Goal: Communication & Community: Answer question/provide support

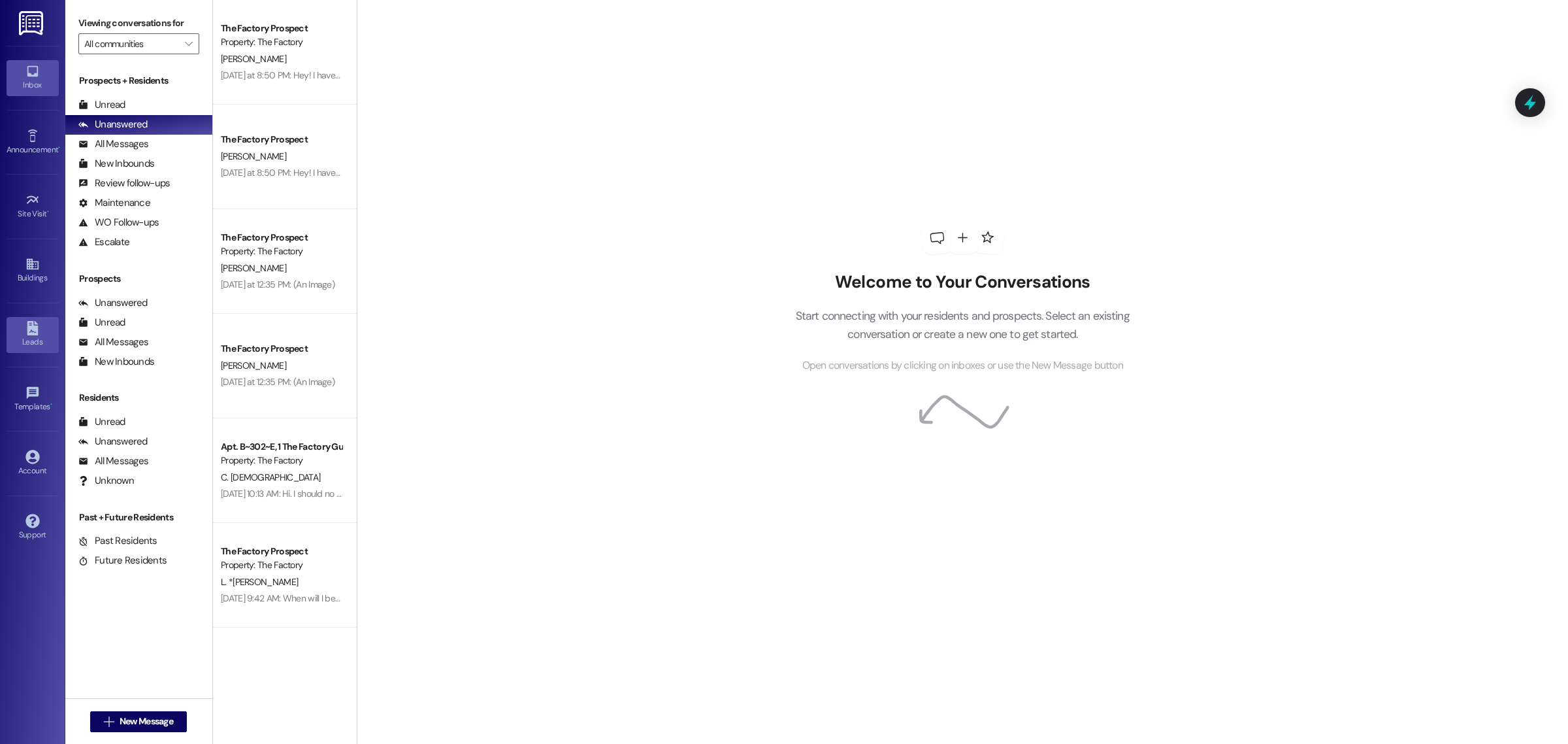
click at [36, 325] on icon at bounding box center [32, 328] width 11 height 15
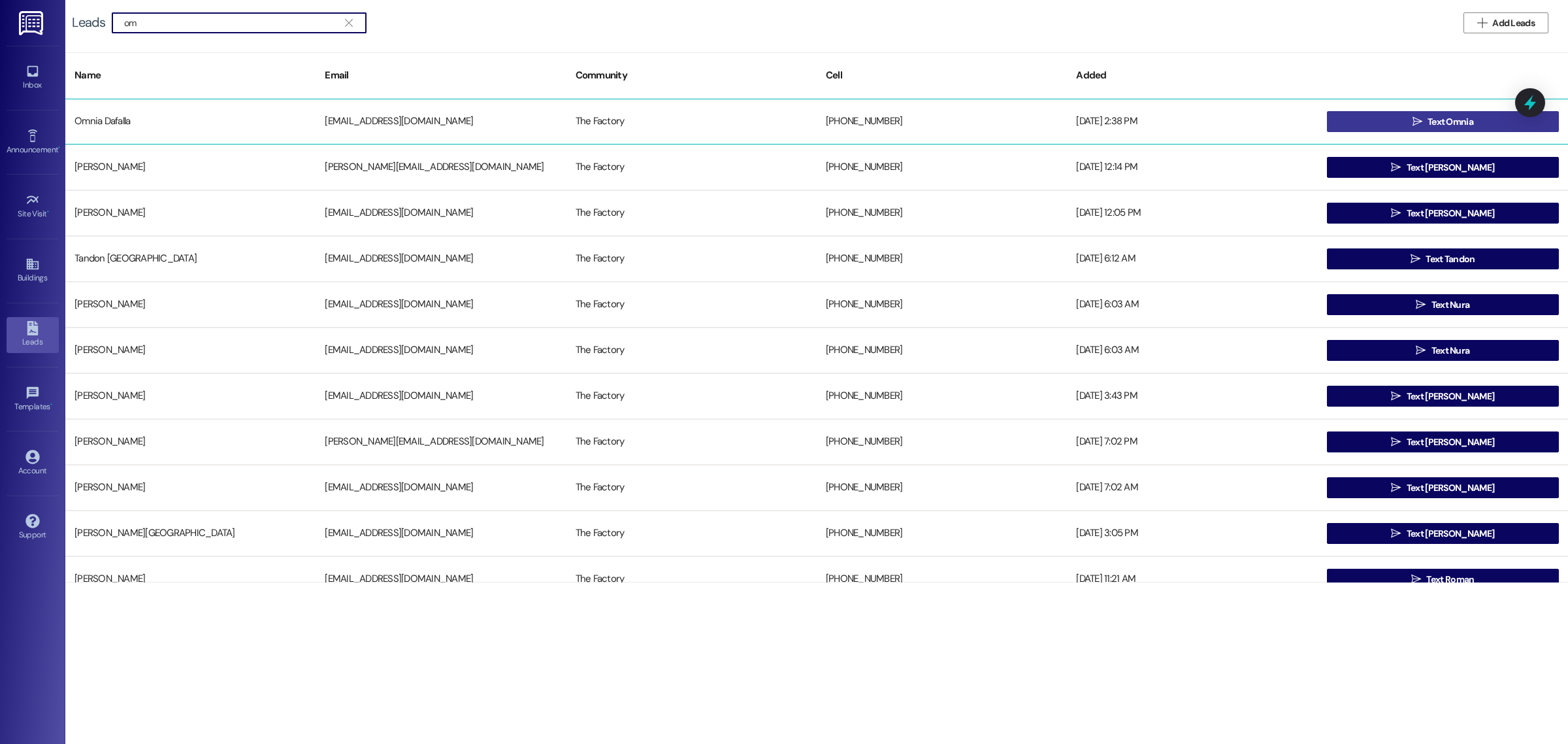
type input "om"
click at [1392, 128] on button " Text Omnia" at bounding box center [1442, 121] width 232 height 21
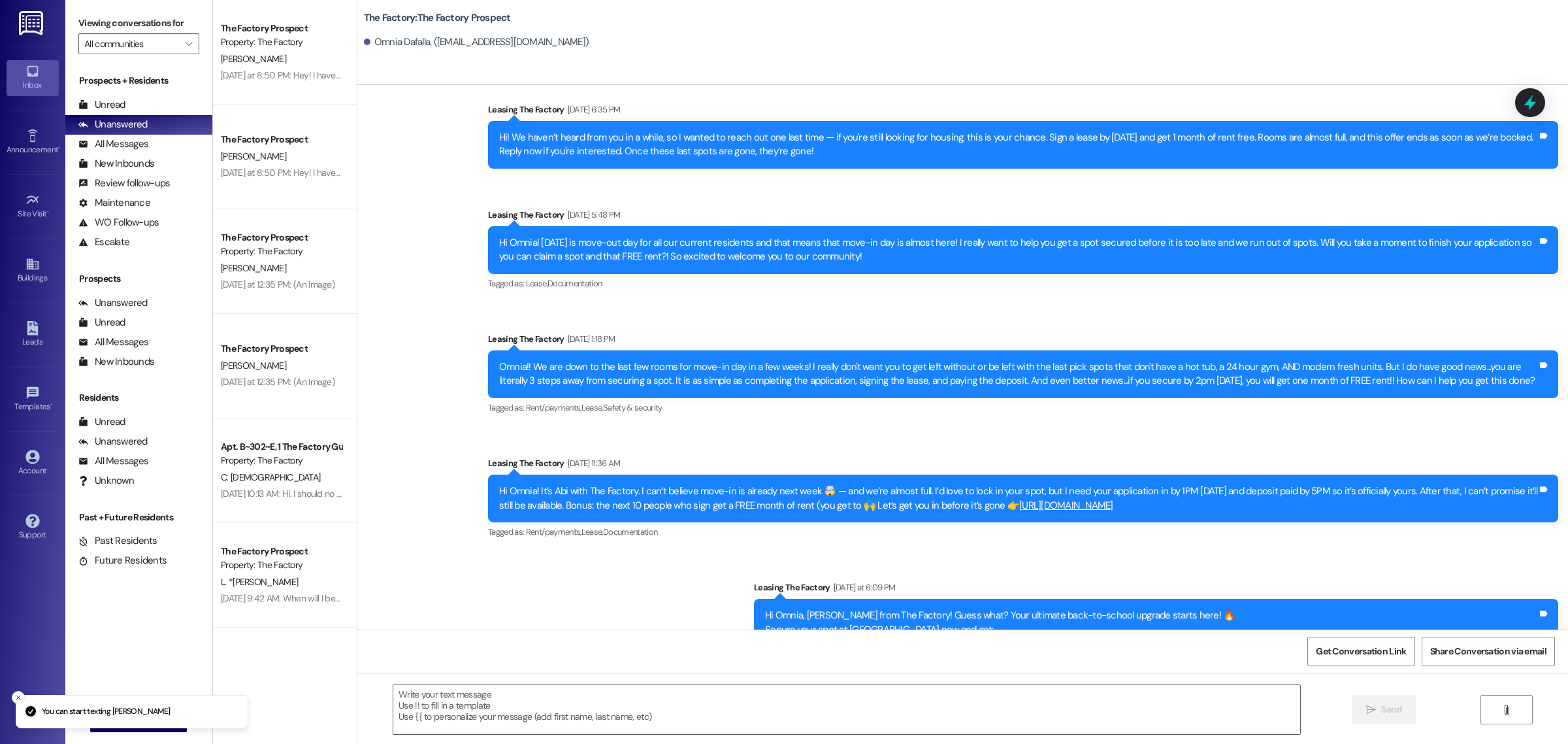
scroll to position [2278, 0]
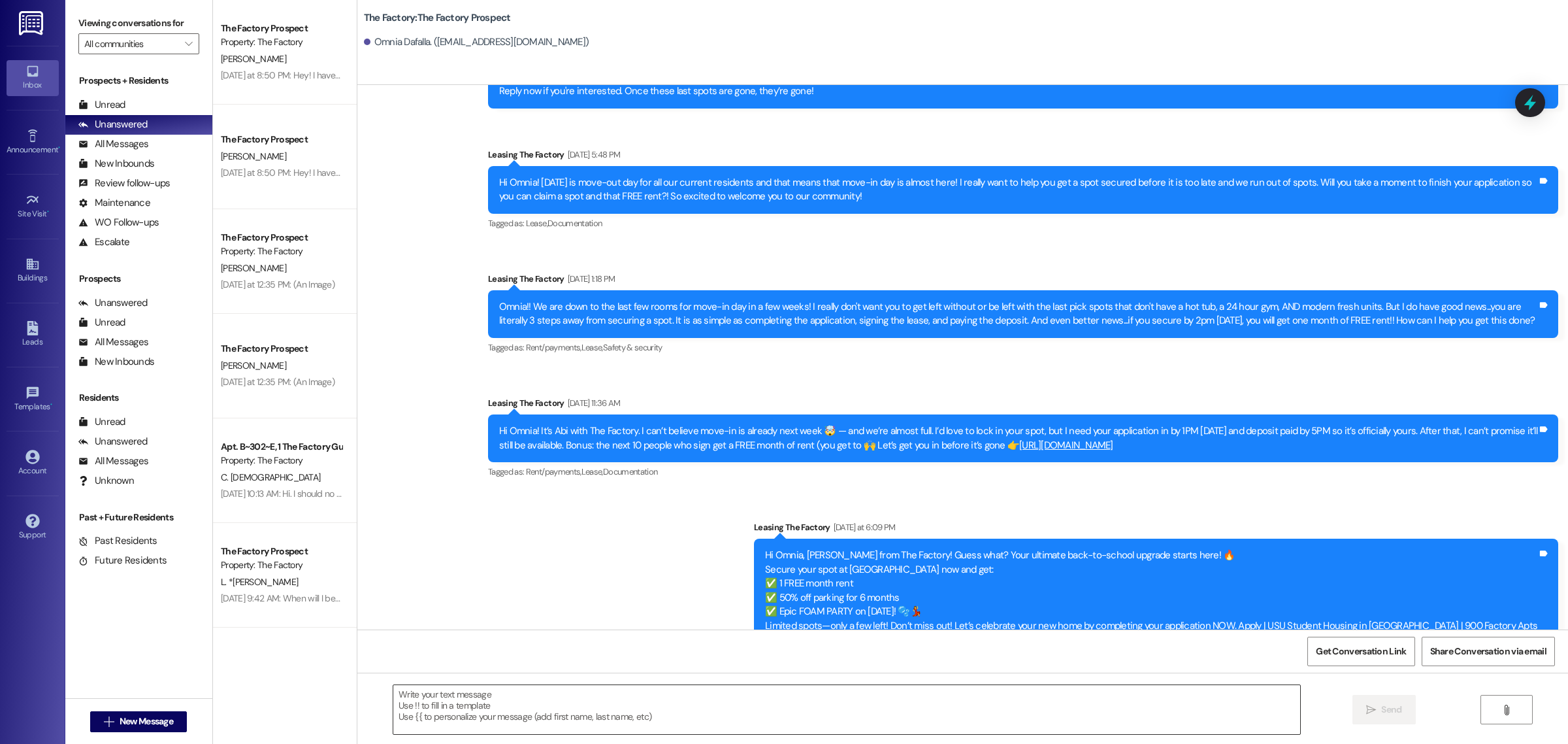
click at [606, 707] on textarea at bounding box center [846, 709] width 906 height 49
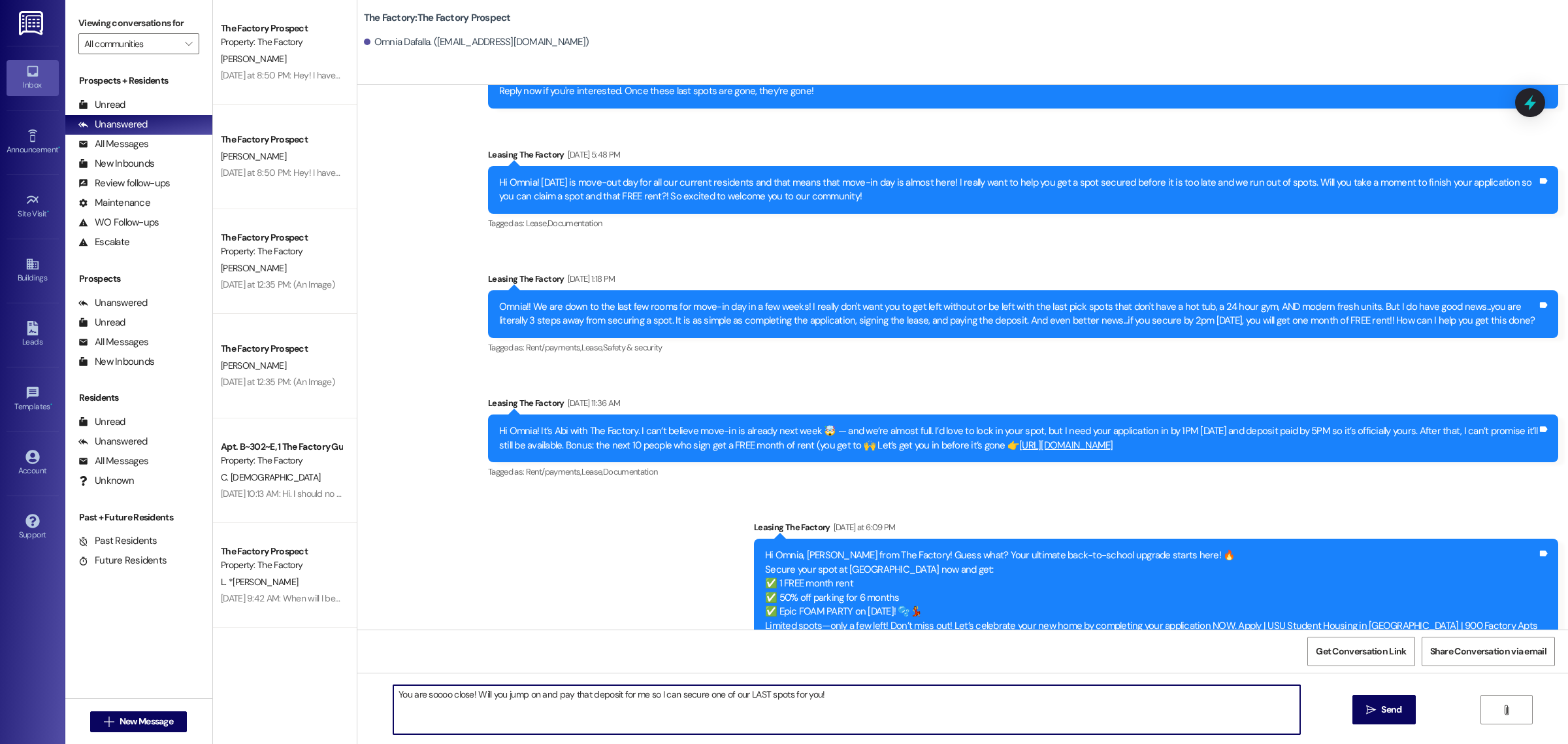
type textarea "You are soooo close! Will you jump on and pay that deposit for me so I can secu…"
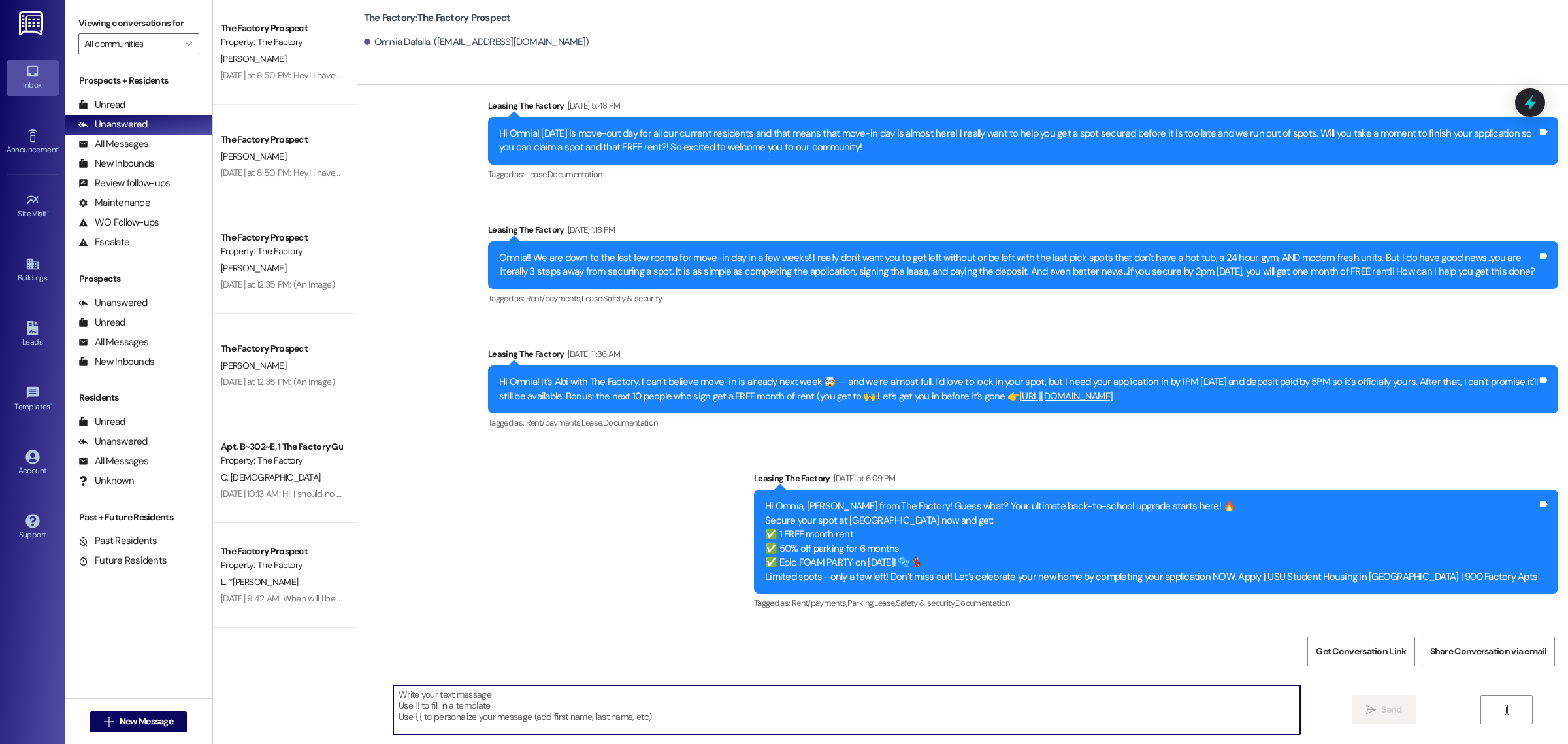
scroll to position [2369, 0]
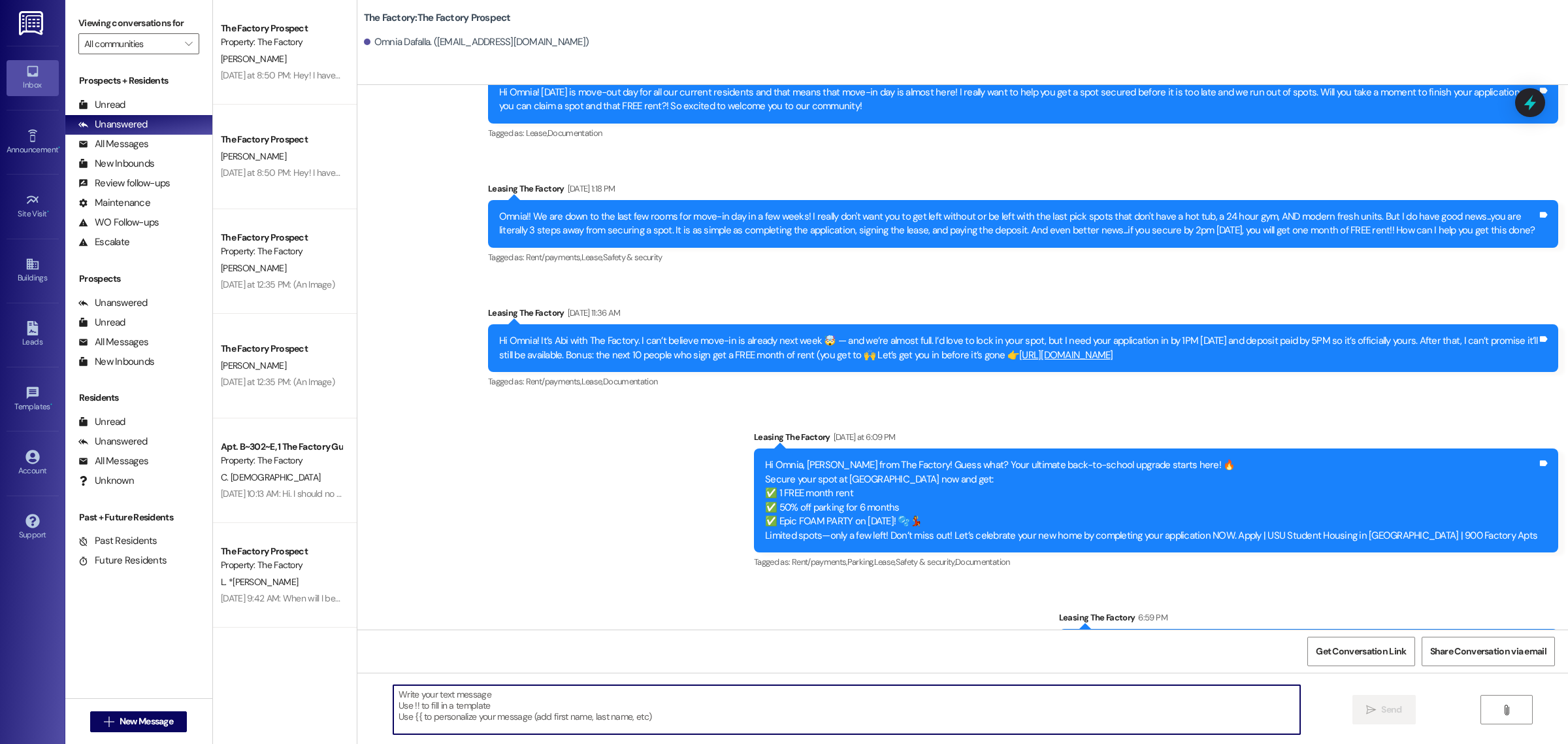
paste textarea "[URL][DOMAIN_NAME]"
type textarea "[URL][DOMAIN_NAME]"
click at [131, 341] on div "All Messages" at bounding box center [113, 341] width 70 height 14
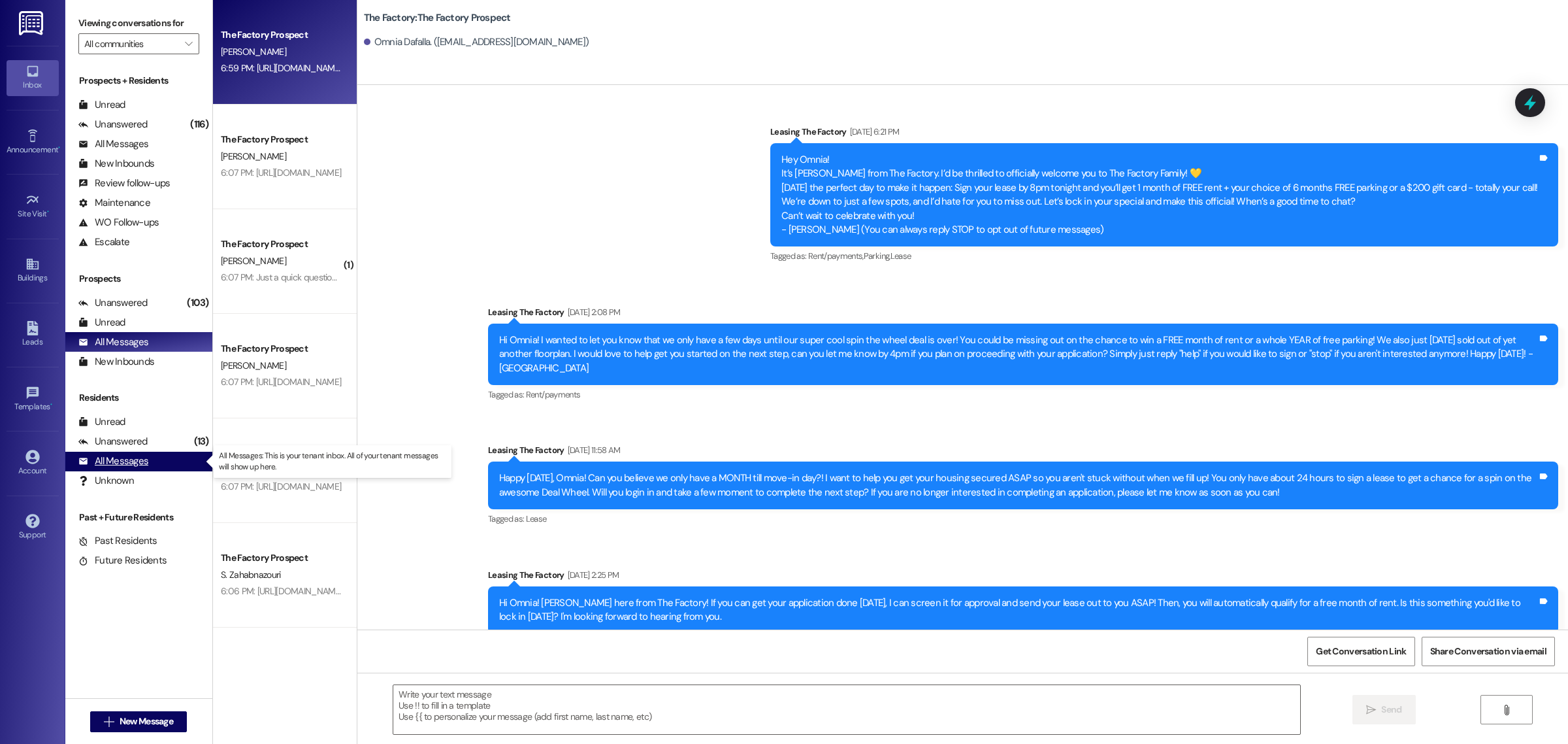
click at [107, 461] on div "All Messages" at bounding box center [113, 461] width 70 height 14
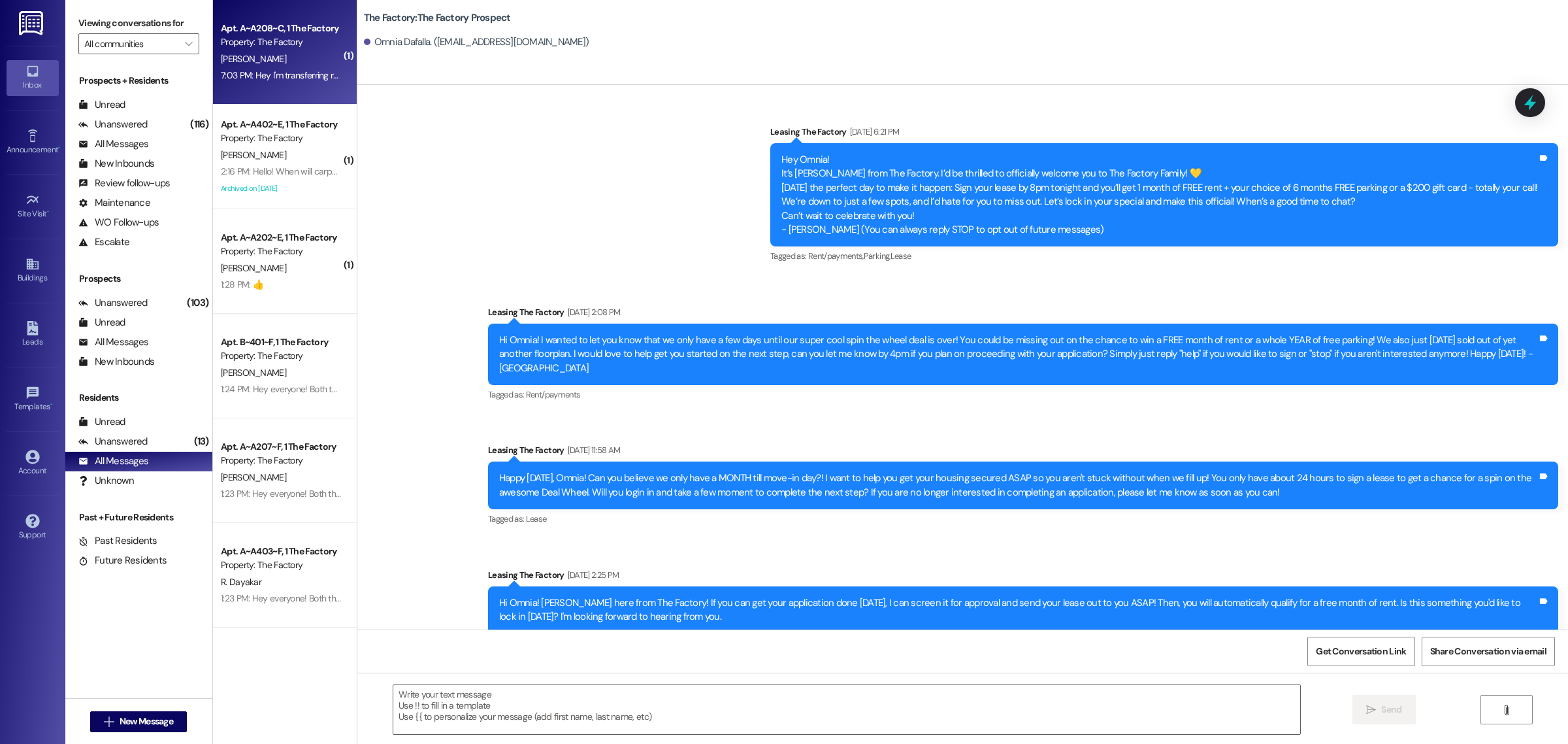
click at [265, 76] on div "7:03 PM: Hey I'm transferring rooms, I called ahead and was told my new room wa…" at bounding box center [526, 75] width 610 height 12
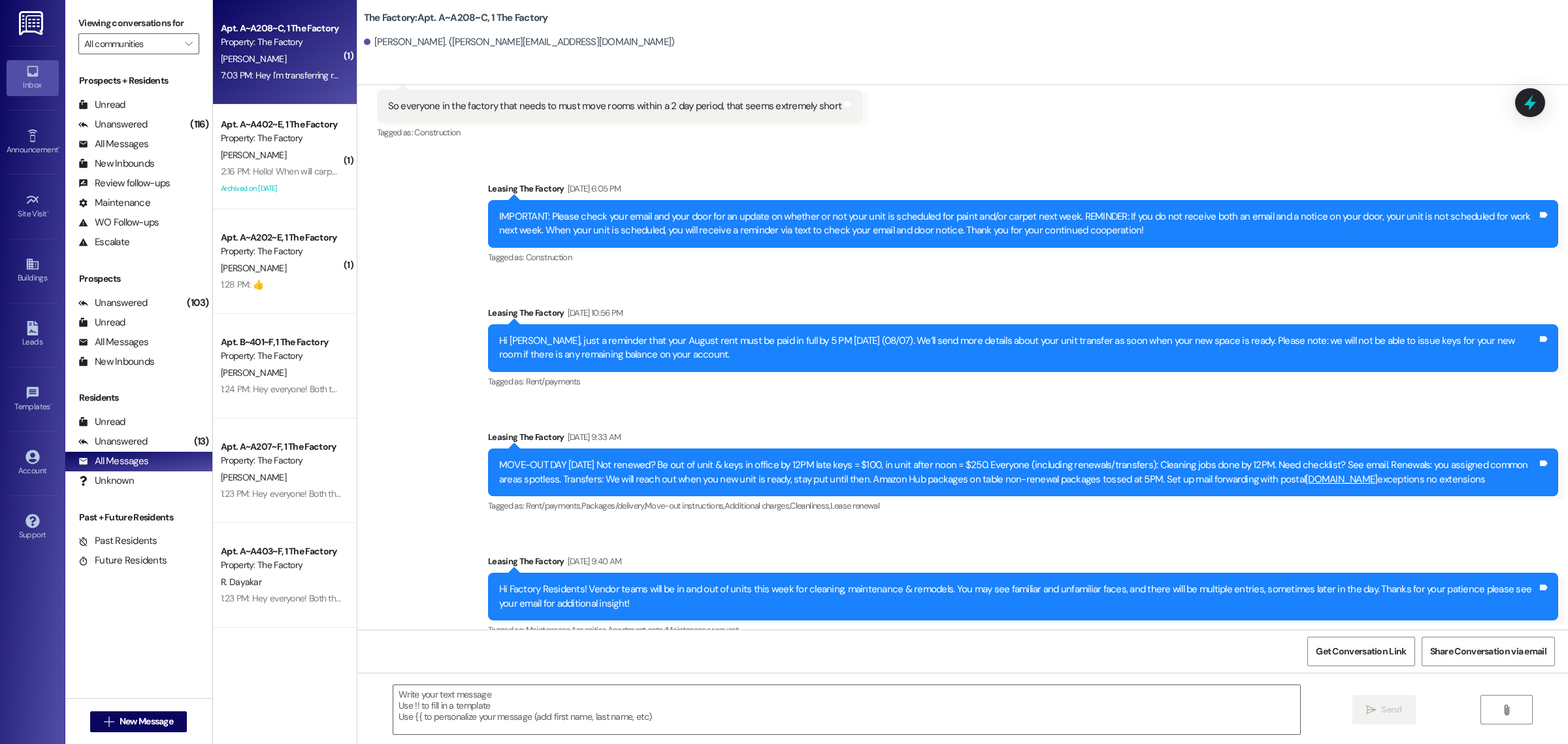
scroll to position [12370, 0]
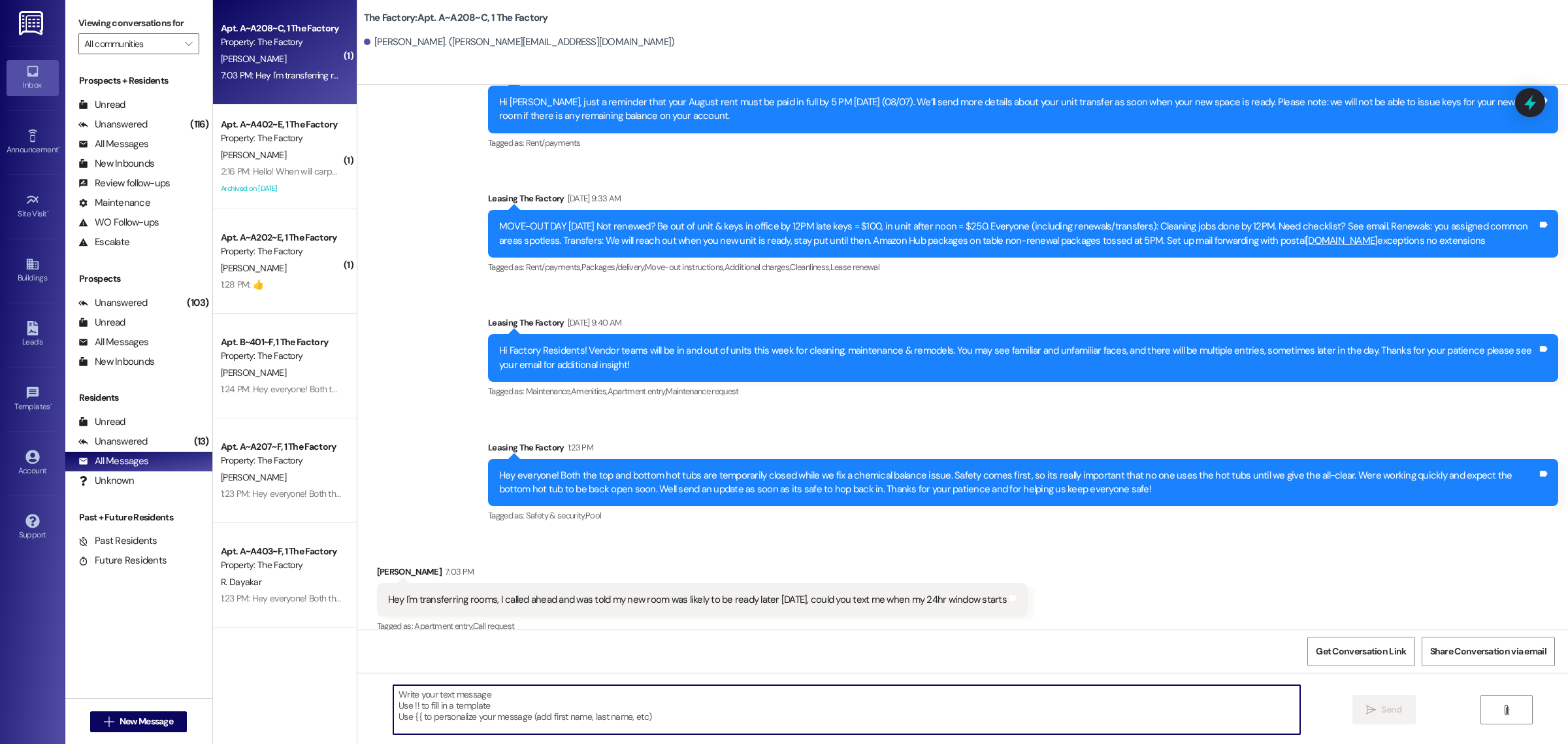
click at [626, 714] on textarea at bounding box center [846, 709] width 906 height 49
click at [404, 694] on textarea "WE droped off your new keys, so if you could return the old ones by [DATE] nigh…" at bounding box center [846, 709] width 906 height 49
click at [422, 697] on textarea "We droped off your new keys, so if you could return the old ones by [DATE] nigh…" at bounding box center [846, 709] width 906 height 49
click at [719, 697] on textarea "We dropped off your new keys, so if you could return the old ones by [DATE] nig…" at bounding box center [846, 709] width 906 height 49
click at [505, 694] on textarea "We dropped off your new keys, so if you could return the old ones by [DATE] nig…" at bounding box center [846, 709] width 906 height 49
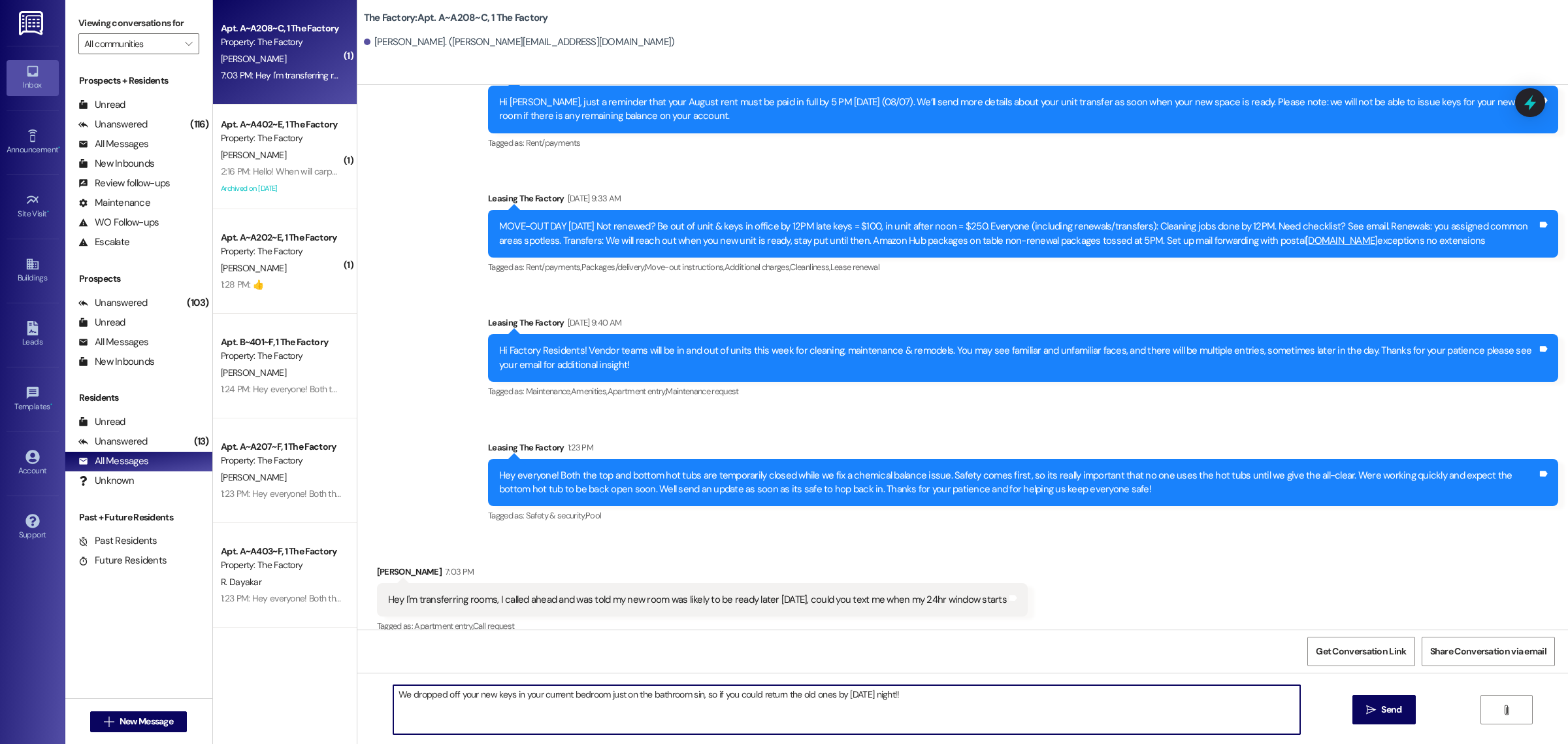
type textarea "We dropped off your new keys in your current bedroom just on the bathroom sink,…"
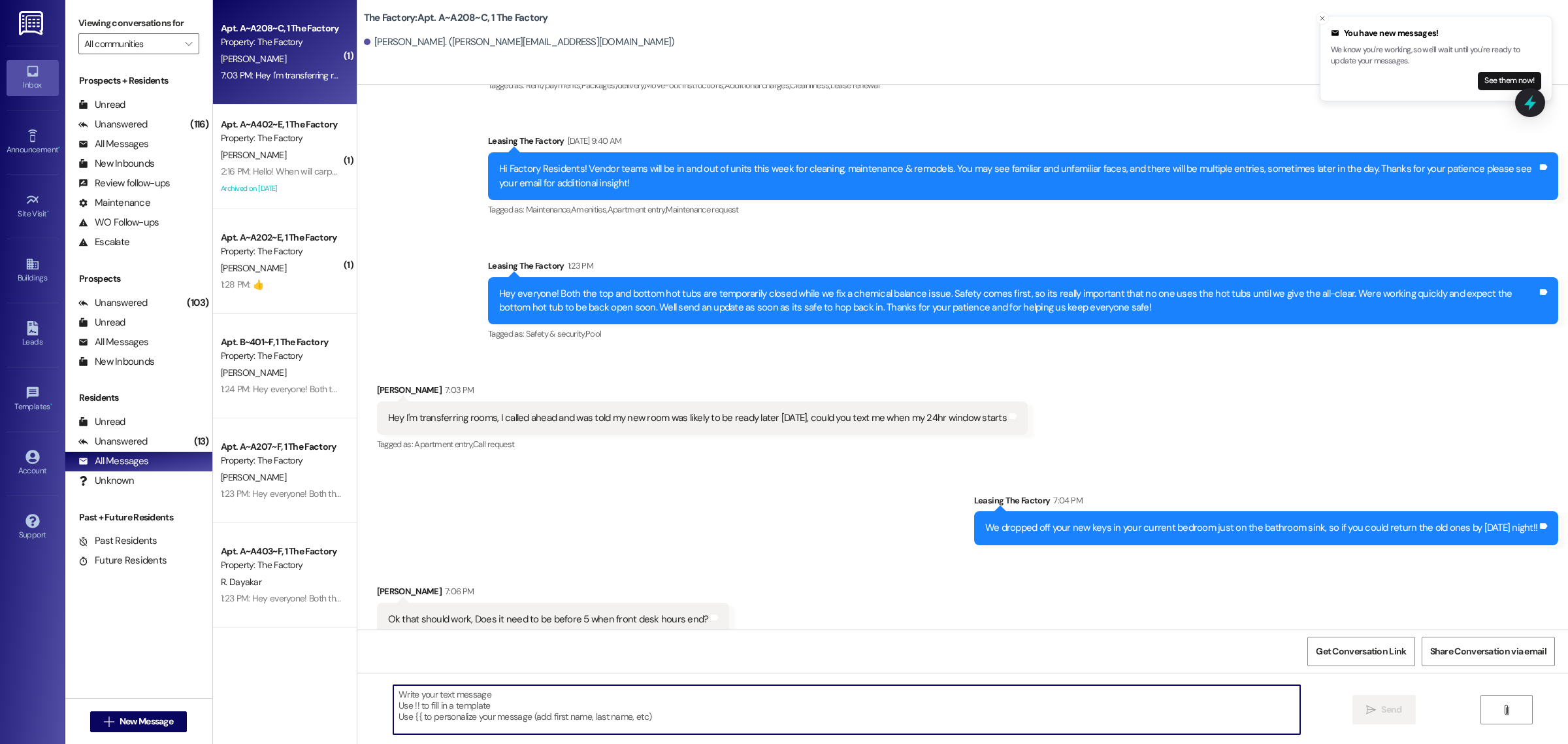
scroll to position [12552, 0]
click at [738, 694] on textarea at bounding box center [846, 709] width 906 height 49
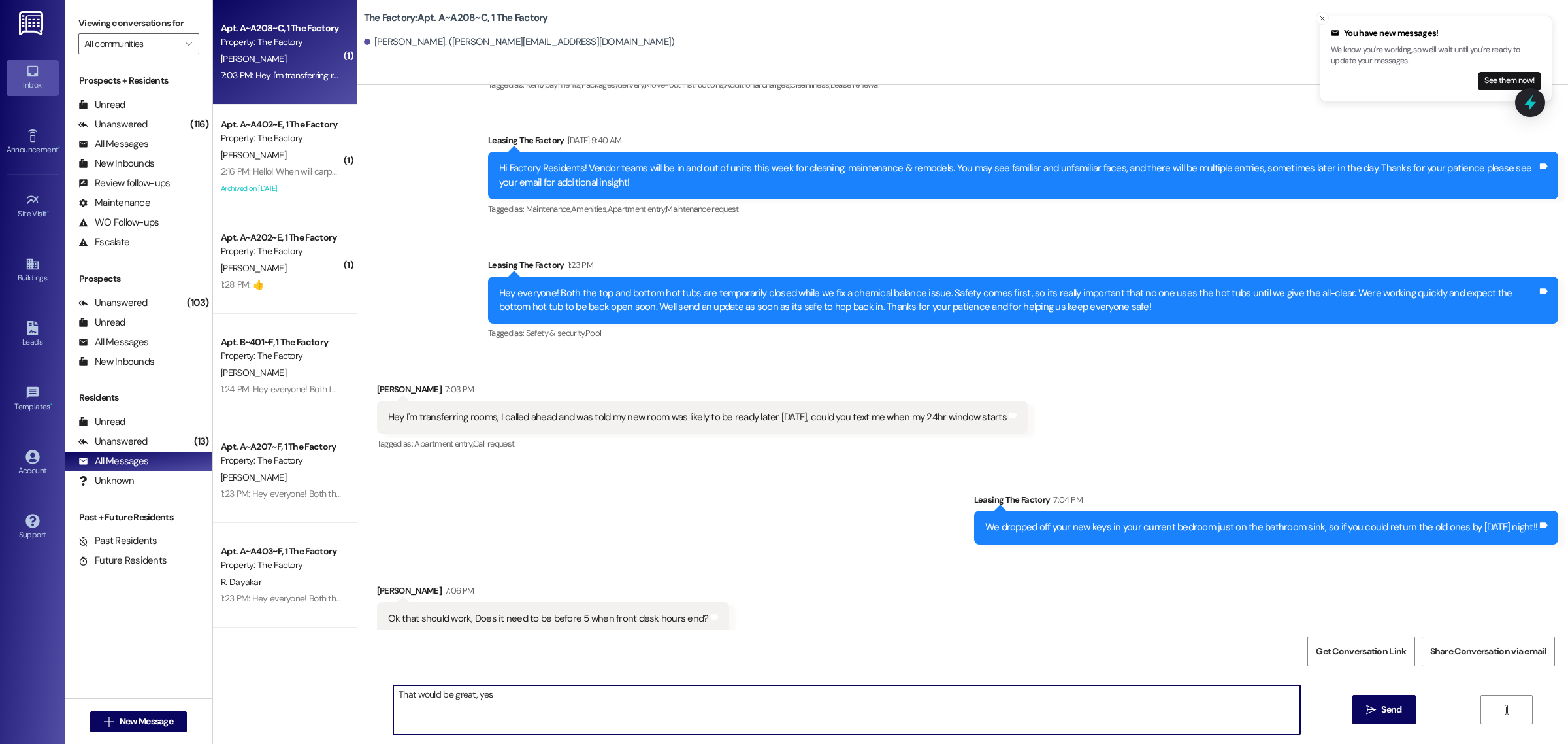
type textarea "That would be great, yes!"
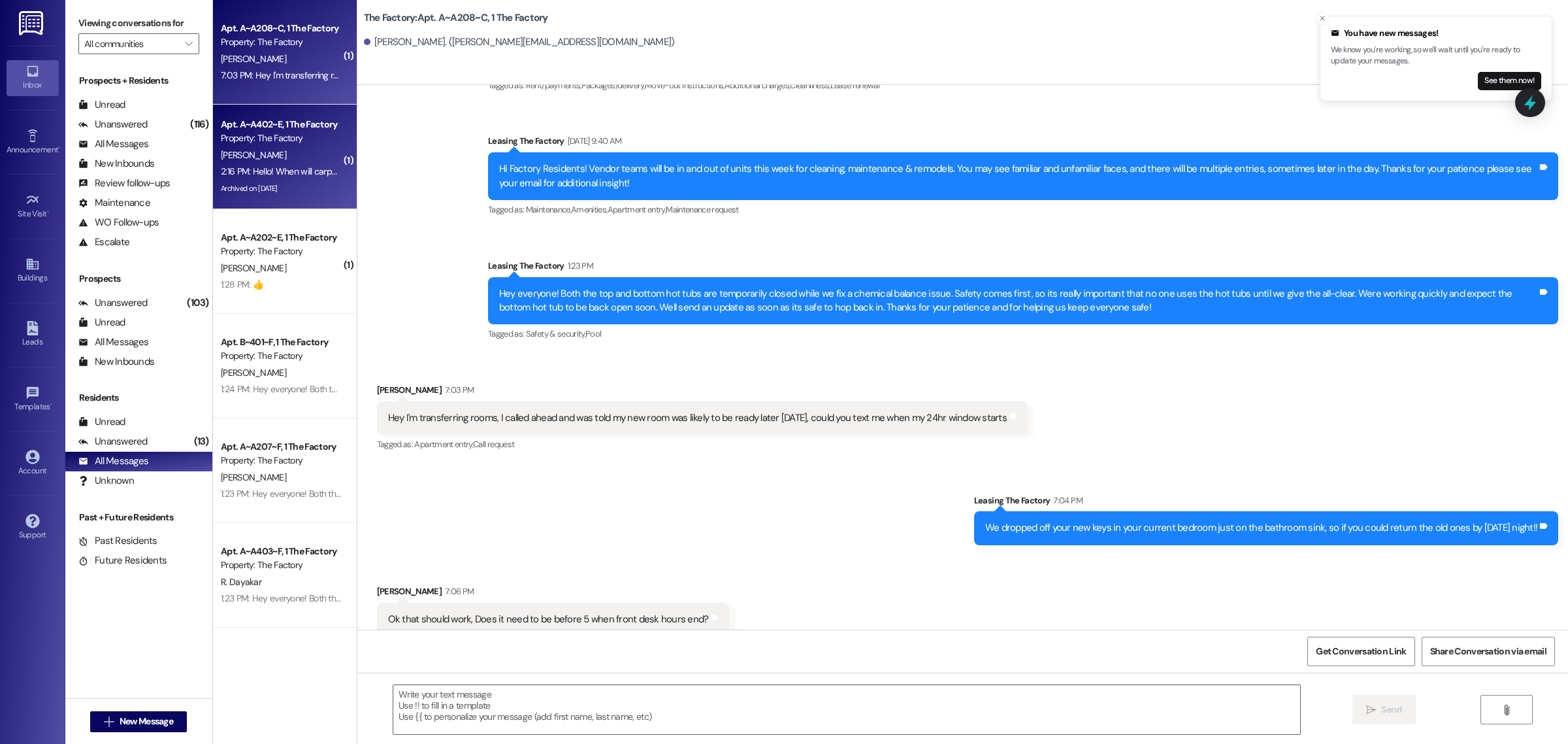
click at [309, 166] on div "2:16 PM: Hello! When will carpeting be done in my apartment? And when will we g…" at bounding box center [485, 171] width 529 height 12
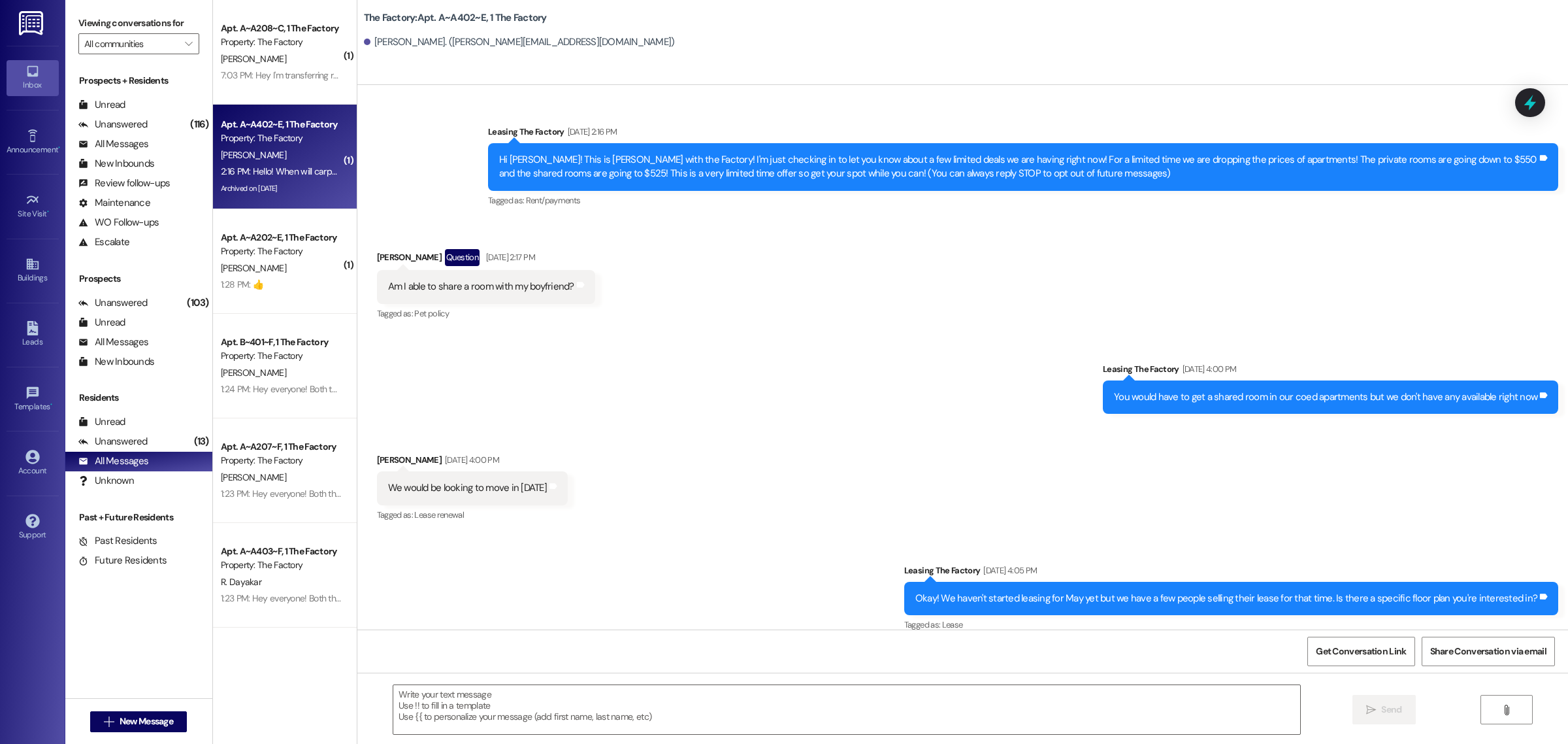
scroll to position [11733, 0]
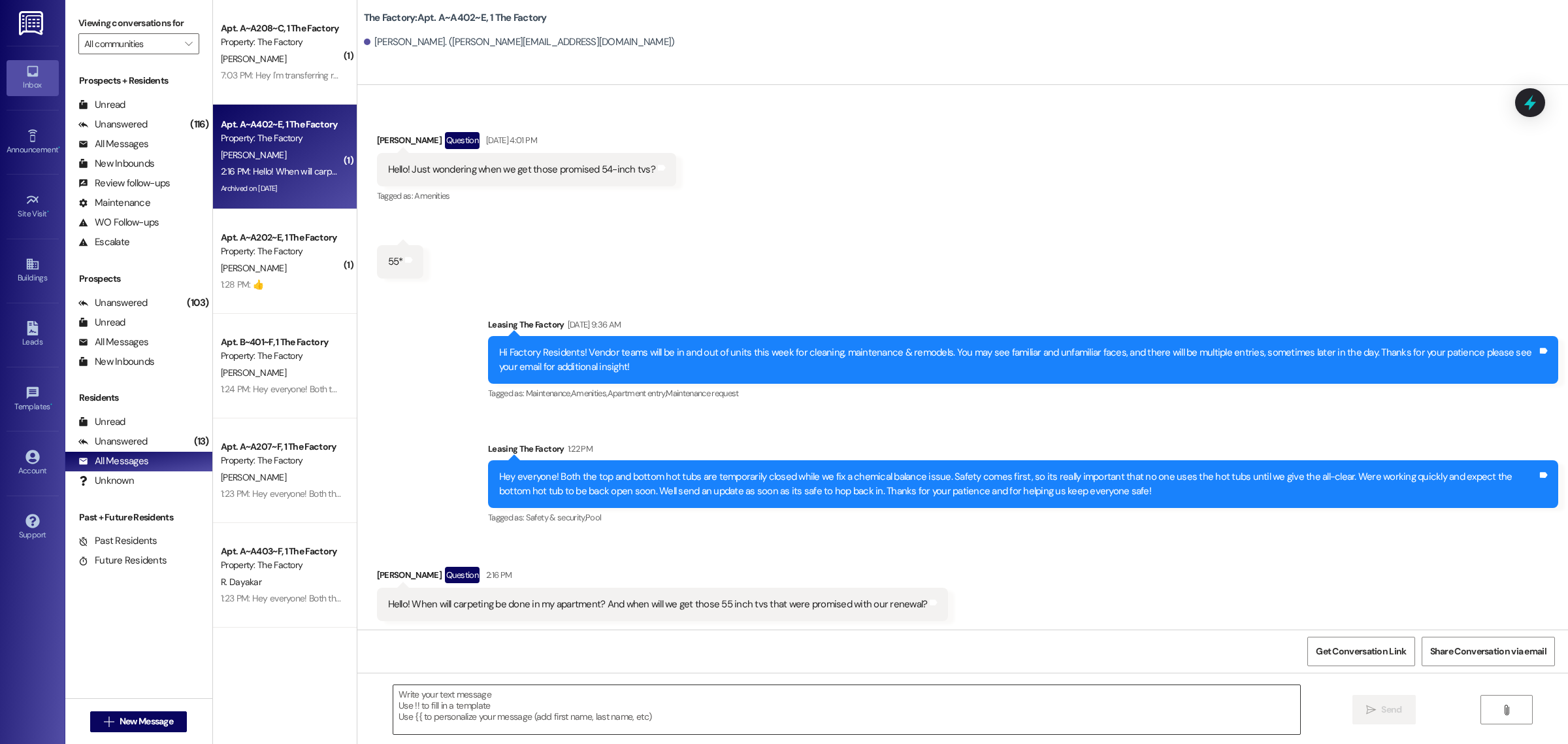
click at [580, 700] on textarea at bounding box center [846, 709] width 906 height 49
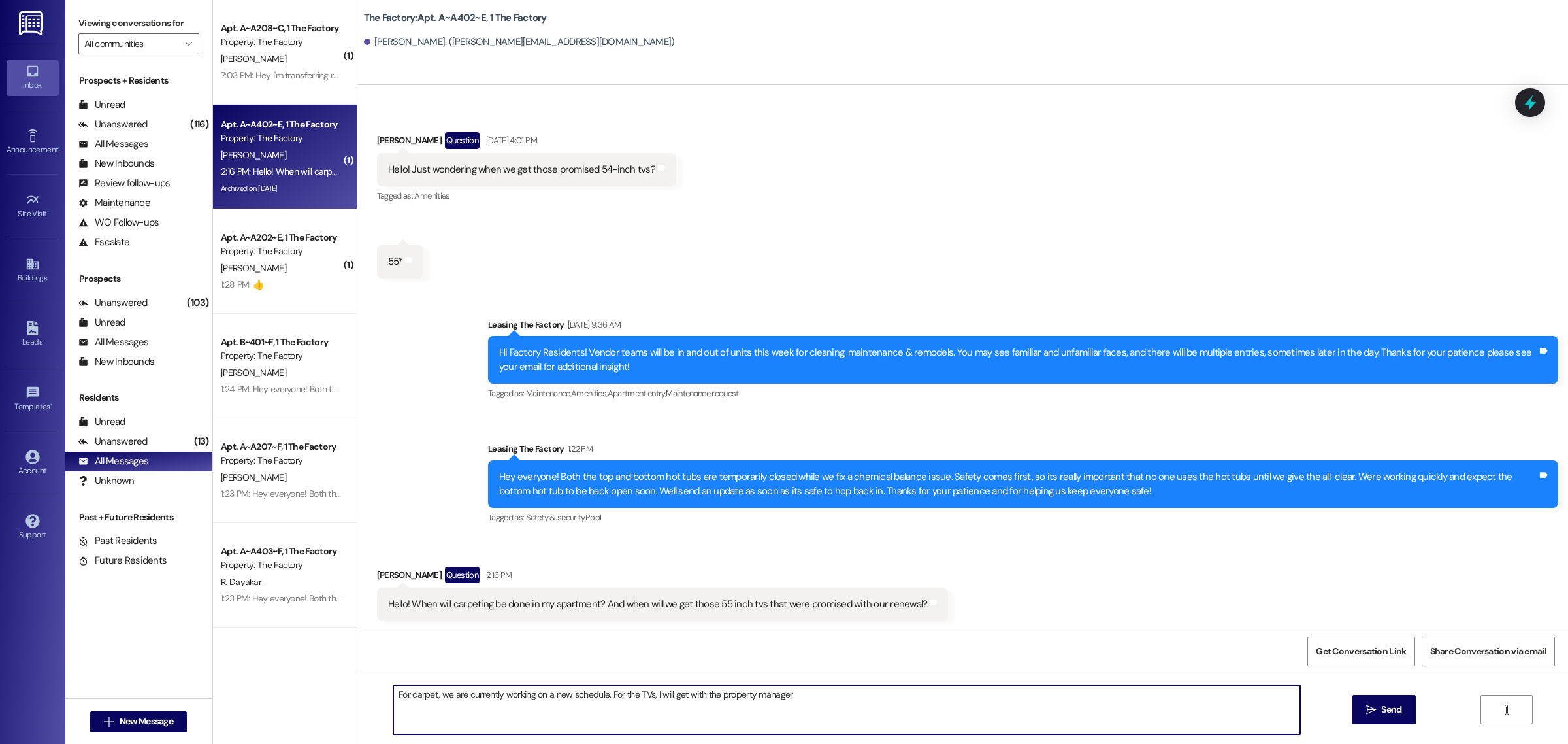
type textarea "For carpet, we are currently working on a new schedule. For the TVs, I will get…"
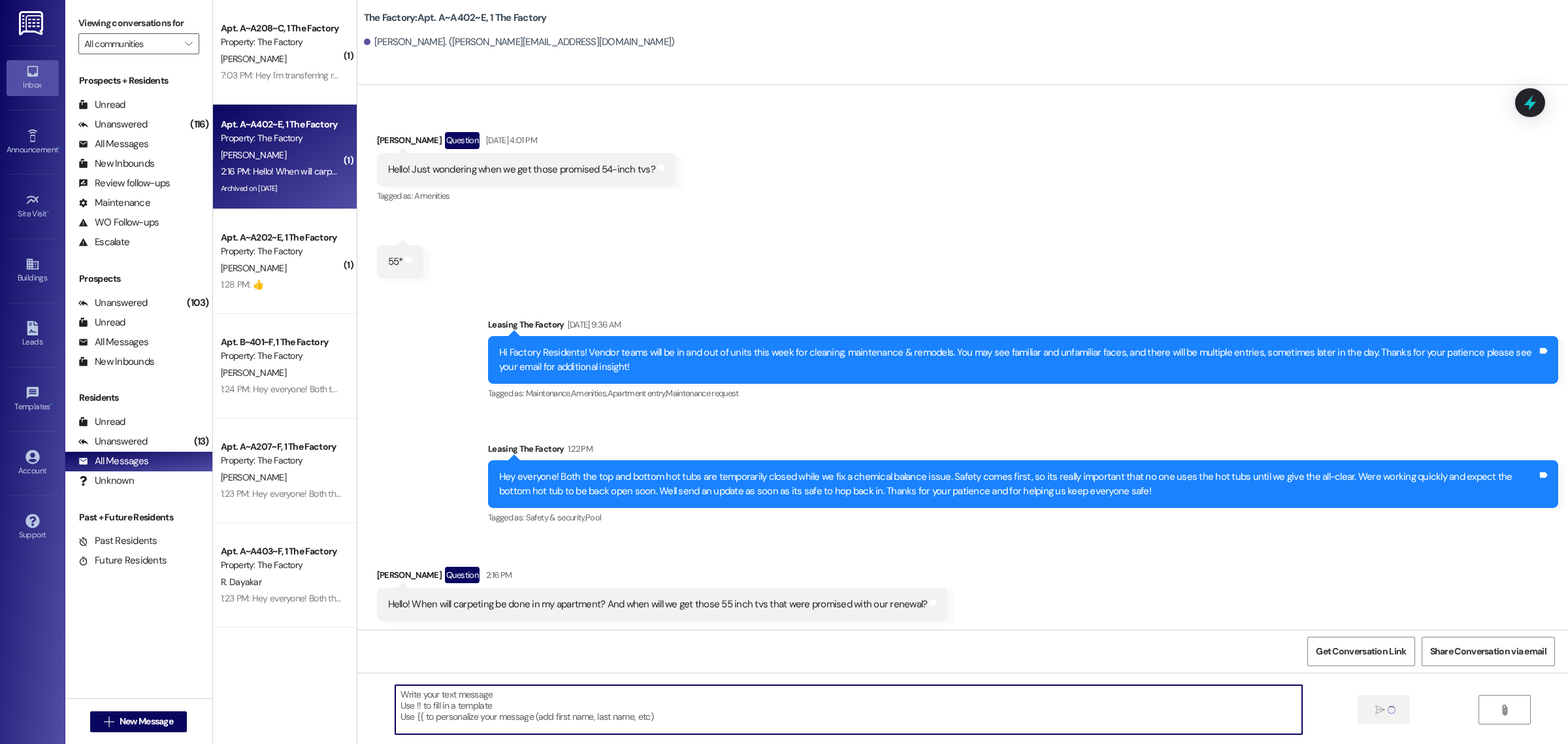
scroll to position [11732, 0]
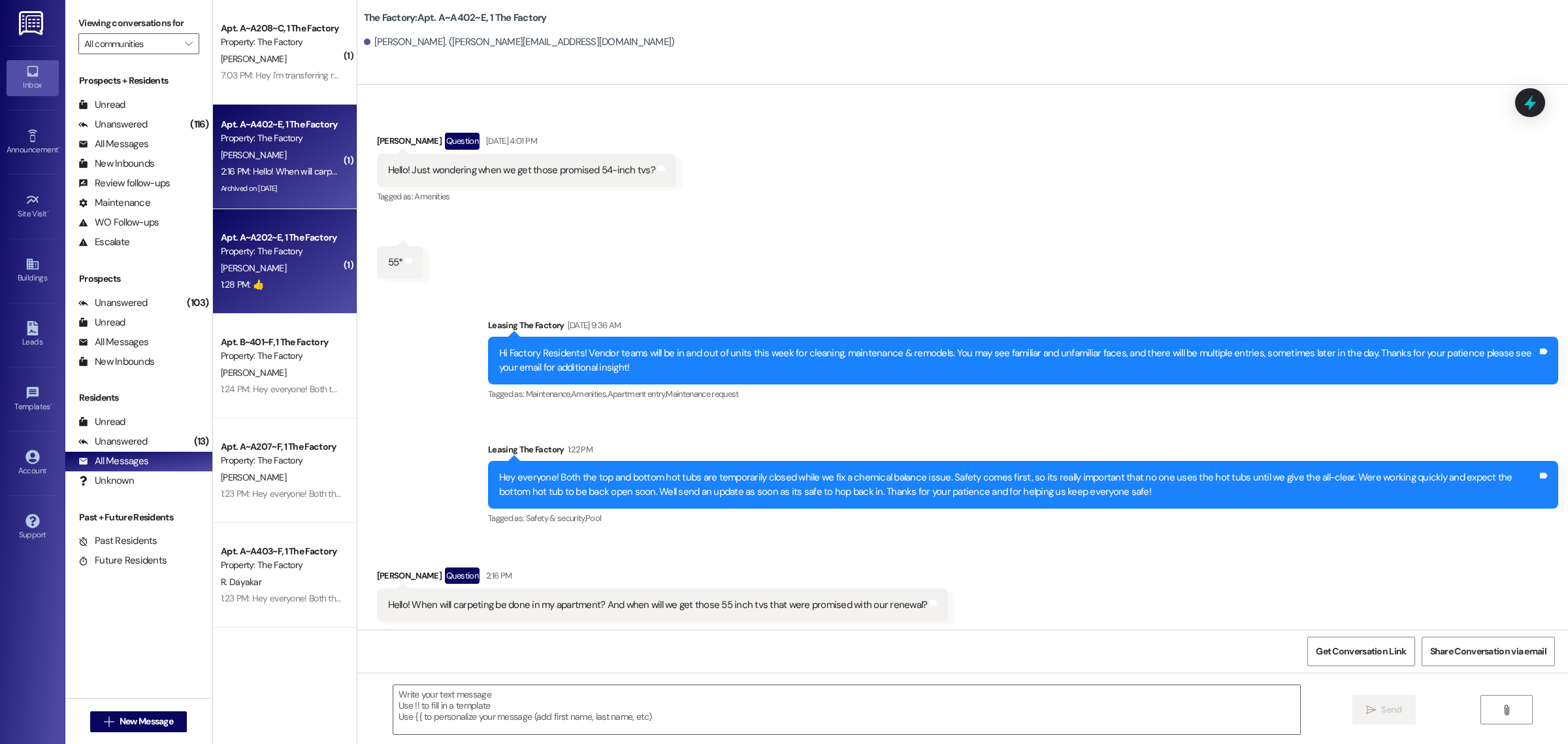
click at [251, 268] on span "[PERSON_NAME]" at bounding box center [254, 268] width 66 height 12
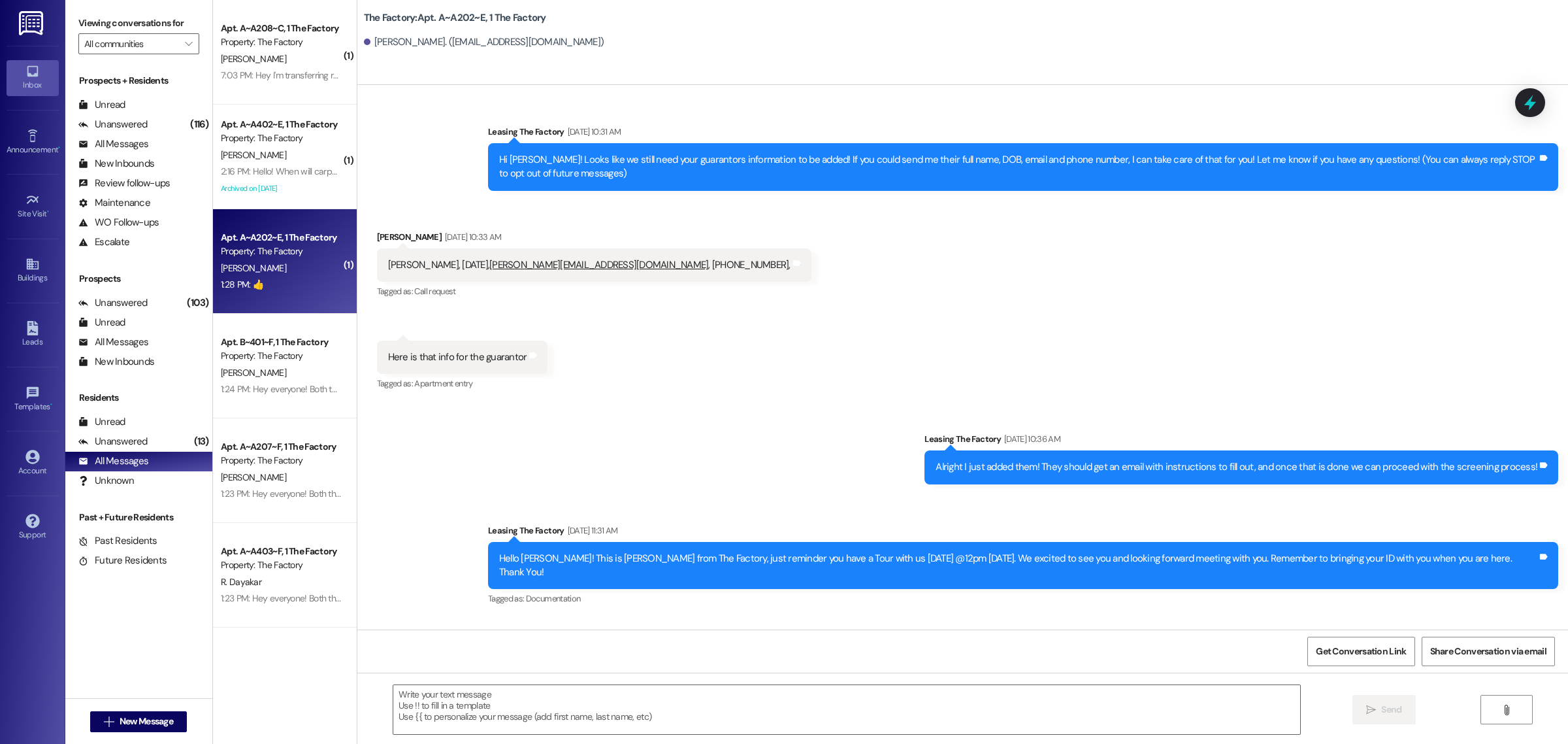
scroll to position [8077, 0]
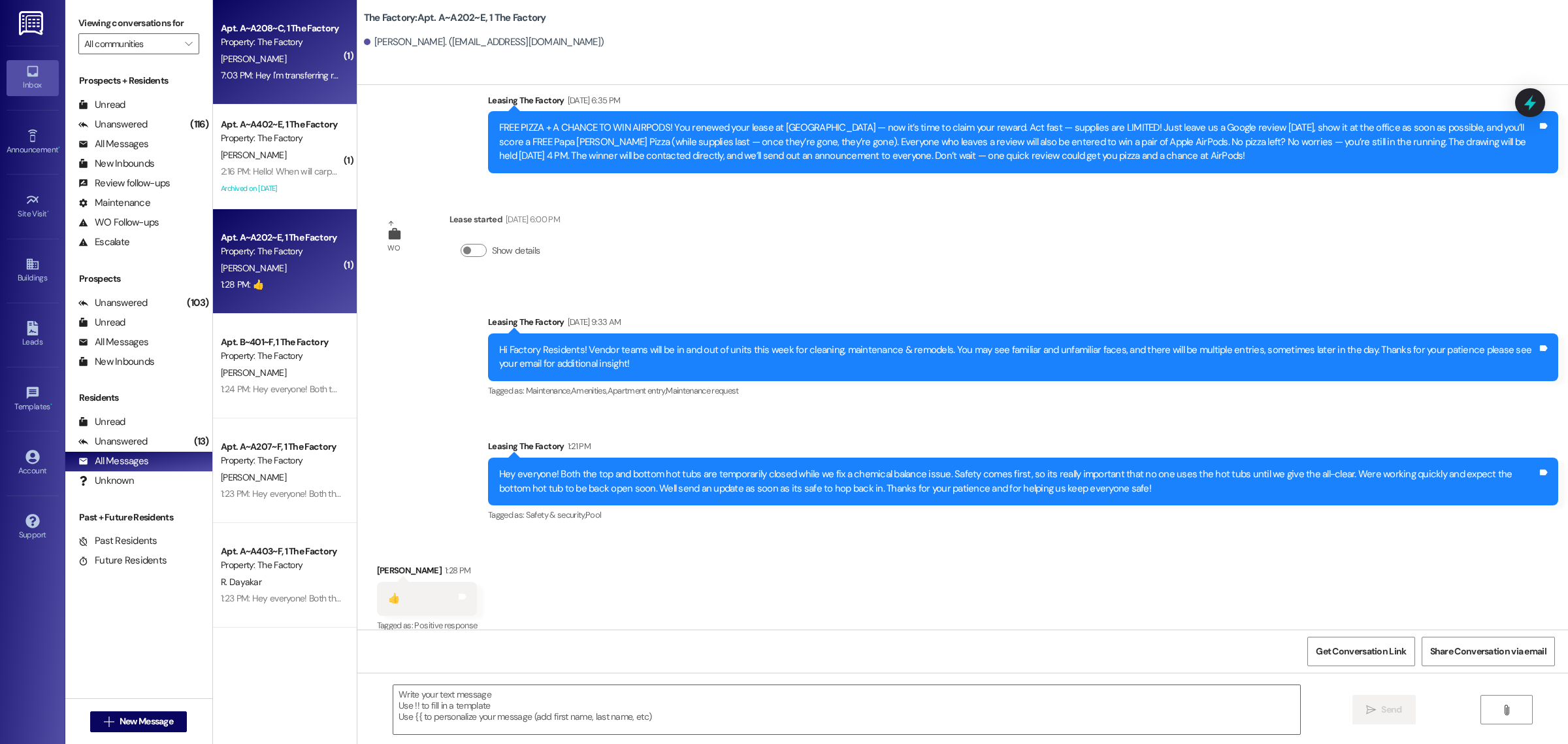
click at [242, 82] on div "7:03 PM: Hey I'm transferring rooms, I called ahead and was told my new room wa…" at bounding box center [281, 76] width 124 height 16
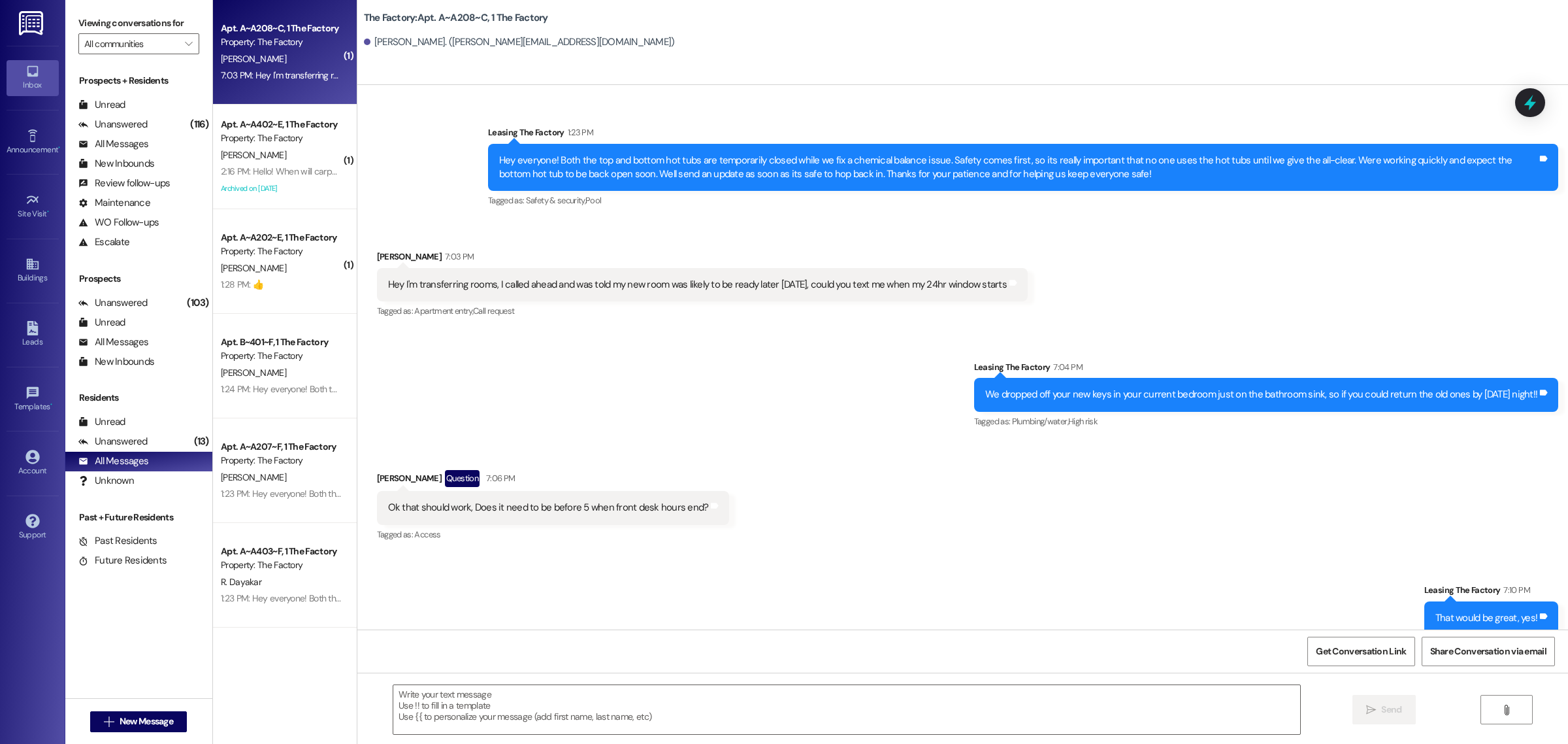
scroll to position [12775, 0]
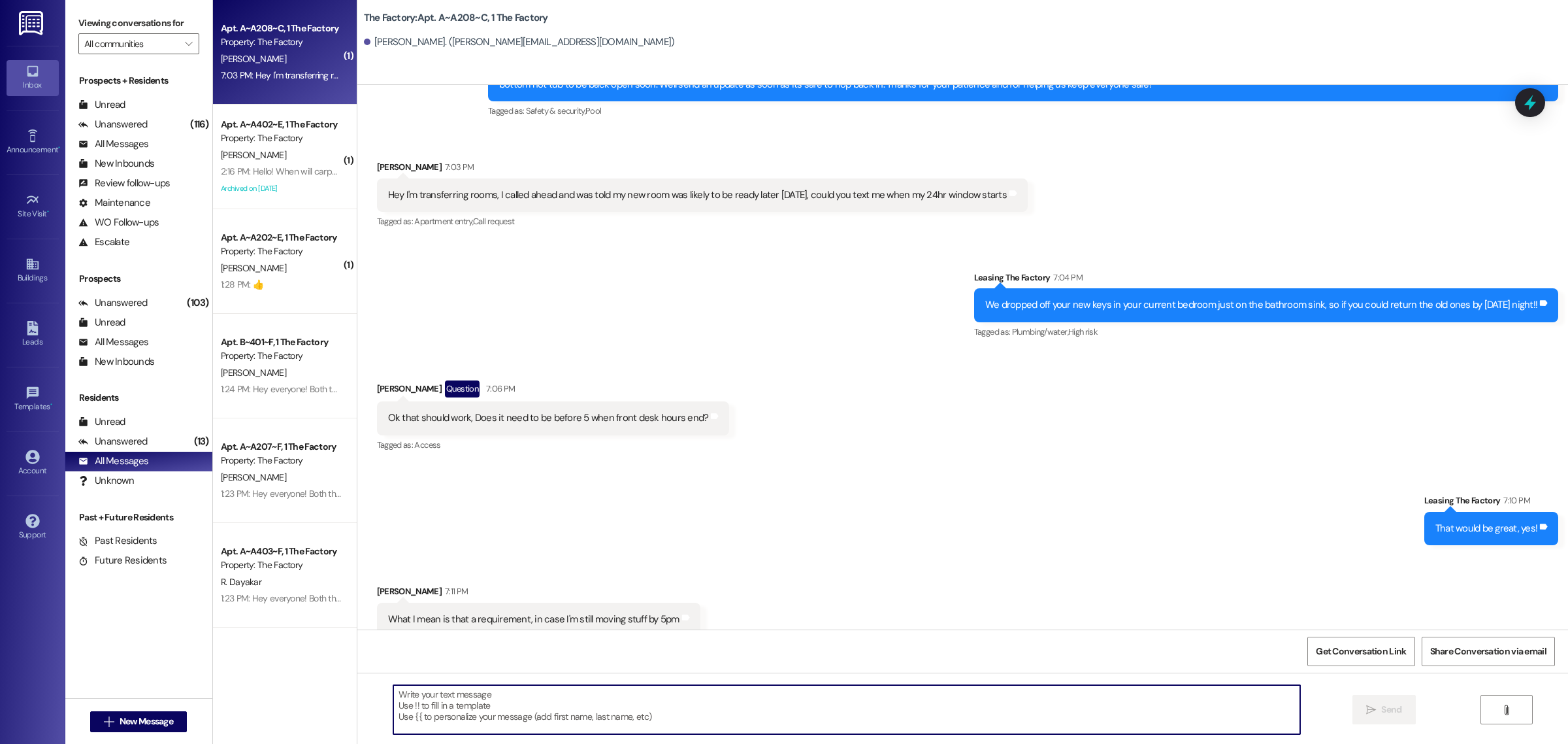
click at [534, 710] on textarea at bounding box center [846, 709] width 906 height 49
type textarea "To stick with the 24 hours, 7pm will be you deadline"
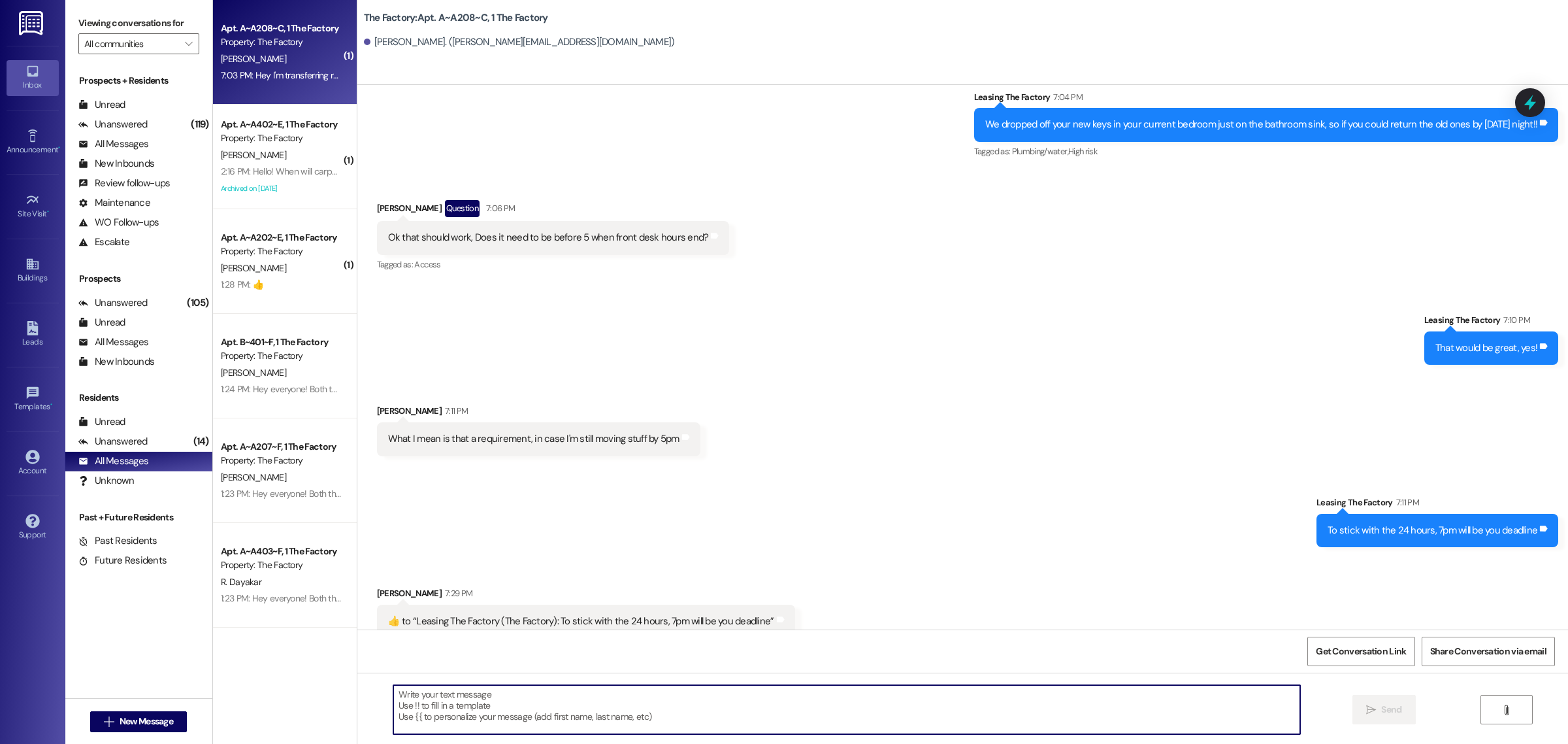
scroll to position [12957, 0]
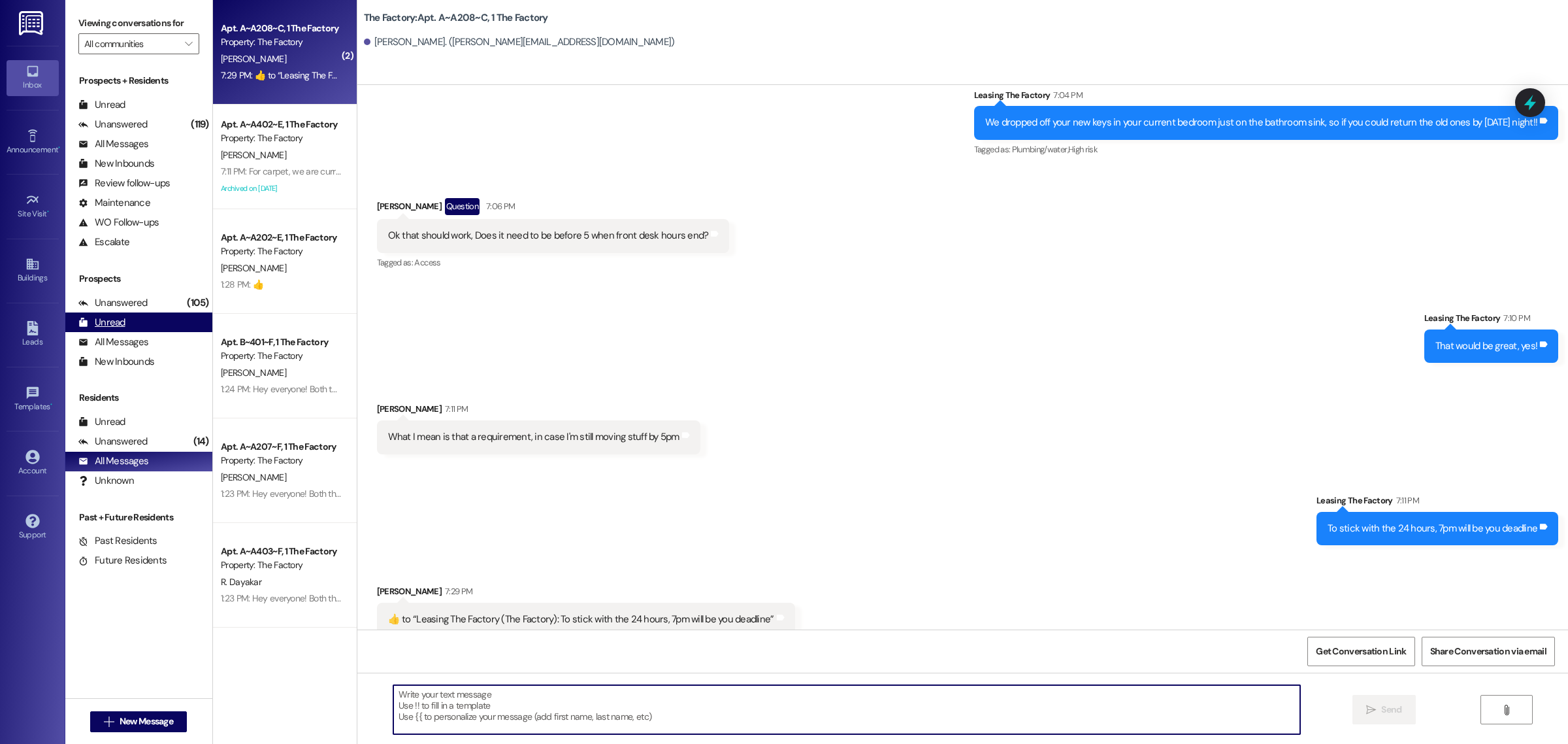
click at [127, 321] on div "Unread (0)" at bounding box center [139, 322] width 147 height 20
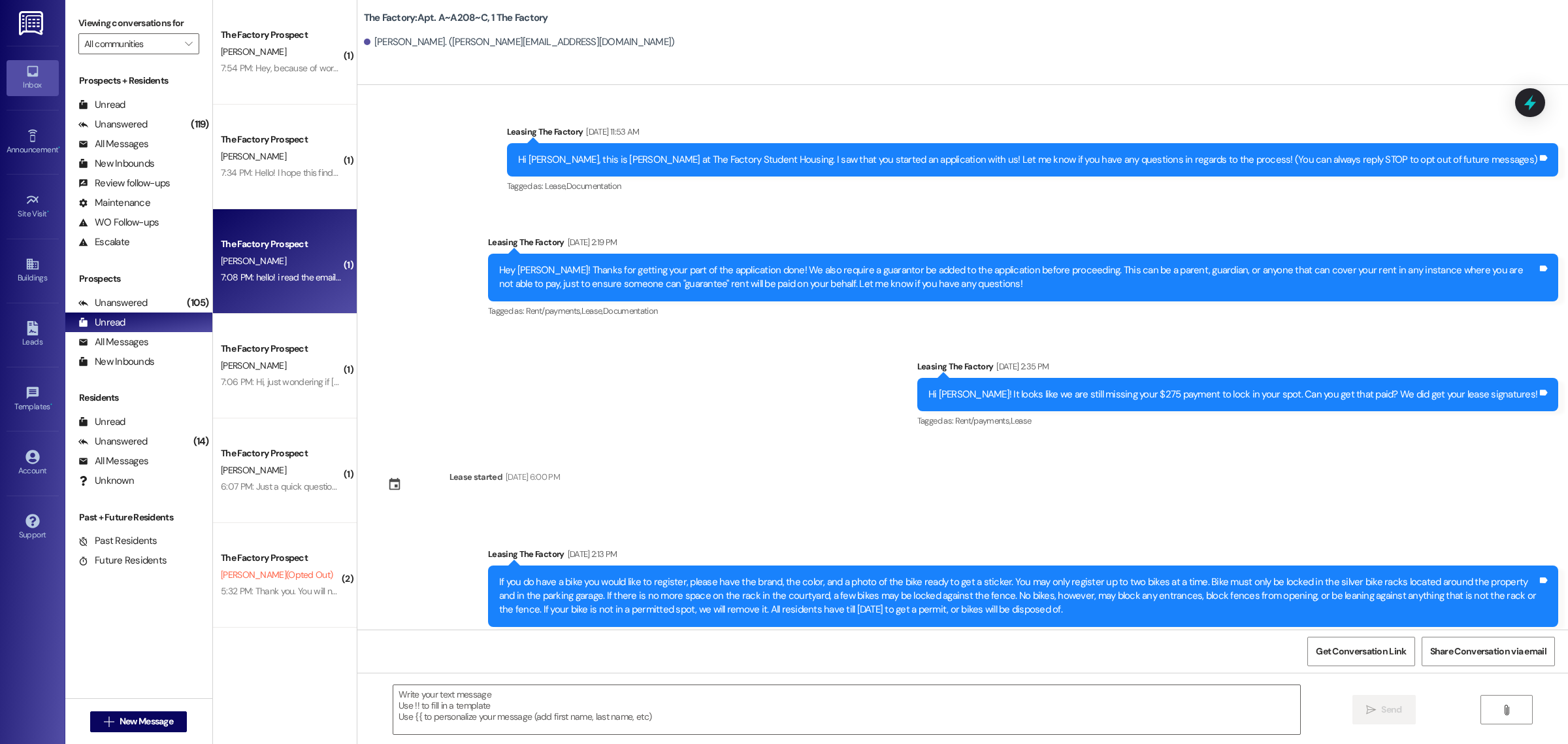
scroll to position [12998, 0]
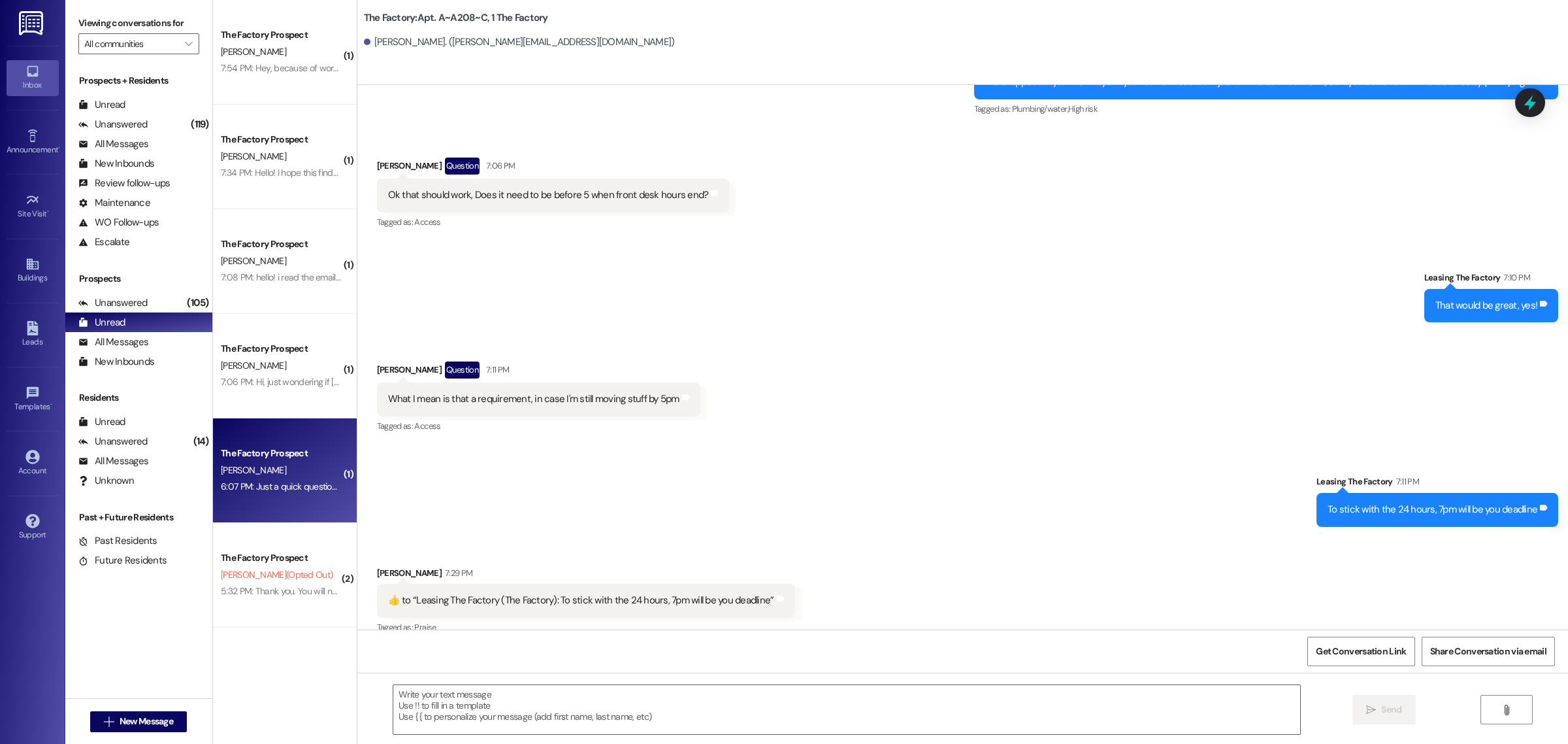
click at [289, 495] on div "The Factory Prospect [PERSON_NAME] 6:07 PM: Just a quick questions are all the …" at bounding box center [285, 470] width 144 height 105
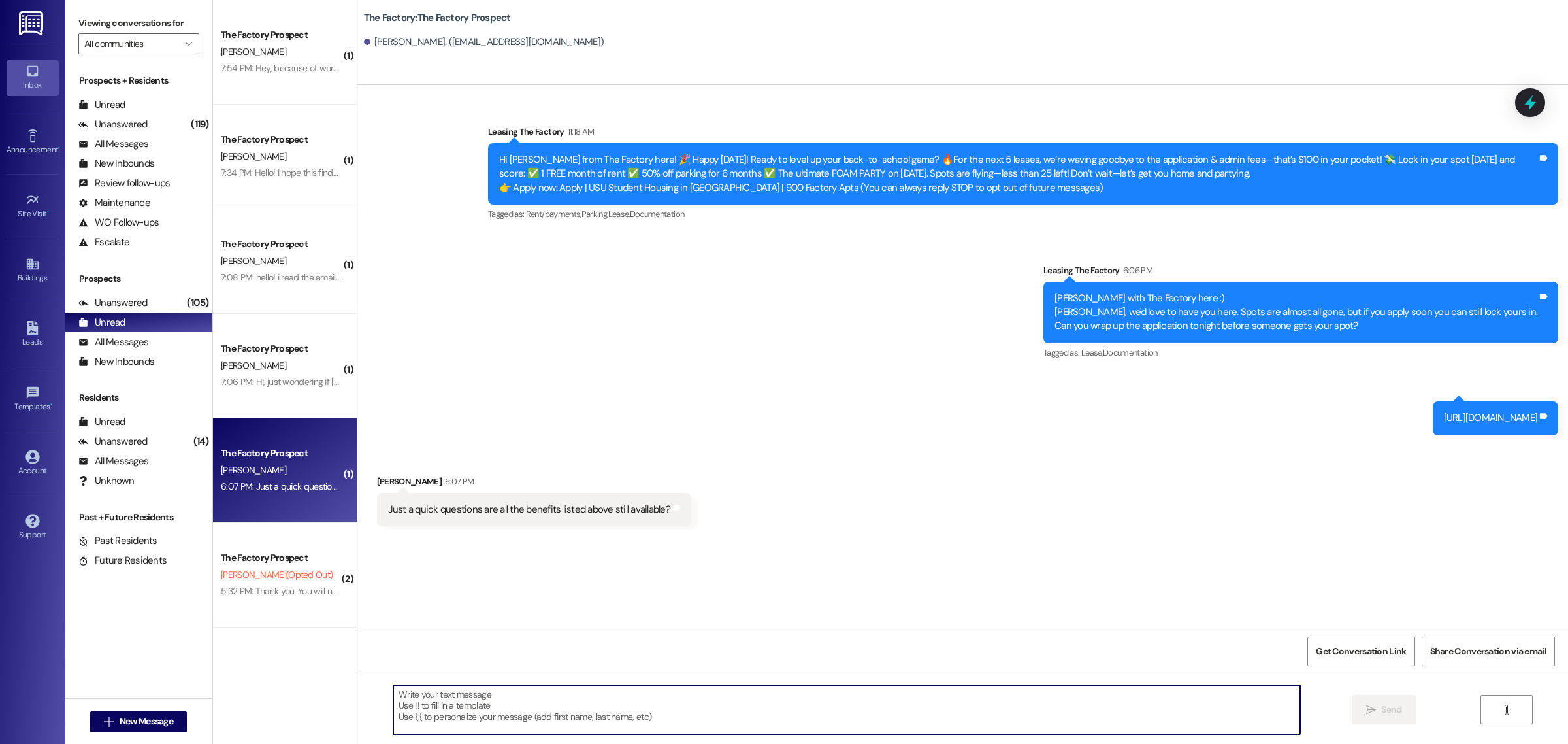
click at [572, 701] on textarea at bounding box center [846, 709] width 906 height 49
type textarea "Yes! Just until [DATE] and only the next 4 leases will get the application fees…"
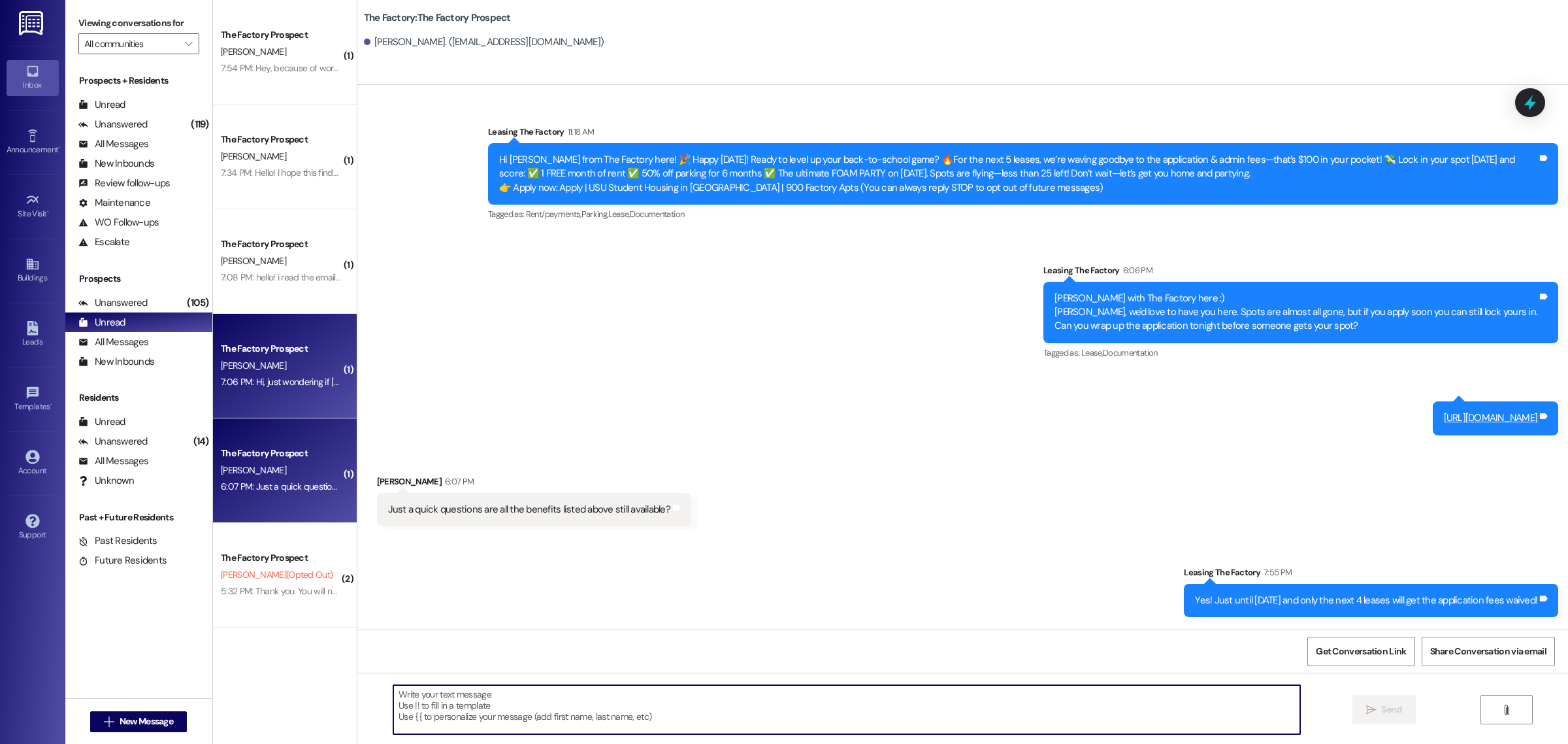
click at [248, 362] on div "[PERSON_NAME]" at bounding box center [281, 366] width 124 height 16
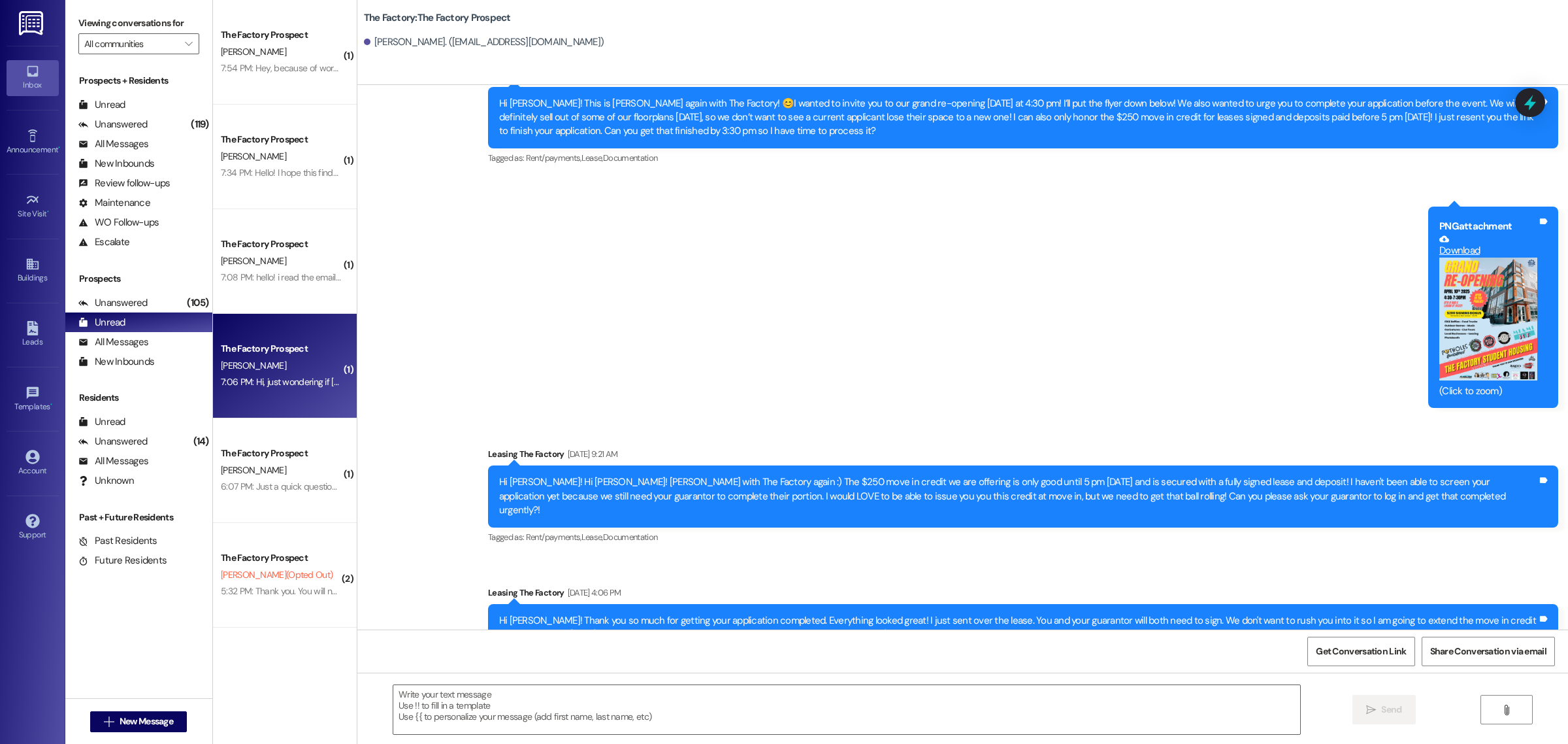
scroll to position [3602, 0]
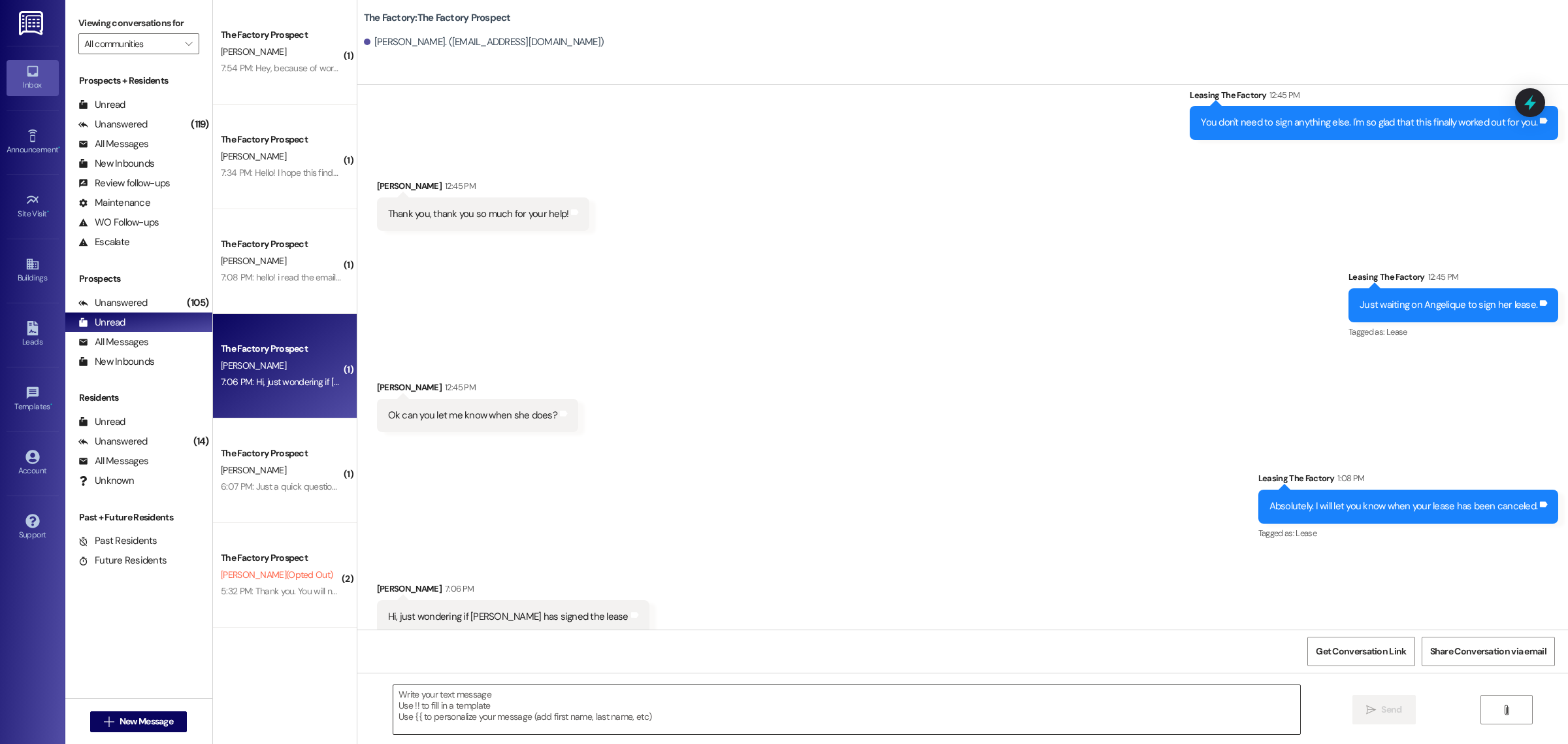
click at [605, 697] on textarea at bounding box center [846, 709] width 906 height 49
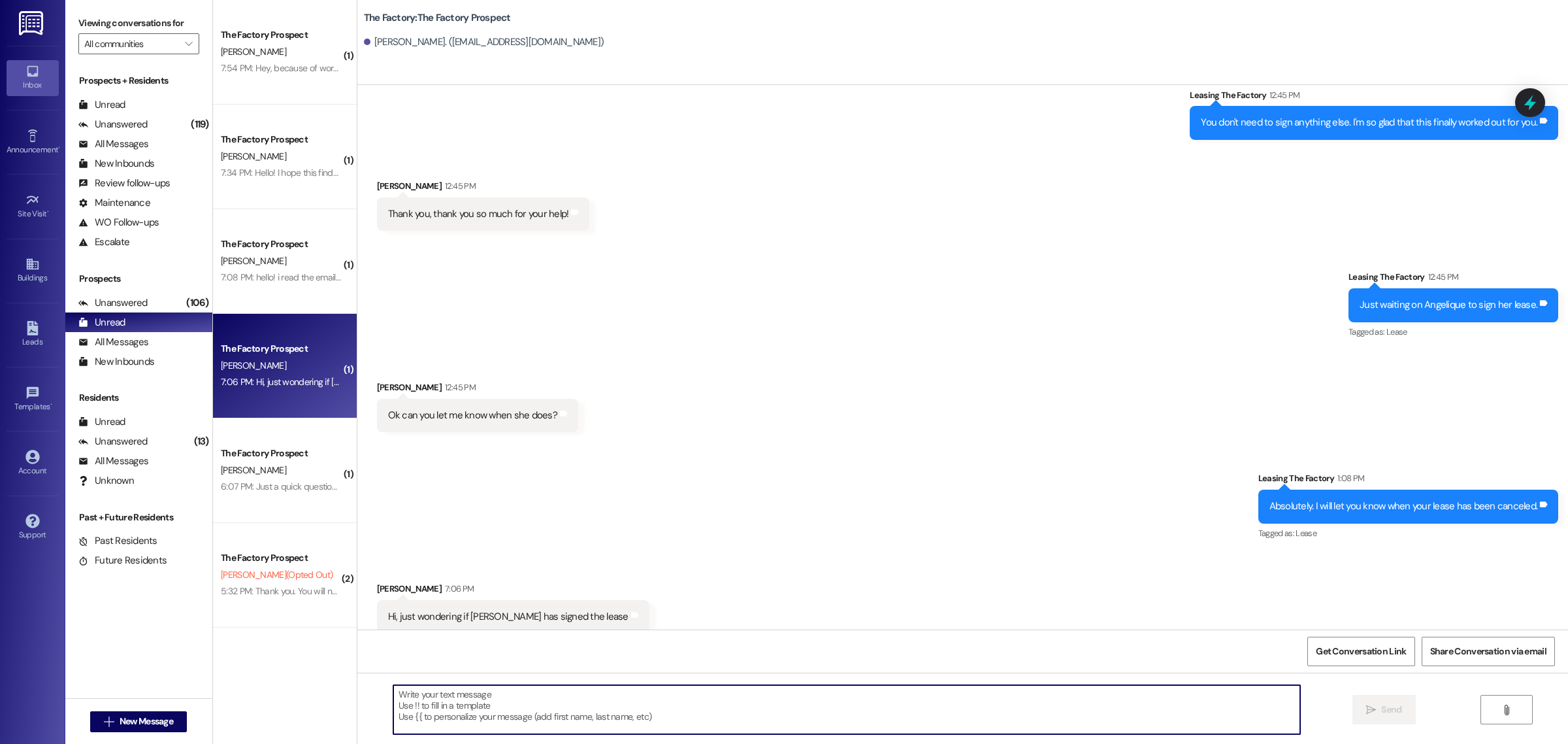
click at [426, 701] on textarea at bounding box center [846, 709] width 906 height 49
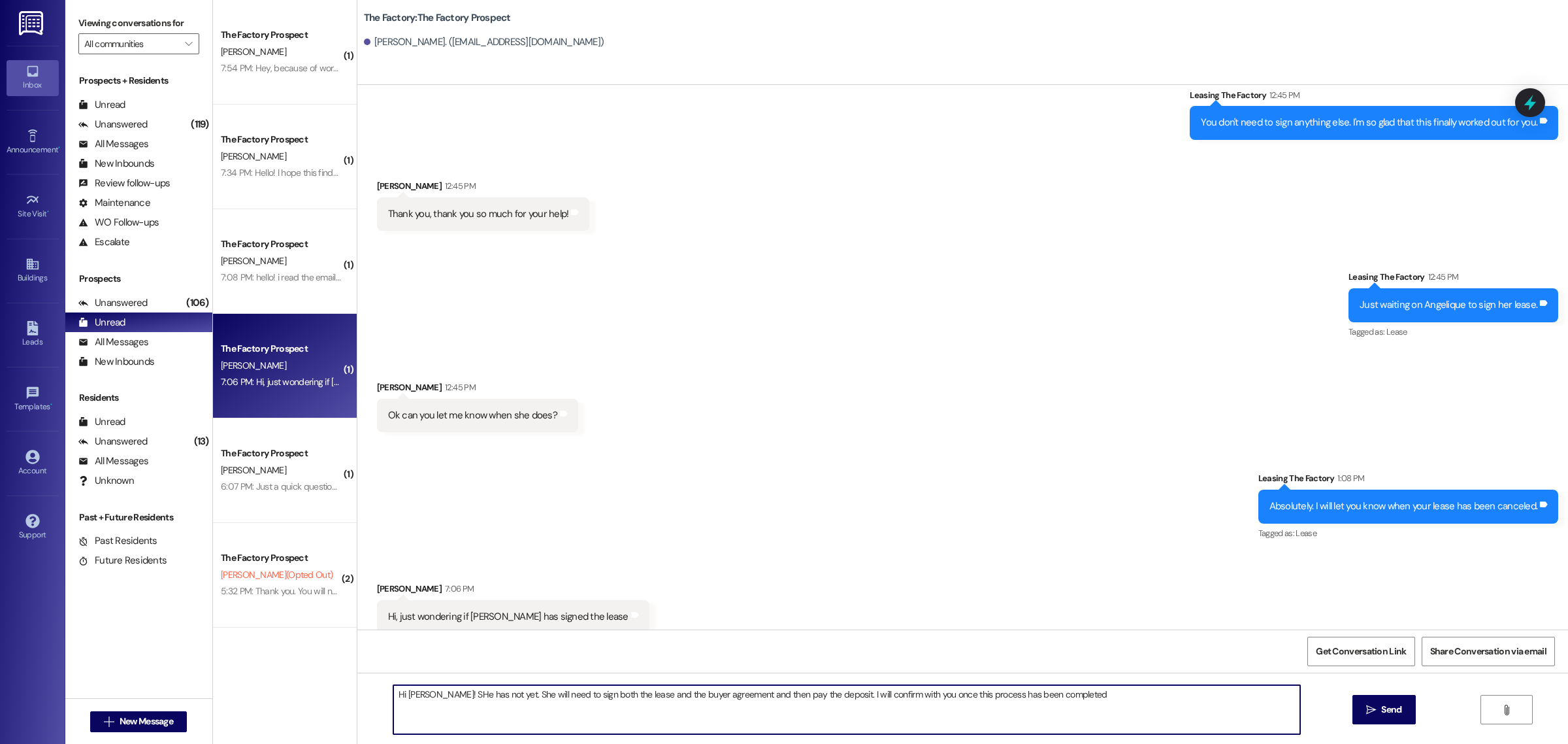
type textarea "Hi [PERSON_NAME]! SHe has not yet. She will need to sign both the lease and the…"
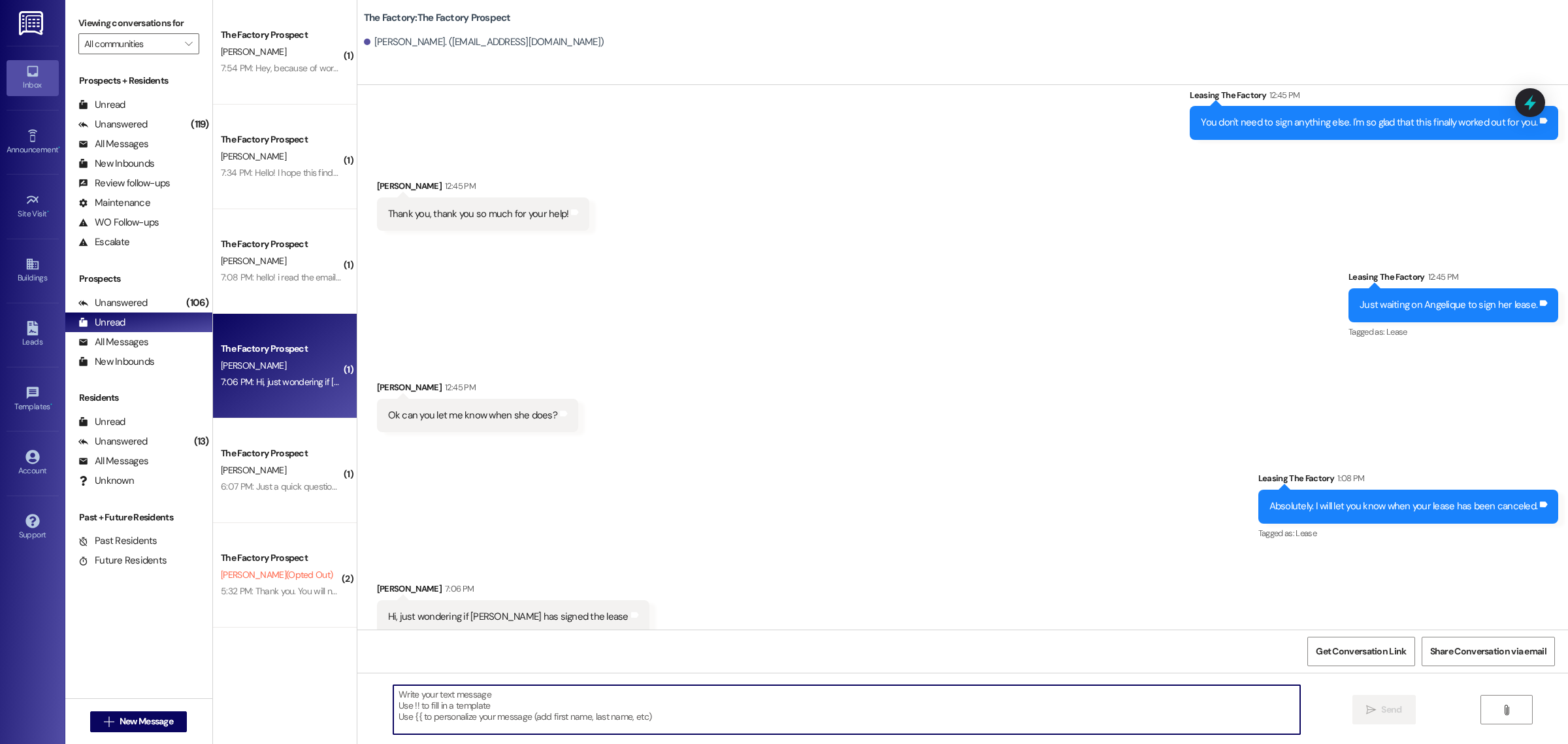
scroll to position [3601, 0]
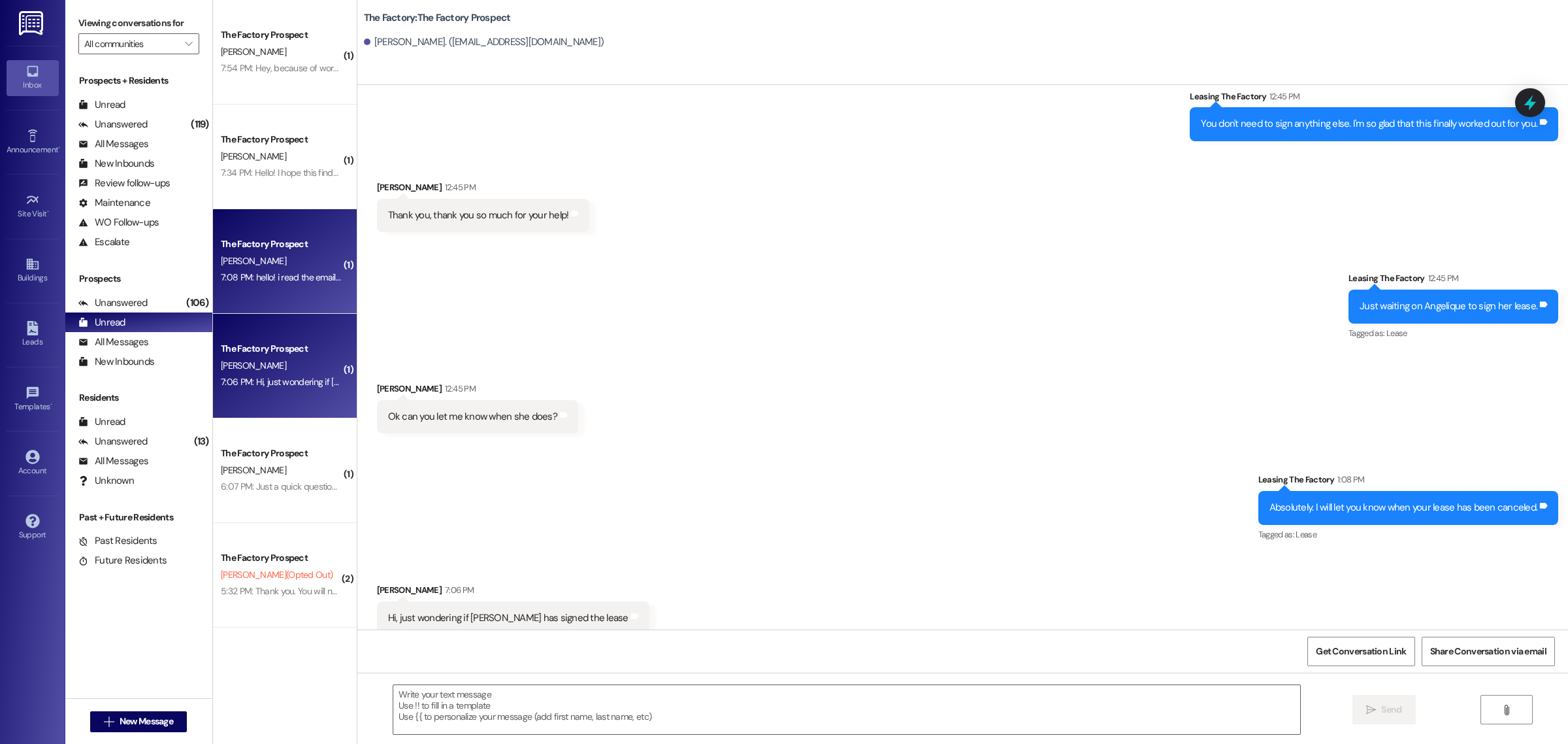
click at [302, 253] on div "[PERSON_NAME]" at bounding box center [281, 261] width 124 height 16
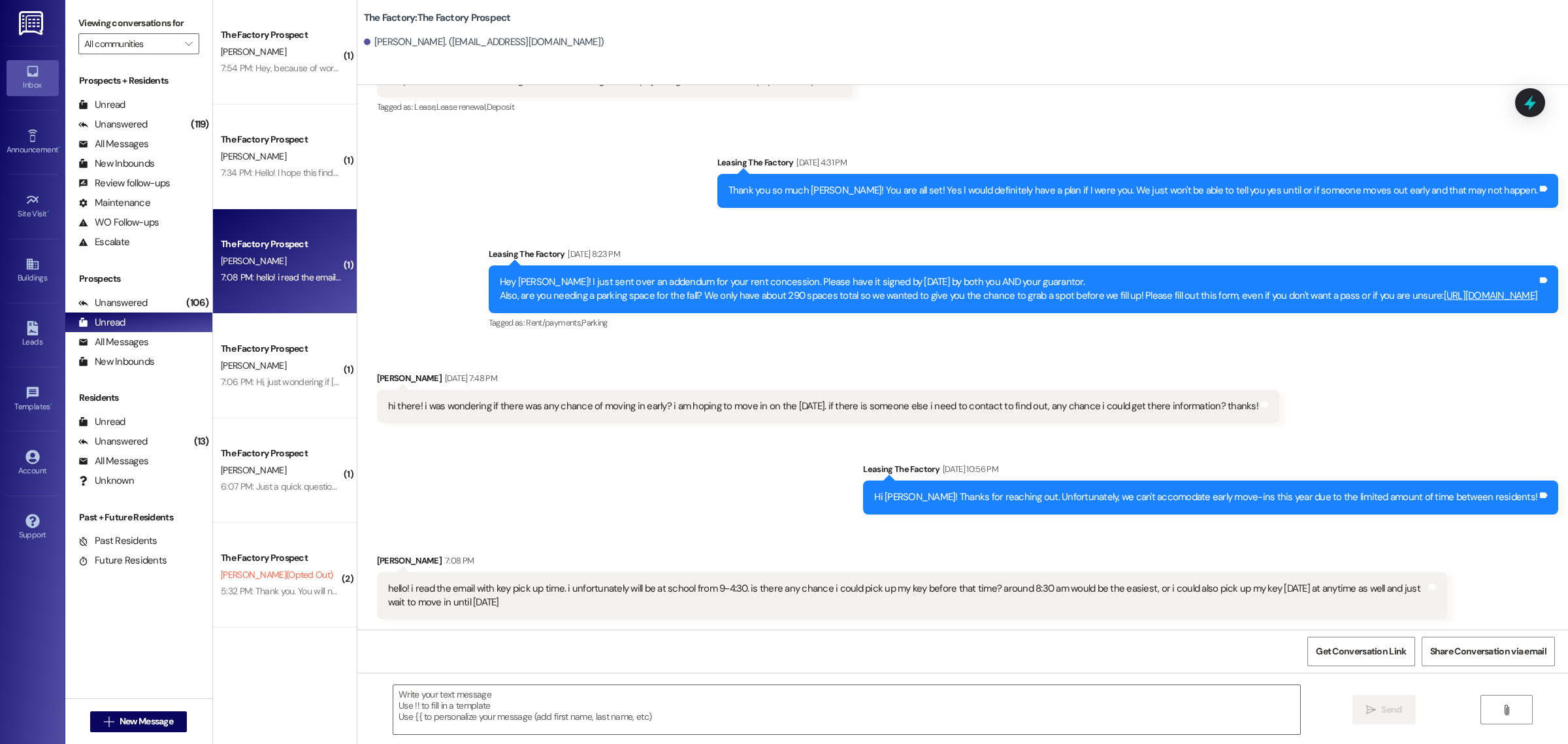
scroll to position [680, 0]
click at [450, 699] on textarea at bounding box center [846, 709] width 906 height 49
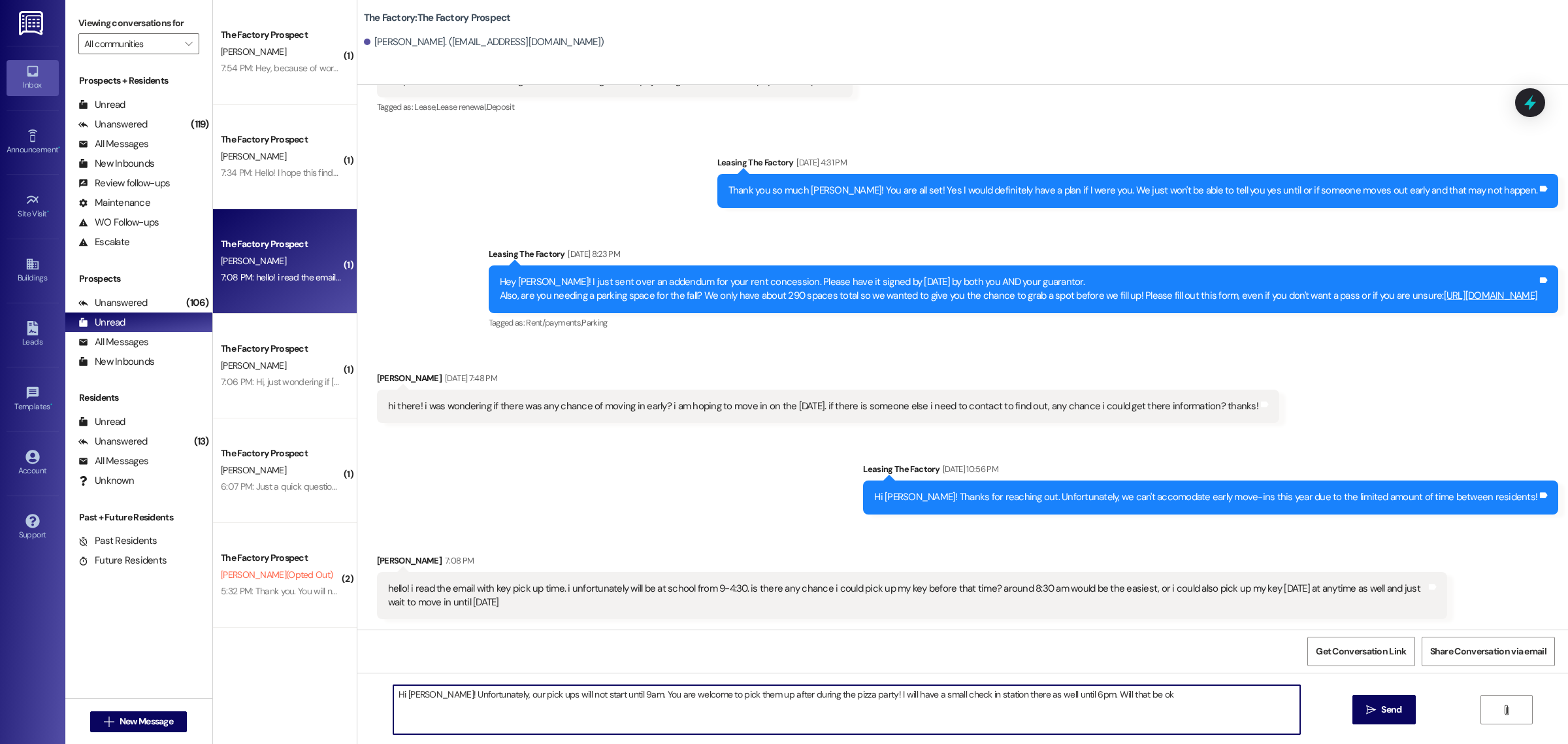
type textarea "Hi [PERSON_NAME]! Unfortunately, our pick ups will not start until 9am. You are…"
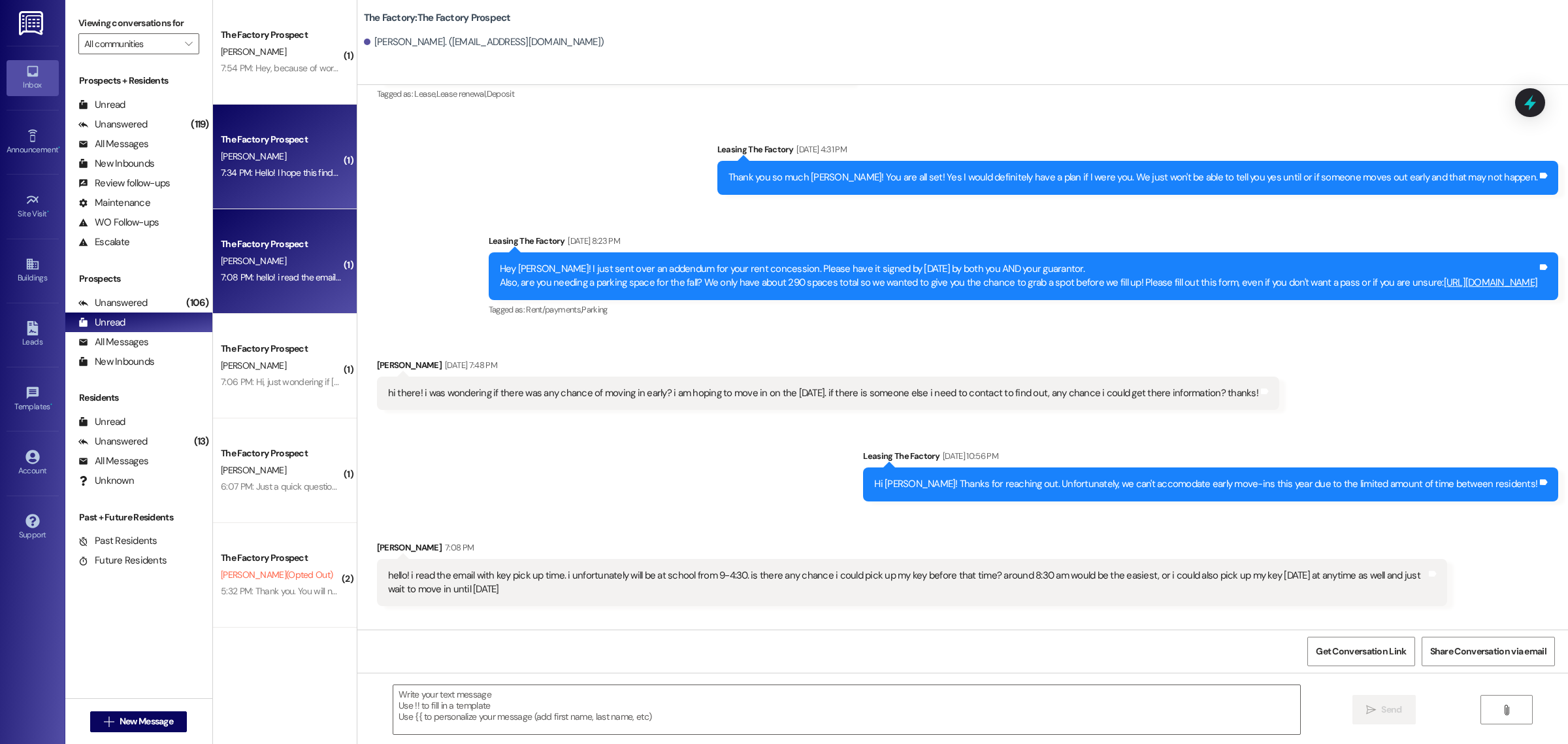
click at [265, 170] on div "7:34 PM: Hello! I hope this finds you well. What size of beds are in the apartm…" at bounding box center [376, 172] width 309 height 12
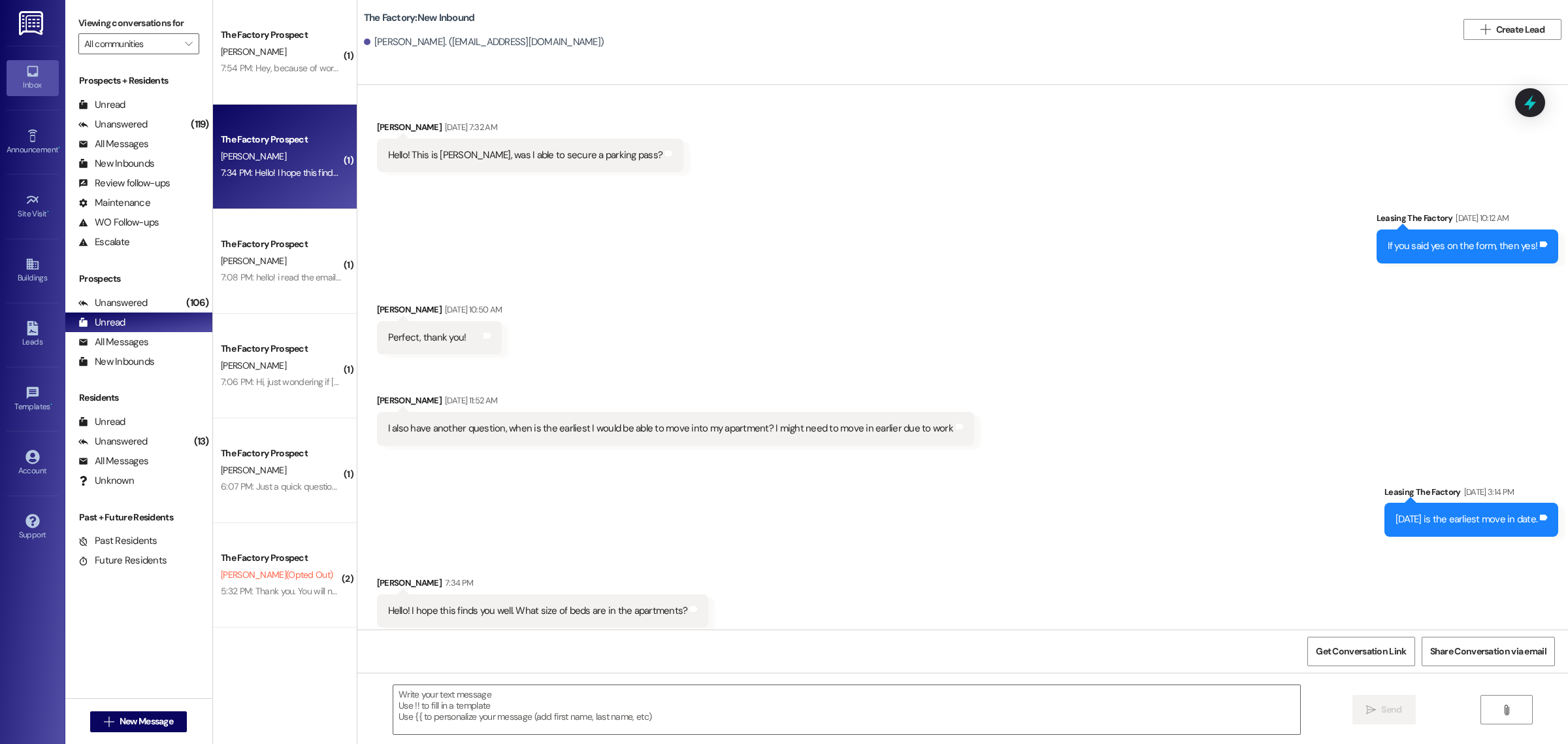
scroll to position [2086, 0]
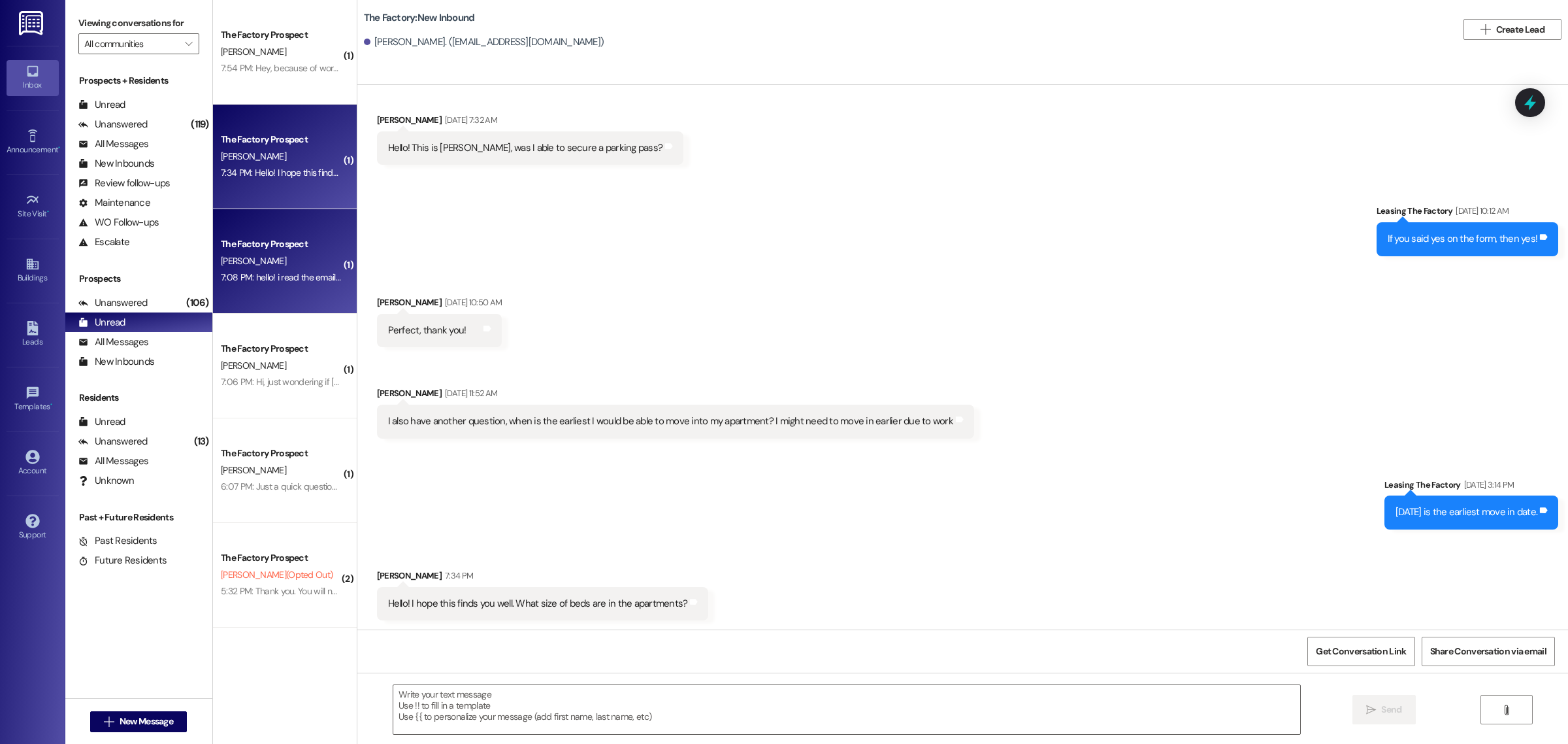
click at [307, 245] on div "The Factory Prospect" at bounding box center [281, 244] width 121 height 14
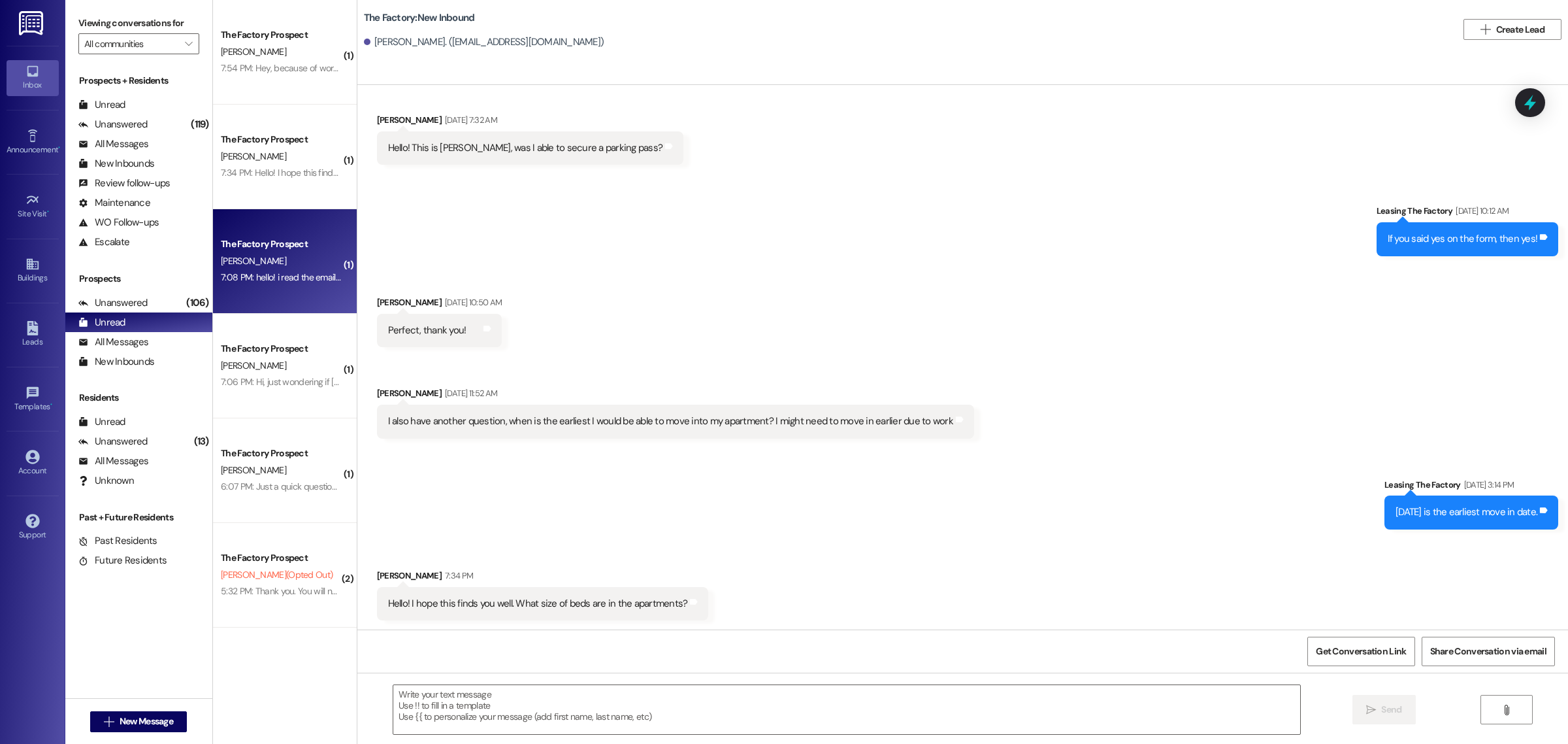
scroll to position [772, 0]
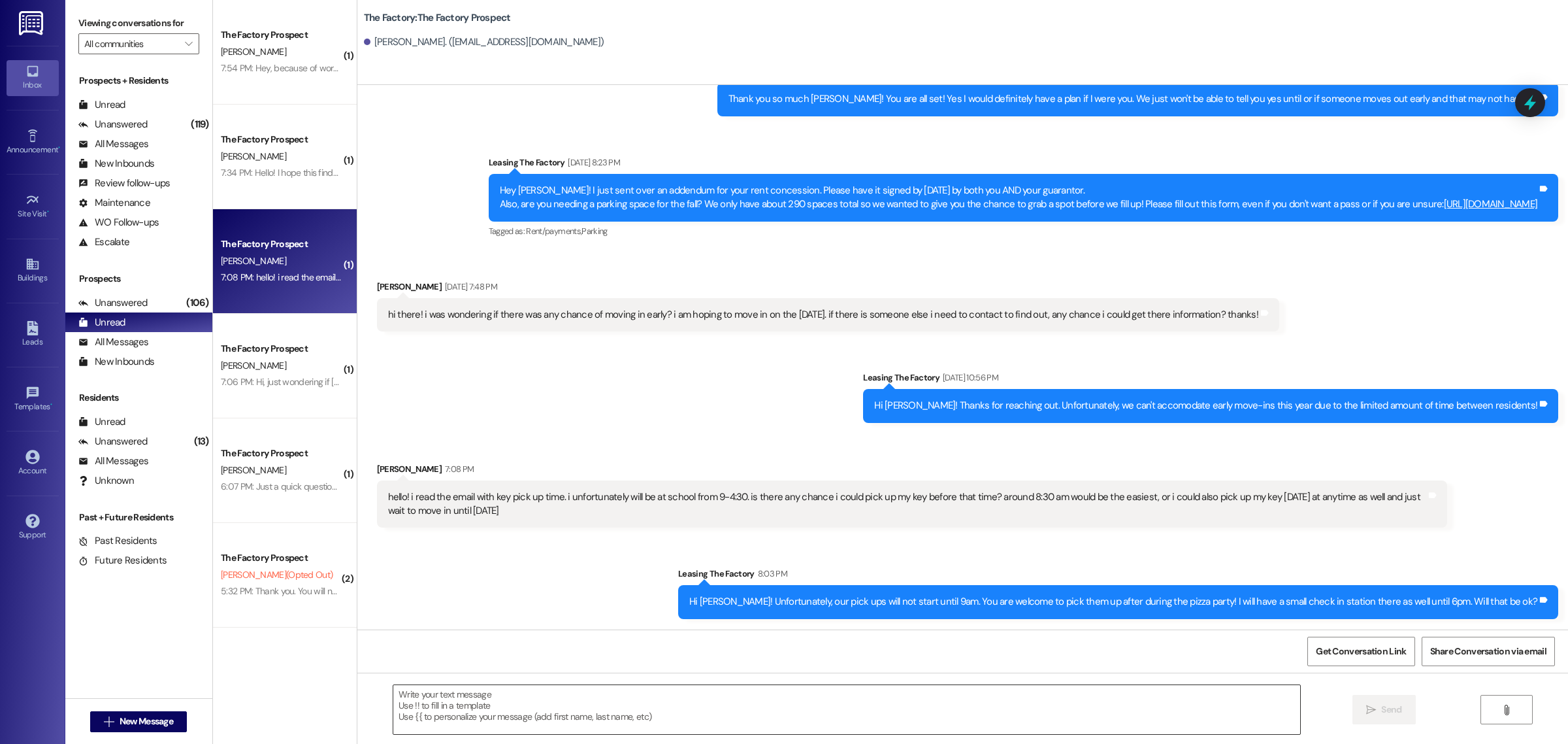
click at [455, 698] on textarea at bounding box center [846, 709] width 906 height 49
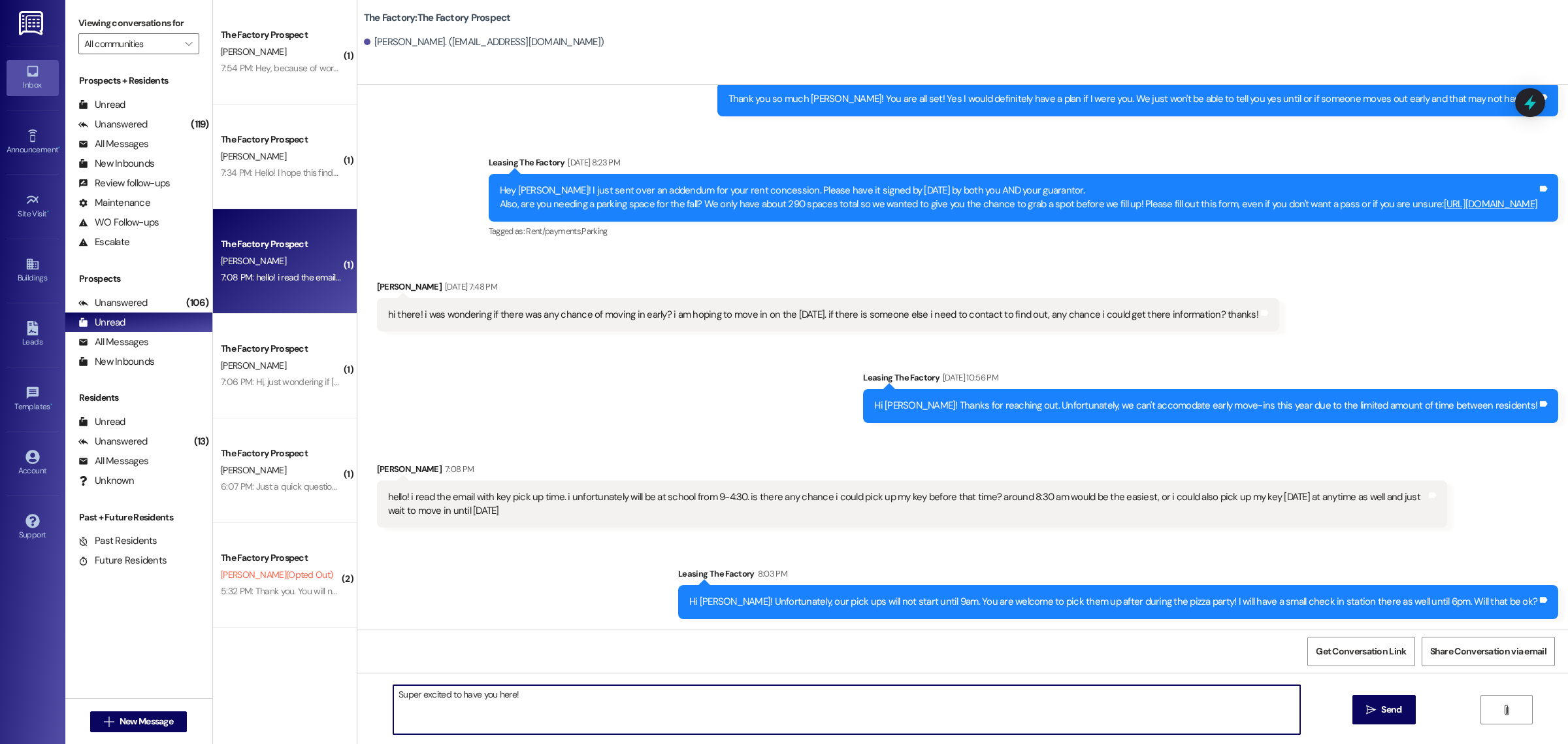
type textarea "Super excited to have you here!!"
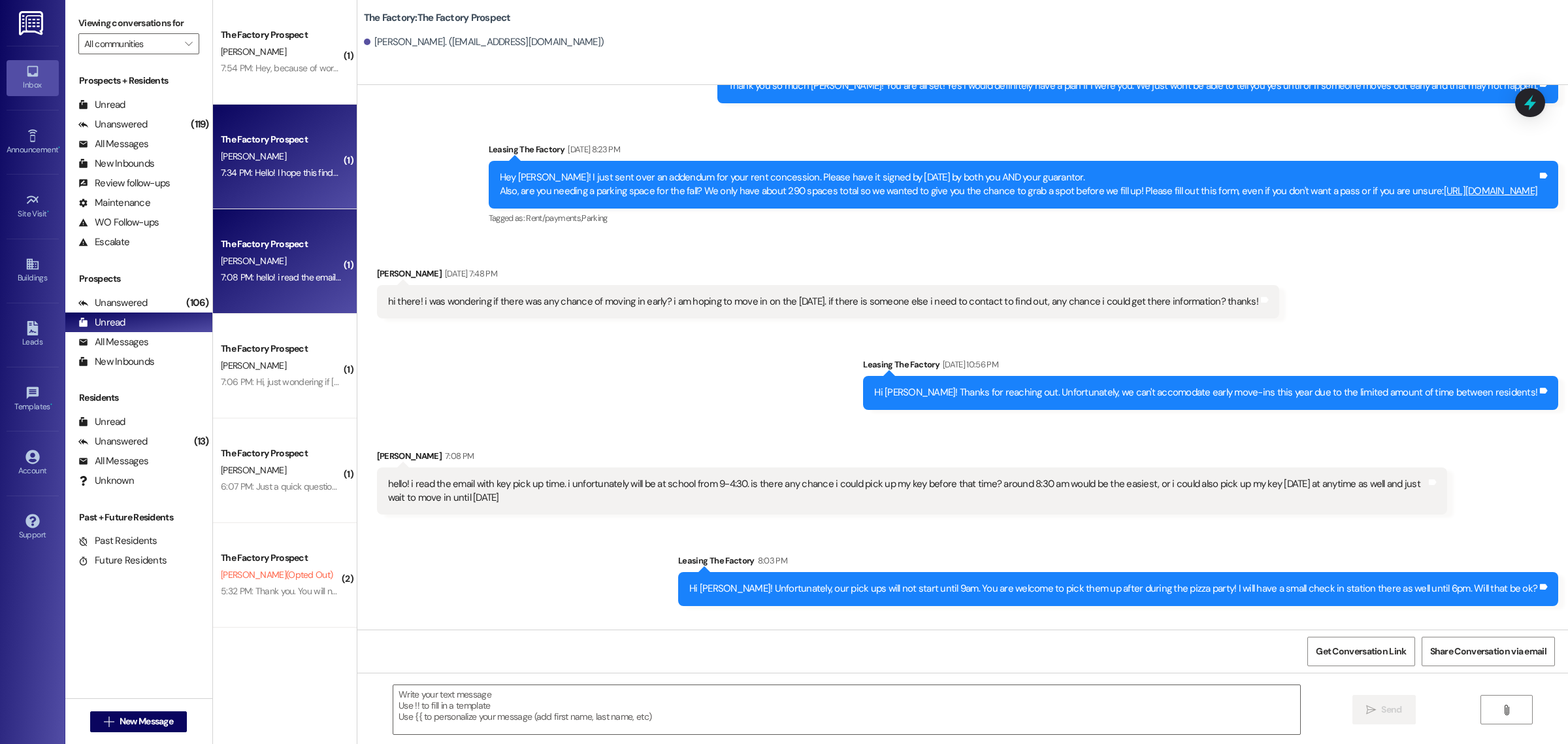
click at [306, 193] on div "The Factory Prospect [PERSON_NAME] 7:34 PM: Hello! I hope this finds you well. …" at bounding box center [285, 157] width 144 height 105
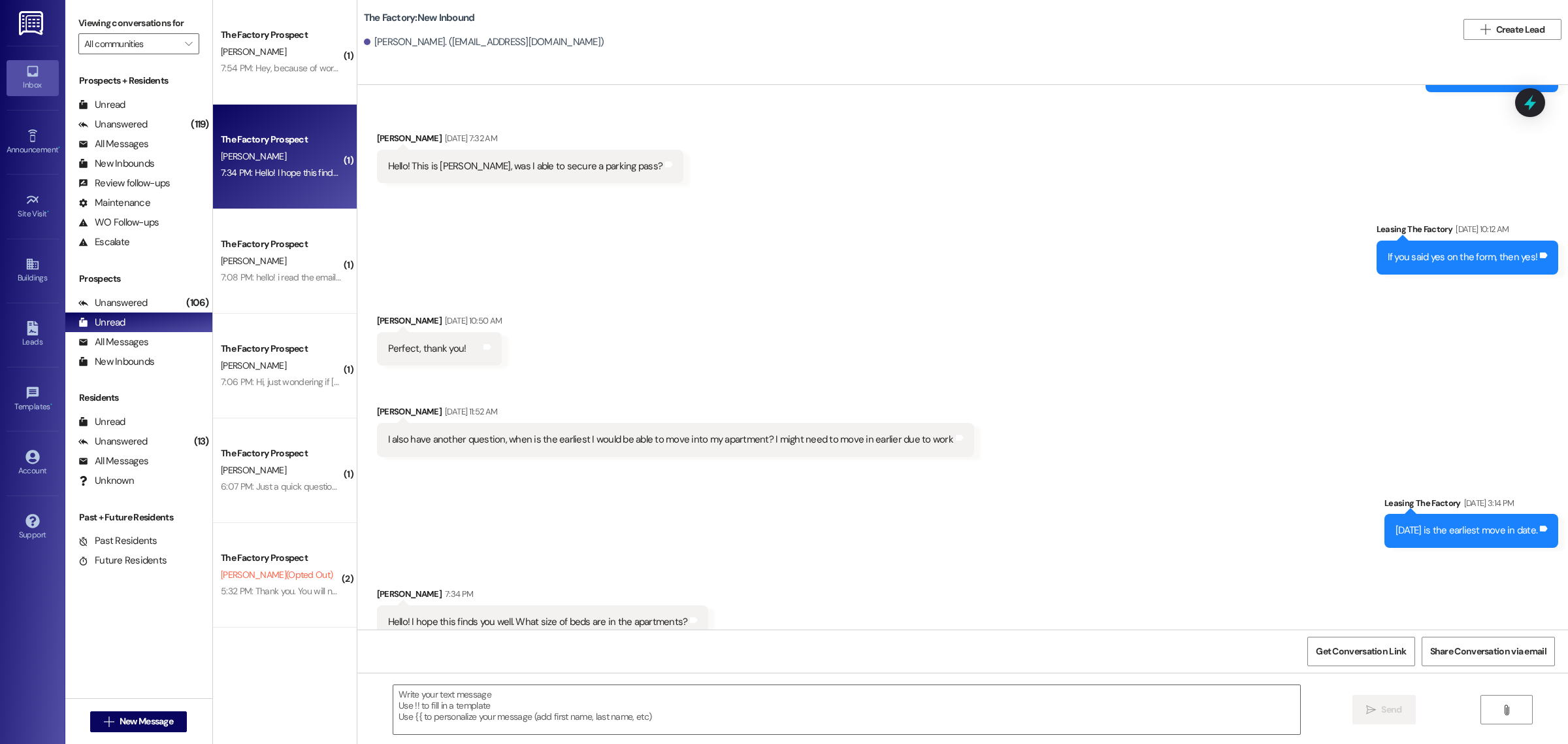
scroll to position [2086, 0]
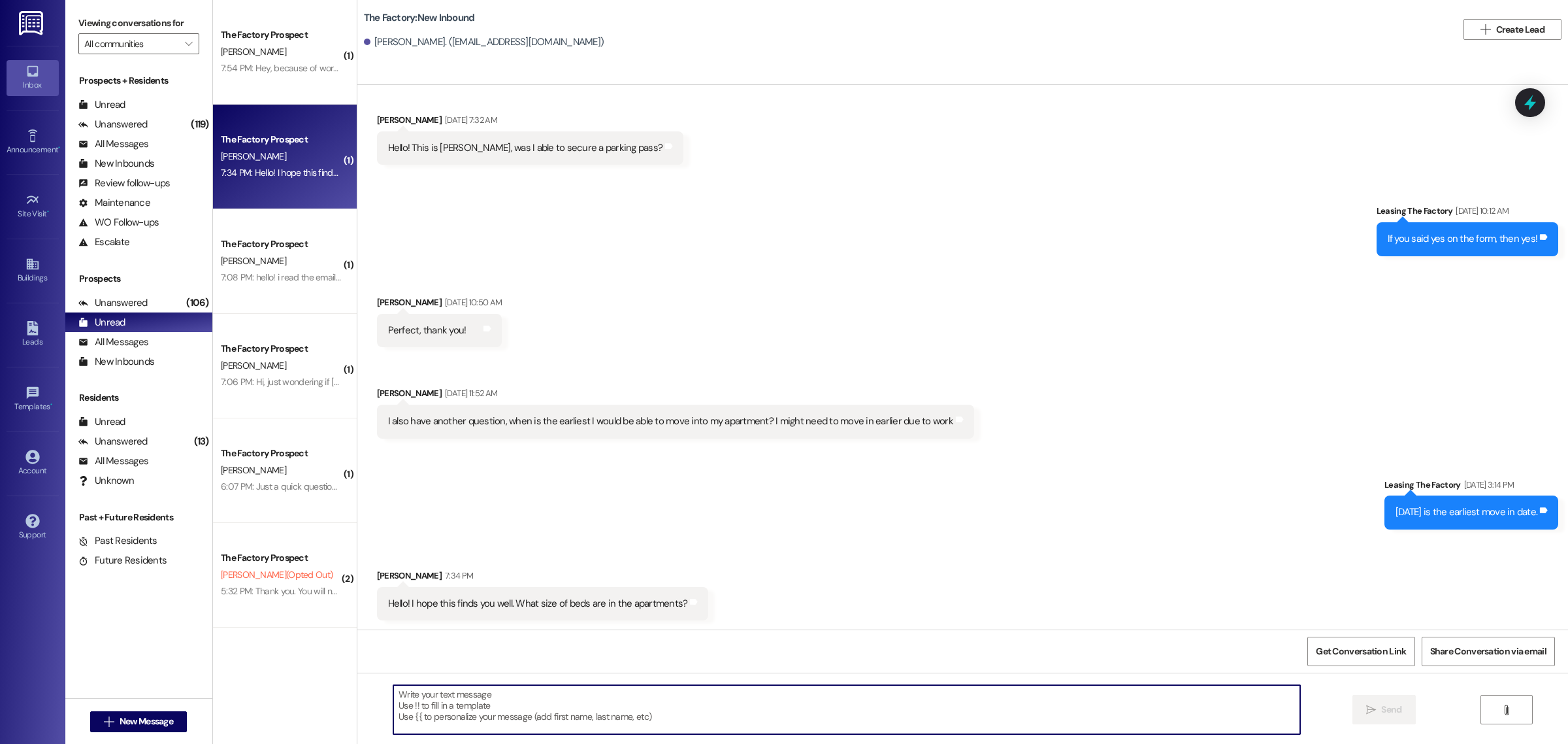
click at [546, 698] on textarea at bounding box center [846, 709] width 906 height 49
type textarea "Hi [PERSON_NAME]! The private rooms have Full XLs and the shared rooms have Twi…"
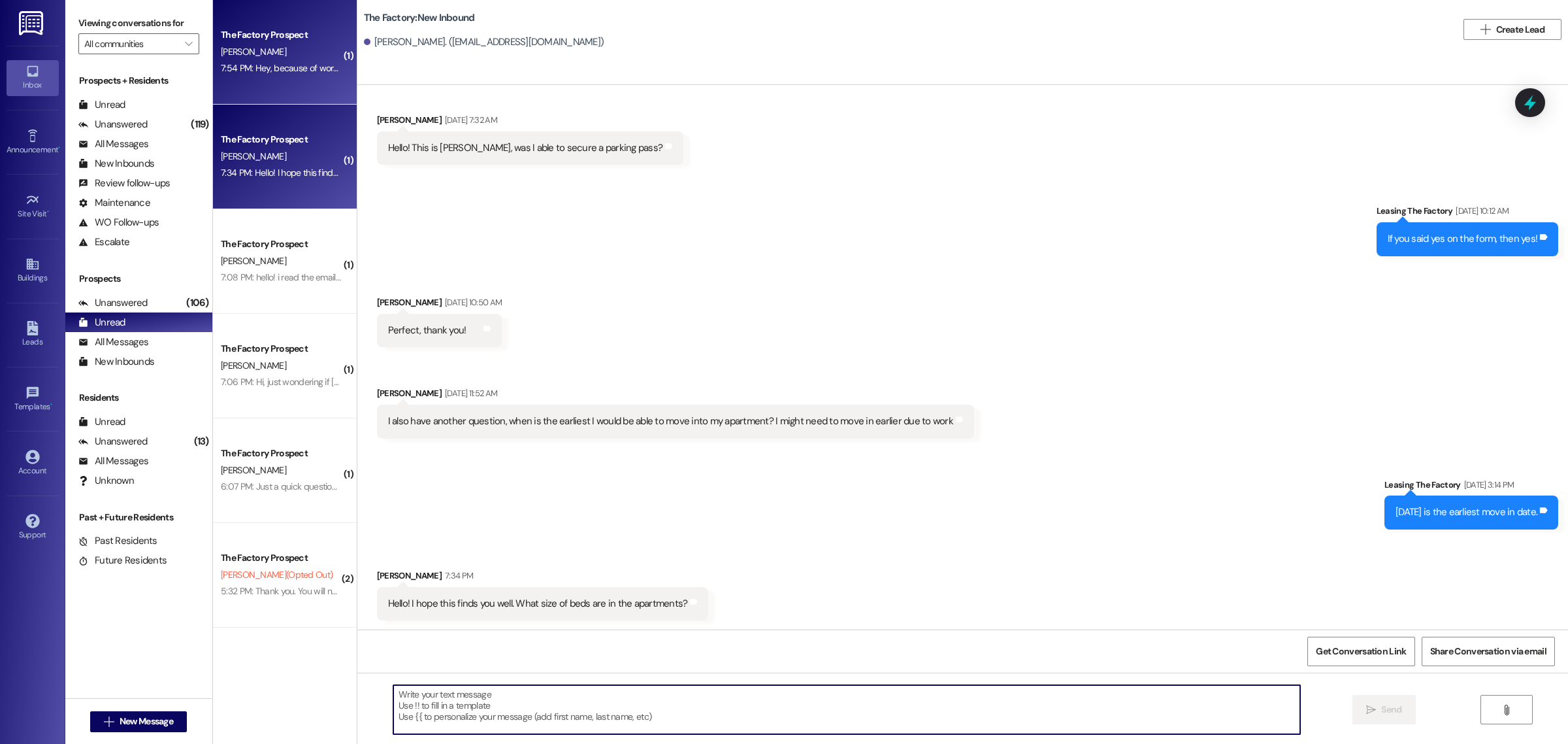
click at [244, 50] on span "[PERSON_NAME]" at bounding box center [254, 51] width 66 height 12
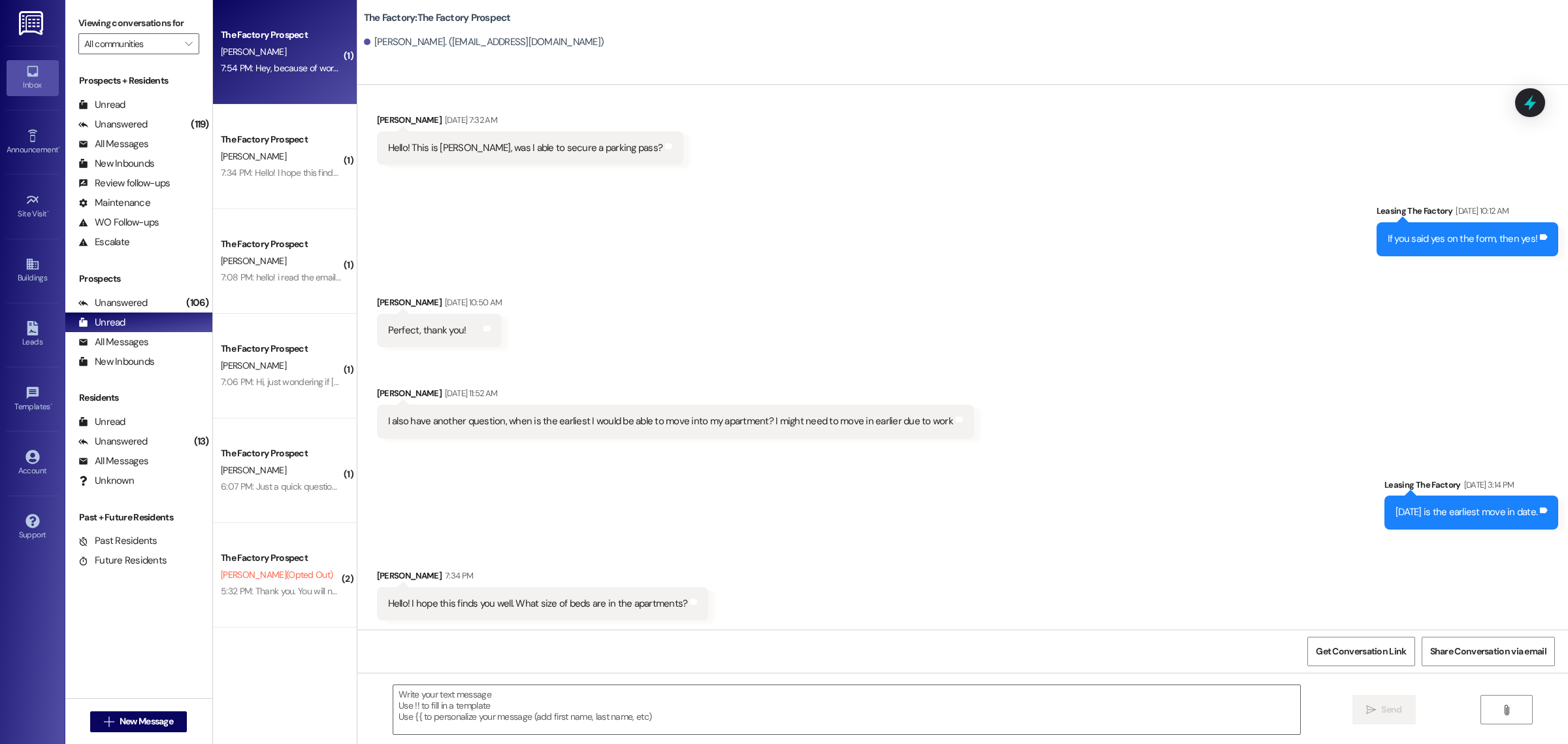
scroll to position [974, 0]
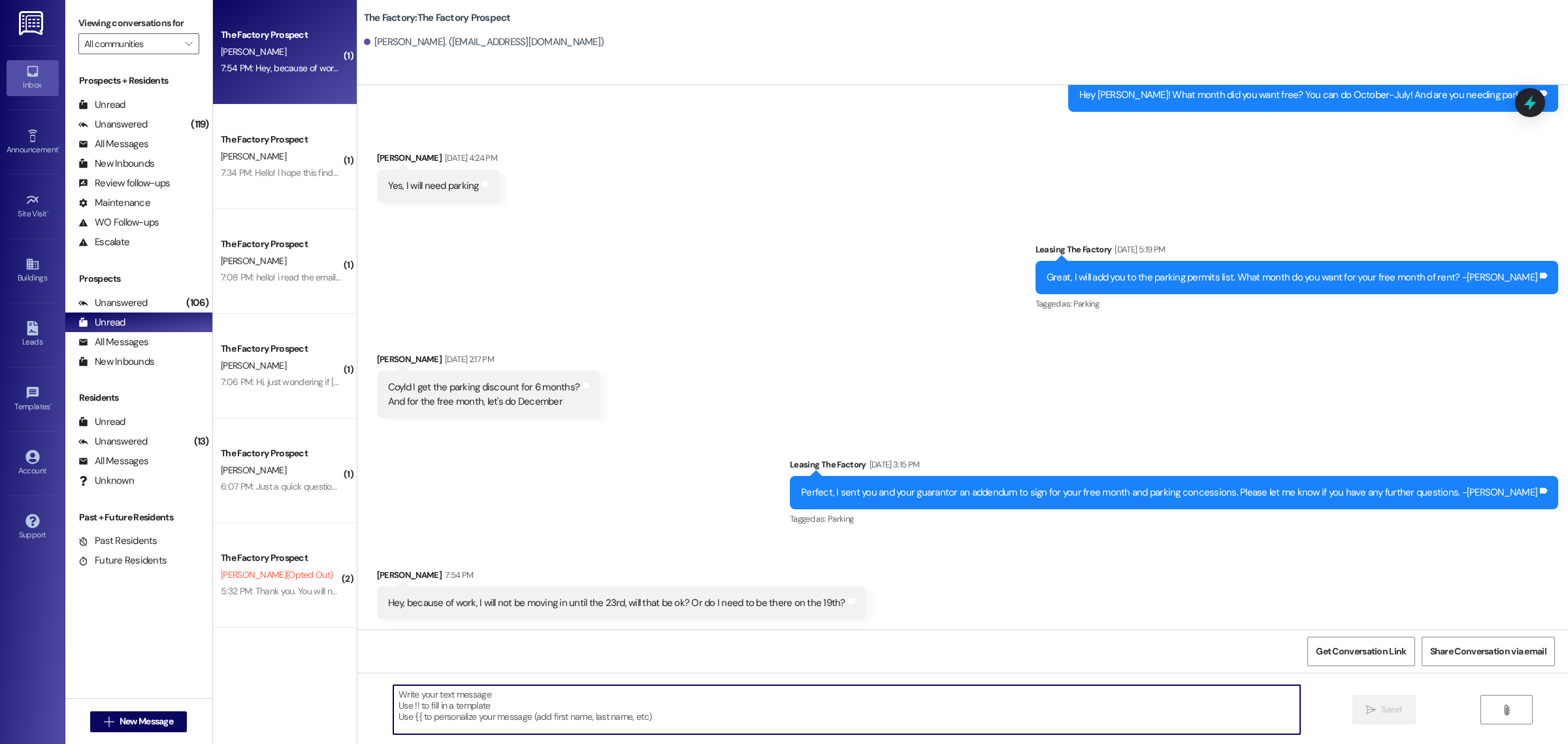
click at [540, 701] on textarea at bounding box center [846, 709] width 906 height 49
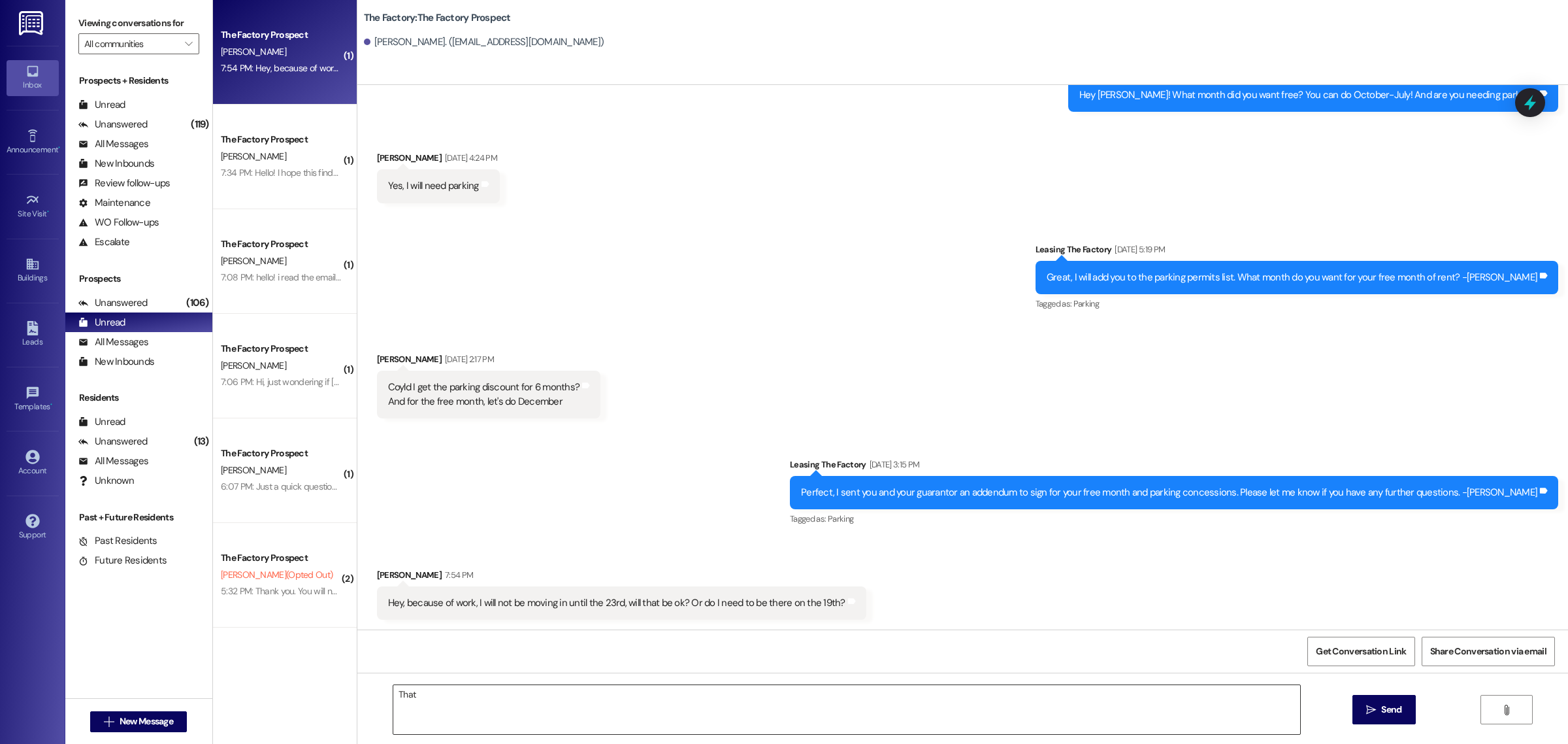
click at [632, 714] on textarea "That" at bounding box center [846, 709] width 906 height 49
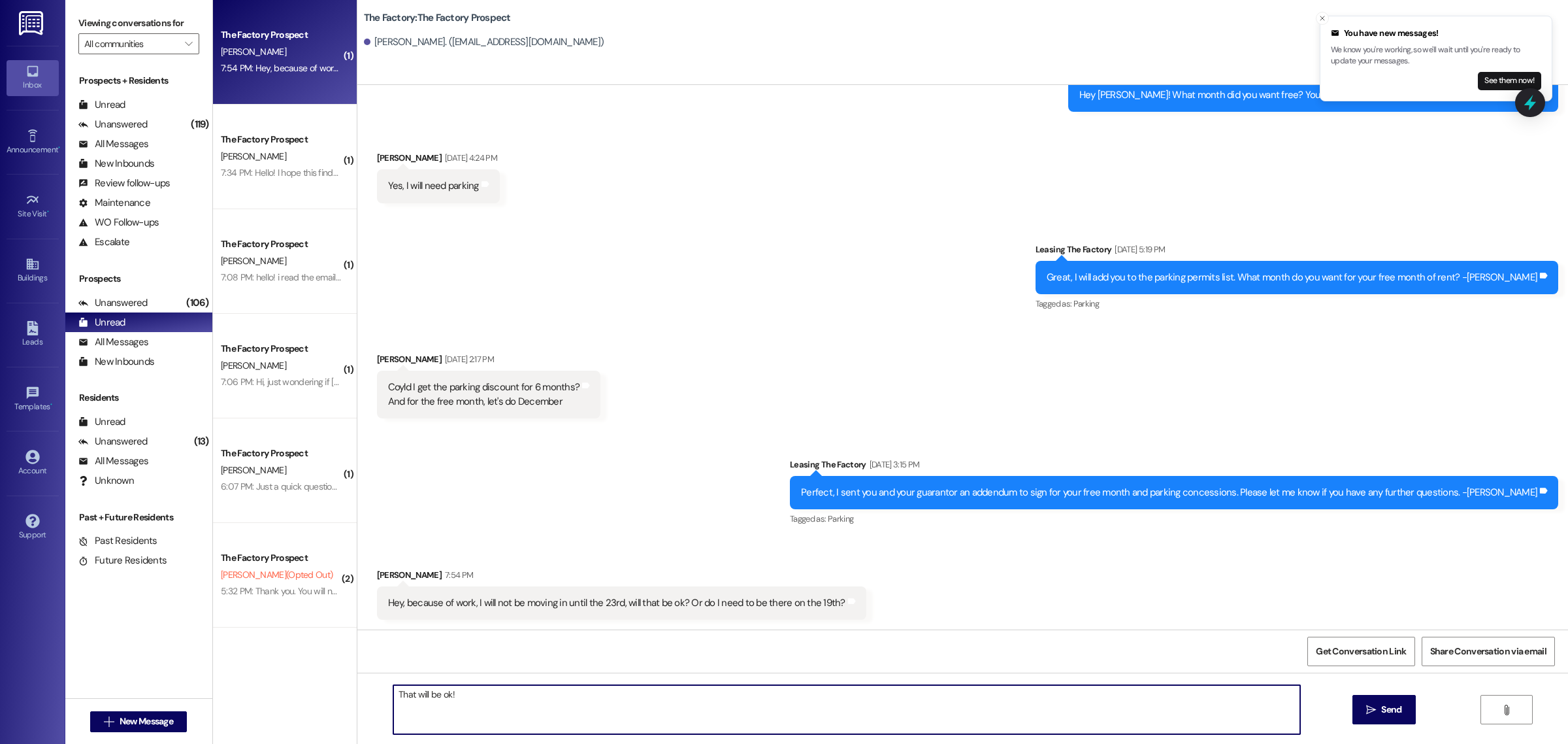
type textarea "That will be ok!"
click at [1483, 79] on button "See them now!" at bounding box center [1510, 81] width 64 height 18
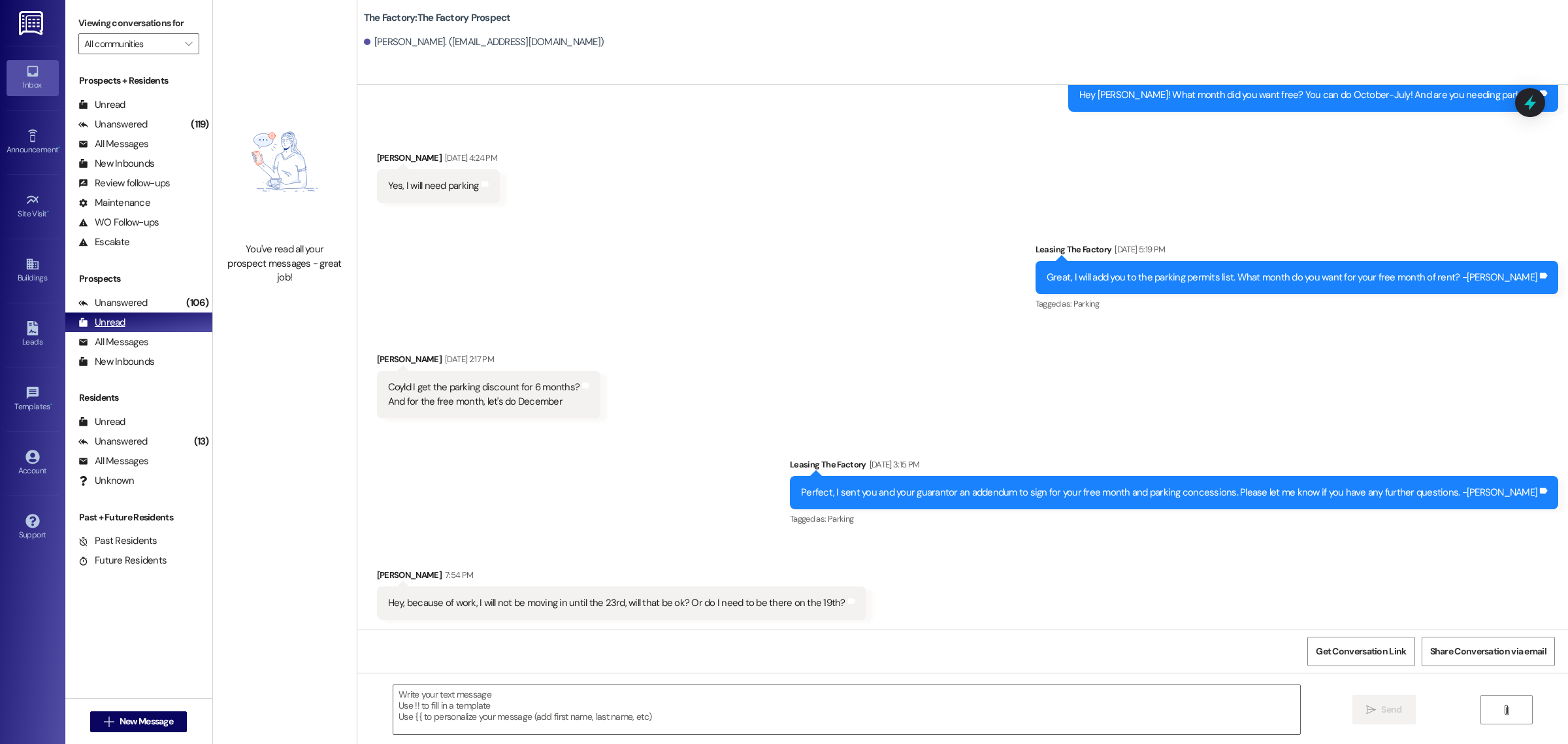
click at [136, 322] on div "Unread (0)" at bounding box center [139, 322] width 147 height 20
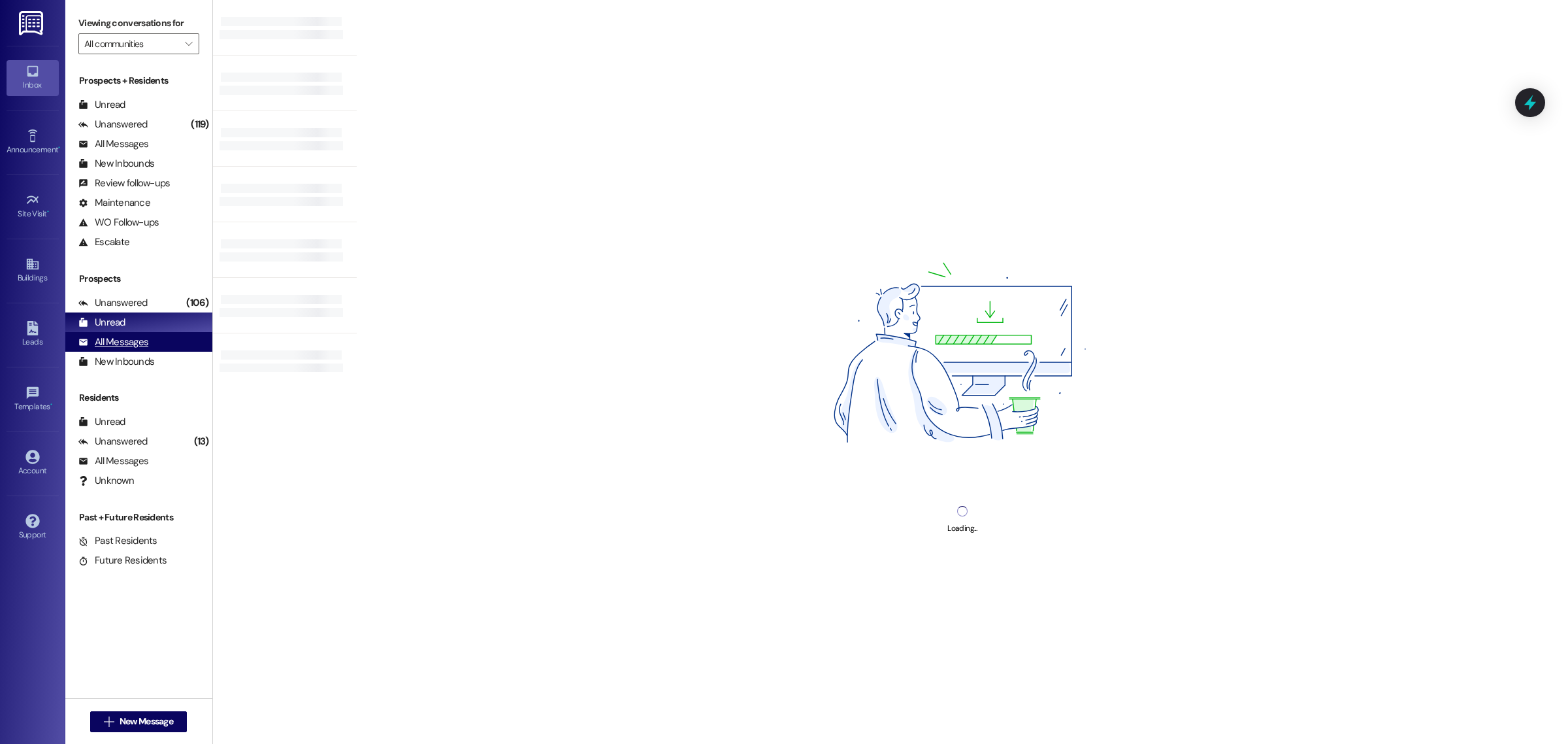
click at [134, 341] on div "All Messages" at bounding box center [113, 341] width 70 height 14
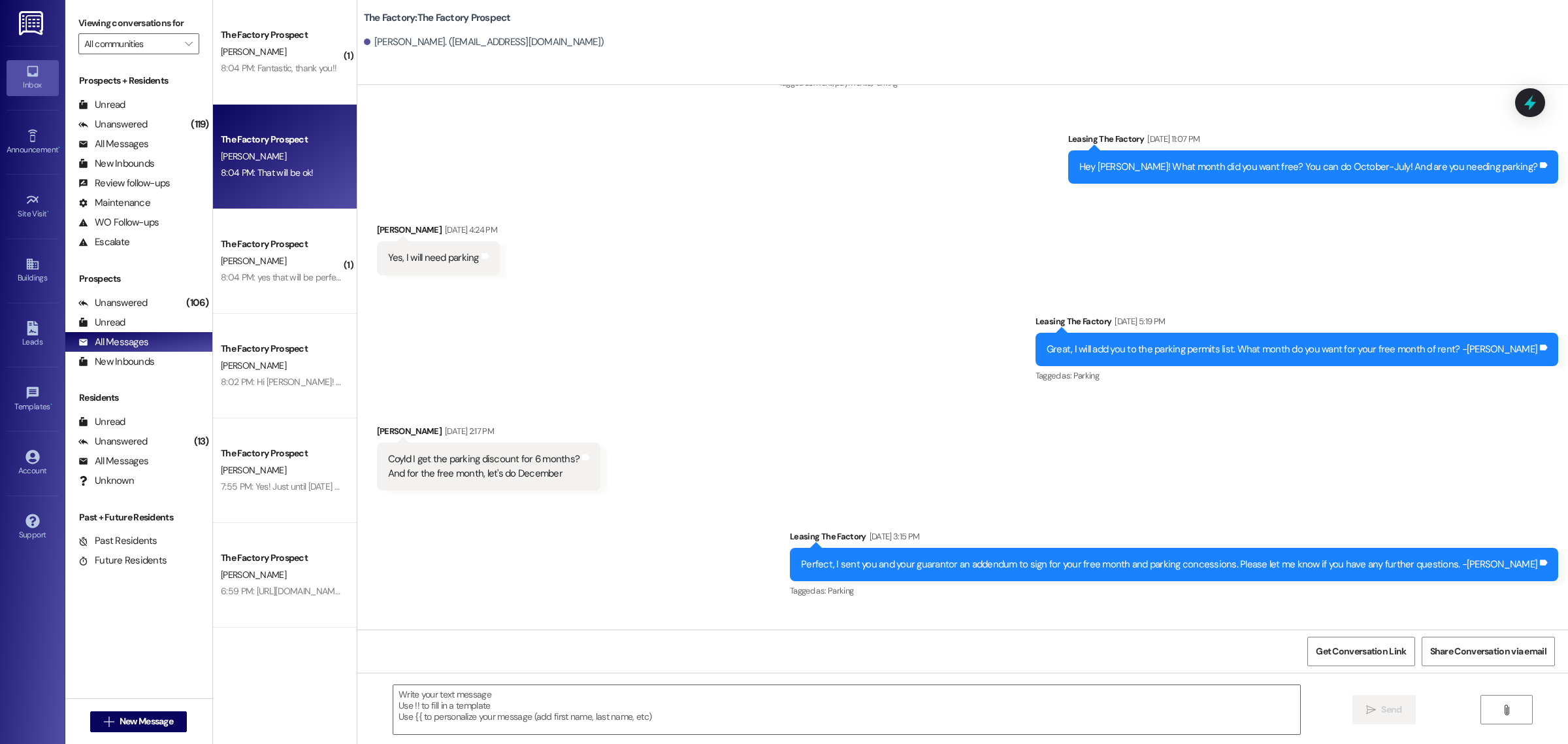
scroll to position [974, 0]
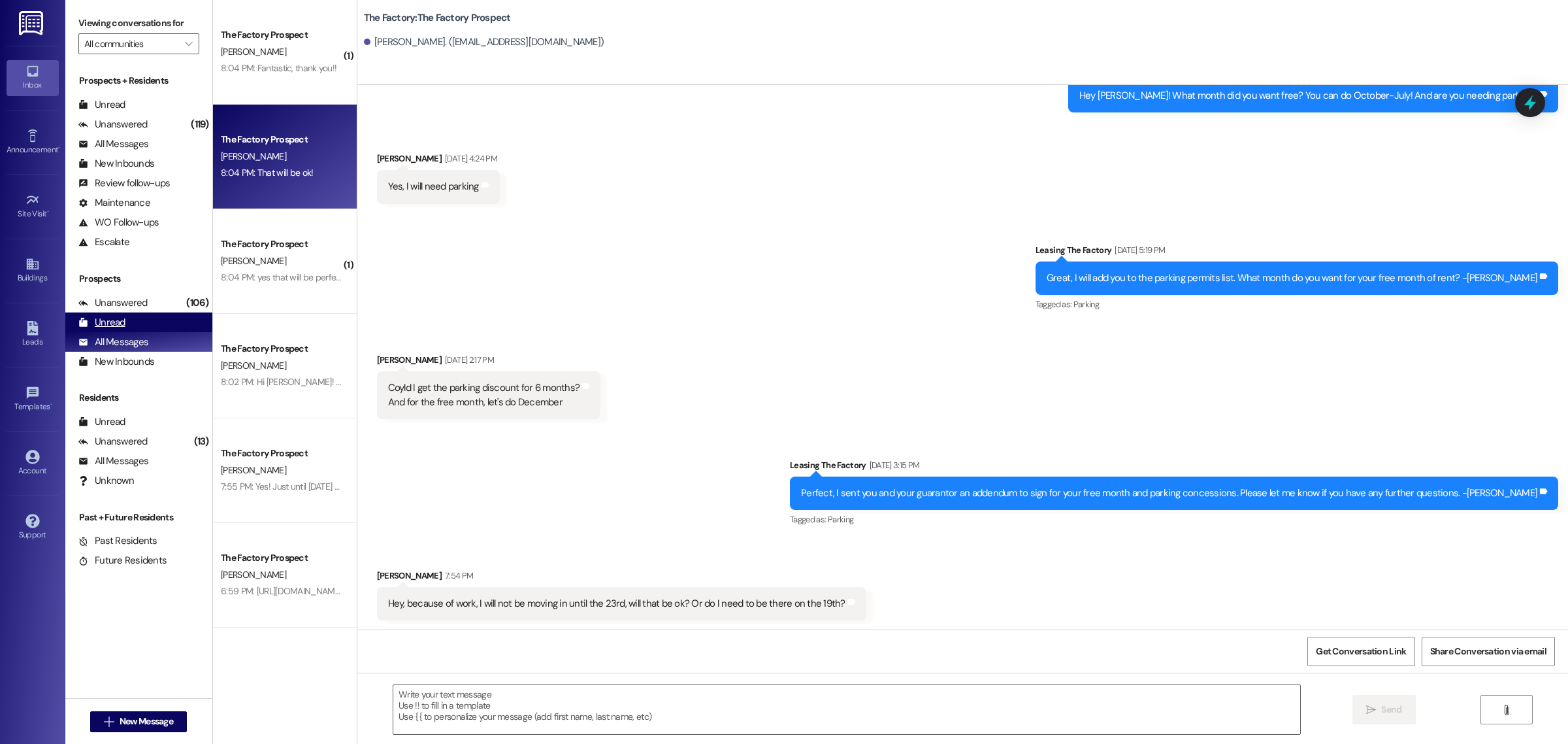
click at [146, 319] on div "Unread (0)" at bounding box center [139, 322] width 147 height 20
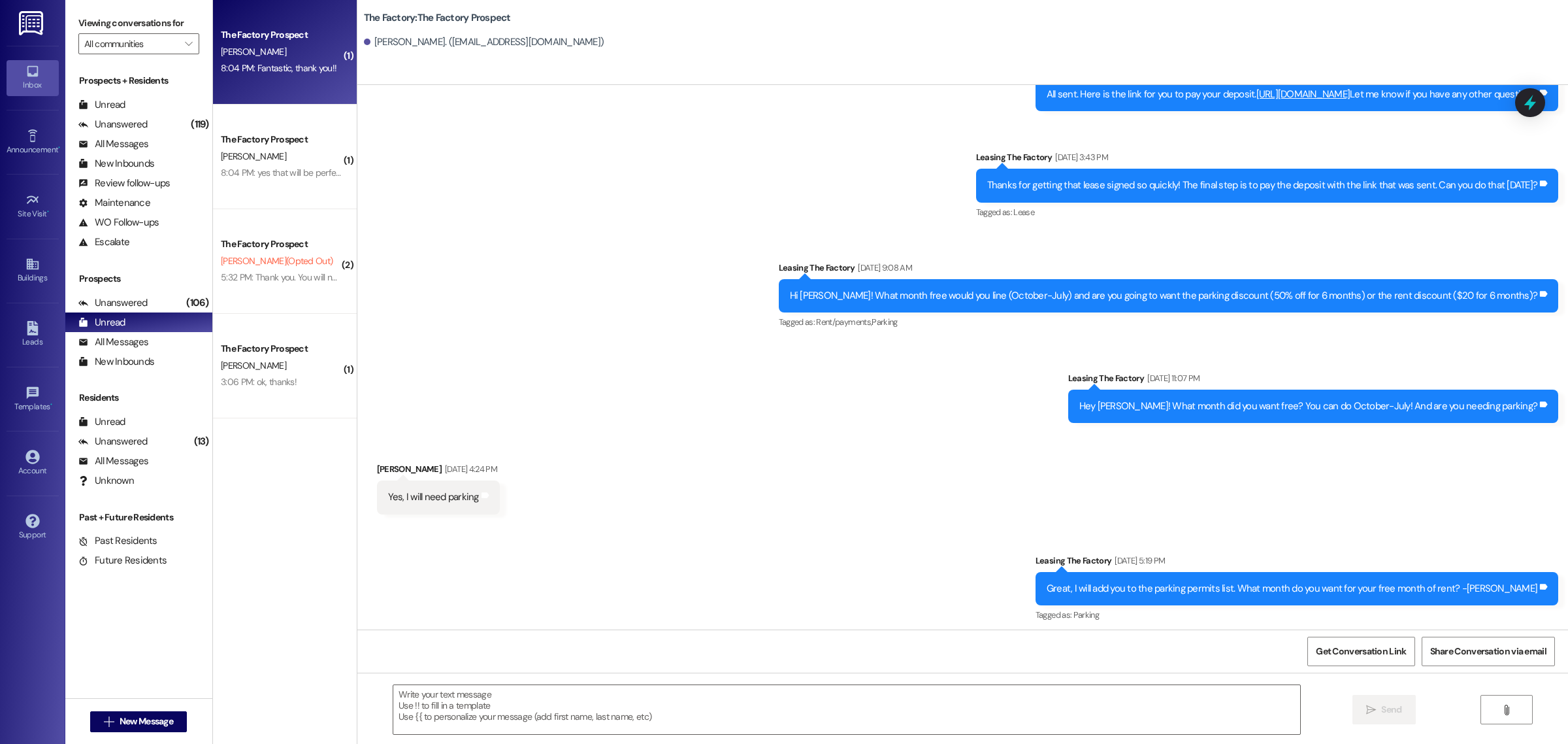
click at [274, 84] on div "The Factory Prospect [PERSON_NAME] 8:04 PM: Fantastic, thank you!! 8:04 PM: Fan…" at bounding box center [285, 52] width 144 height 105
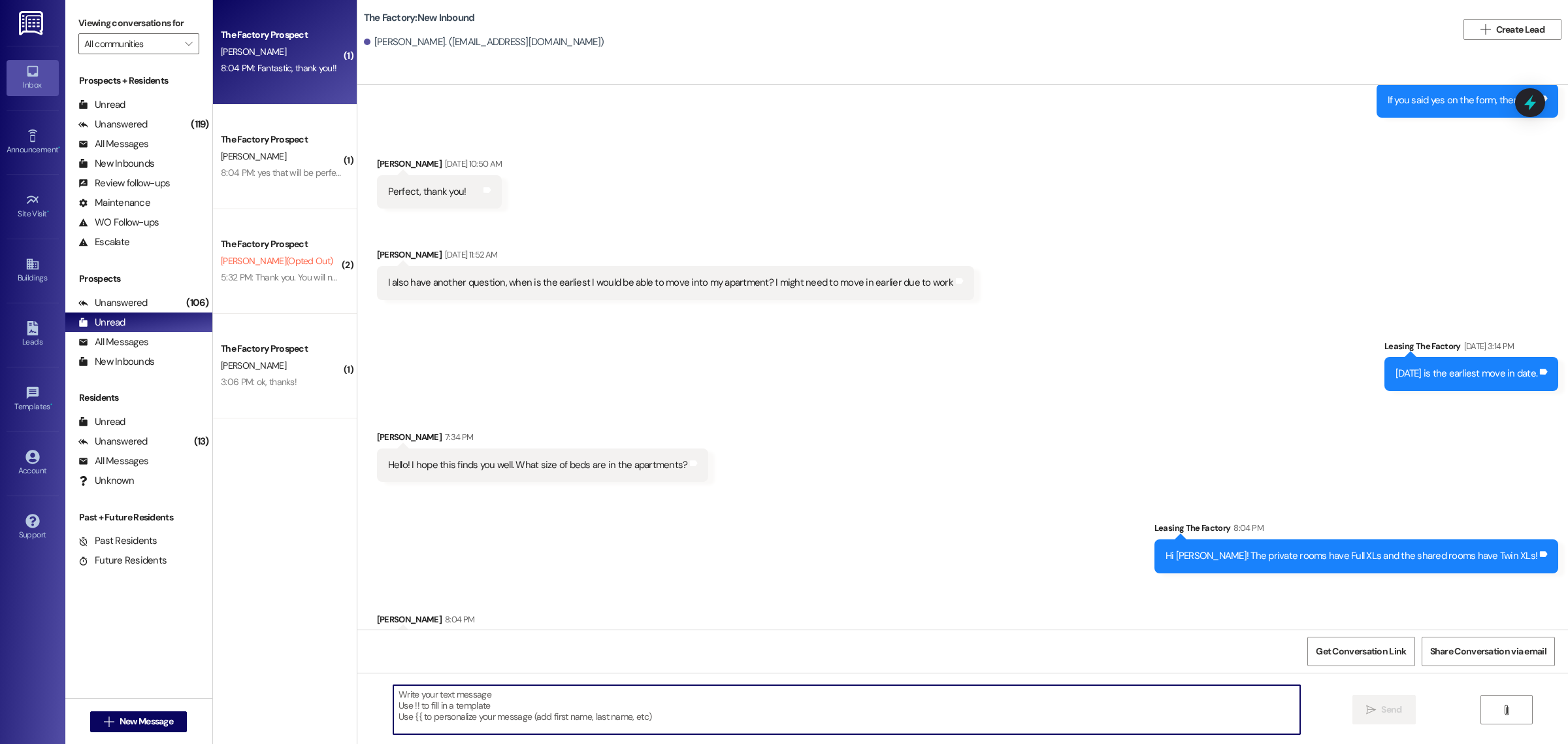
click at [506, 704] on textarea at bounding box center [846, 709] width 906 height 49
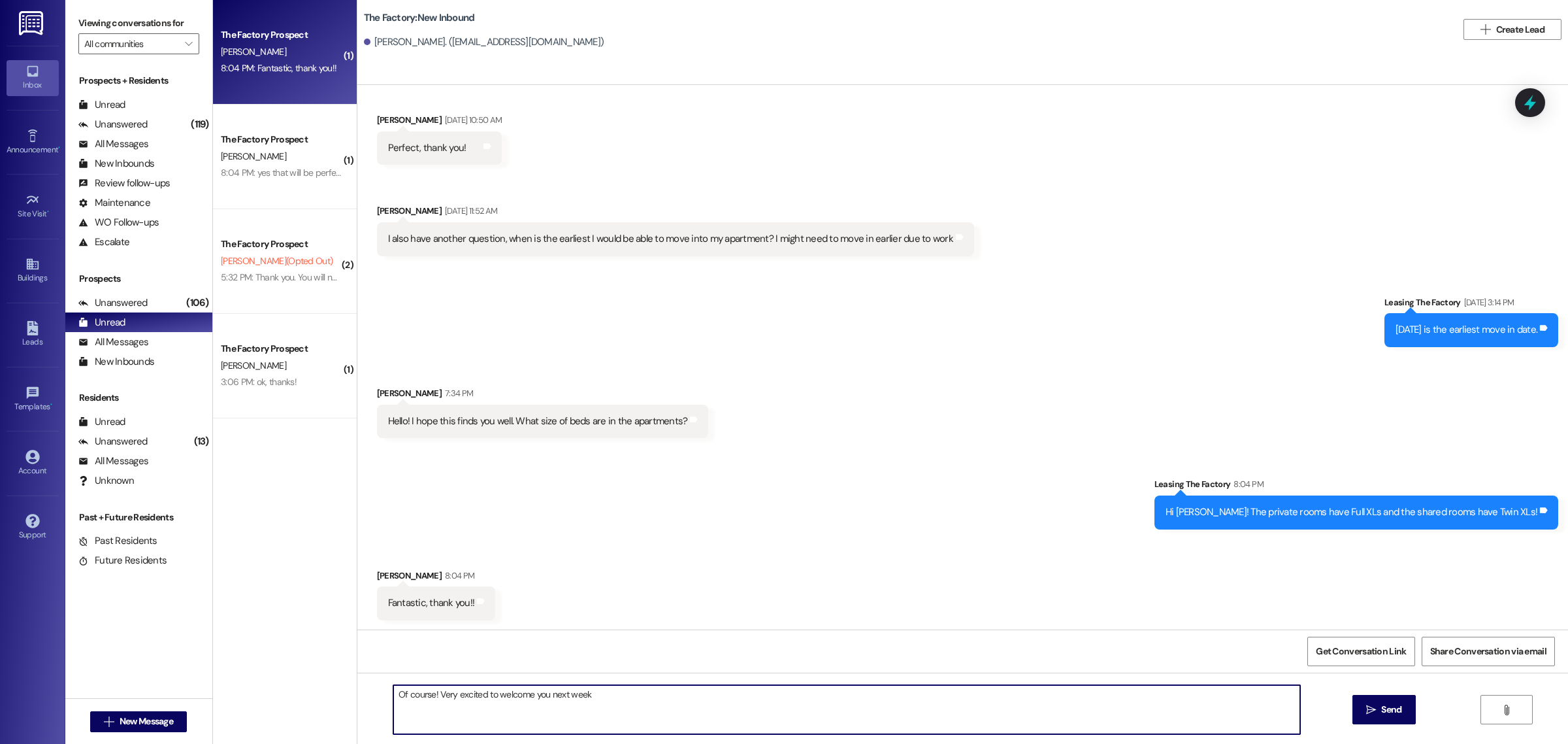
type textarea "Of course! Very excited to welcome you next week!"
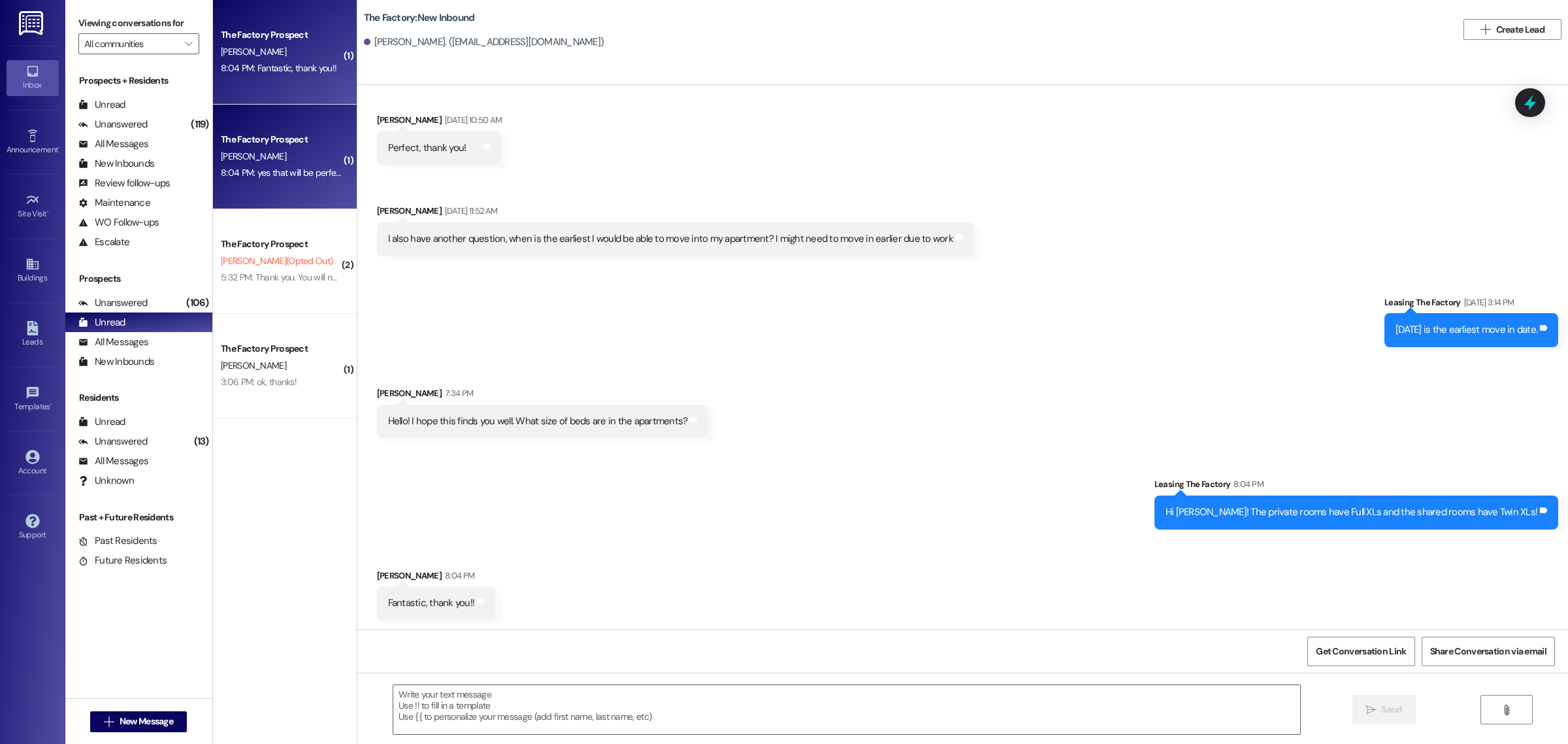
click at [238, 166] on div "8:04 PM: yes that will be perfect!! thank you so much!! i am very excited! 8:04…" at bounding box center [281, 173] width 124 height 16
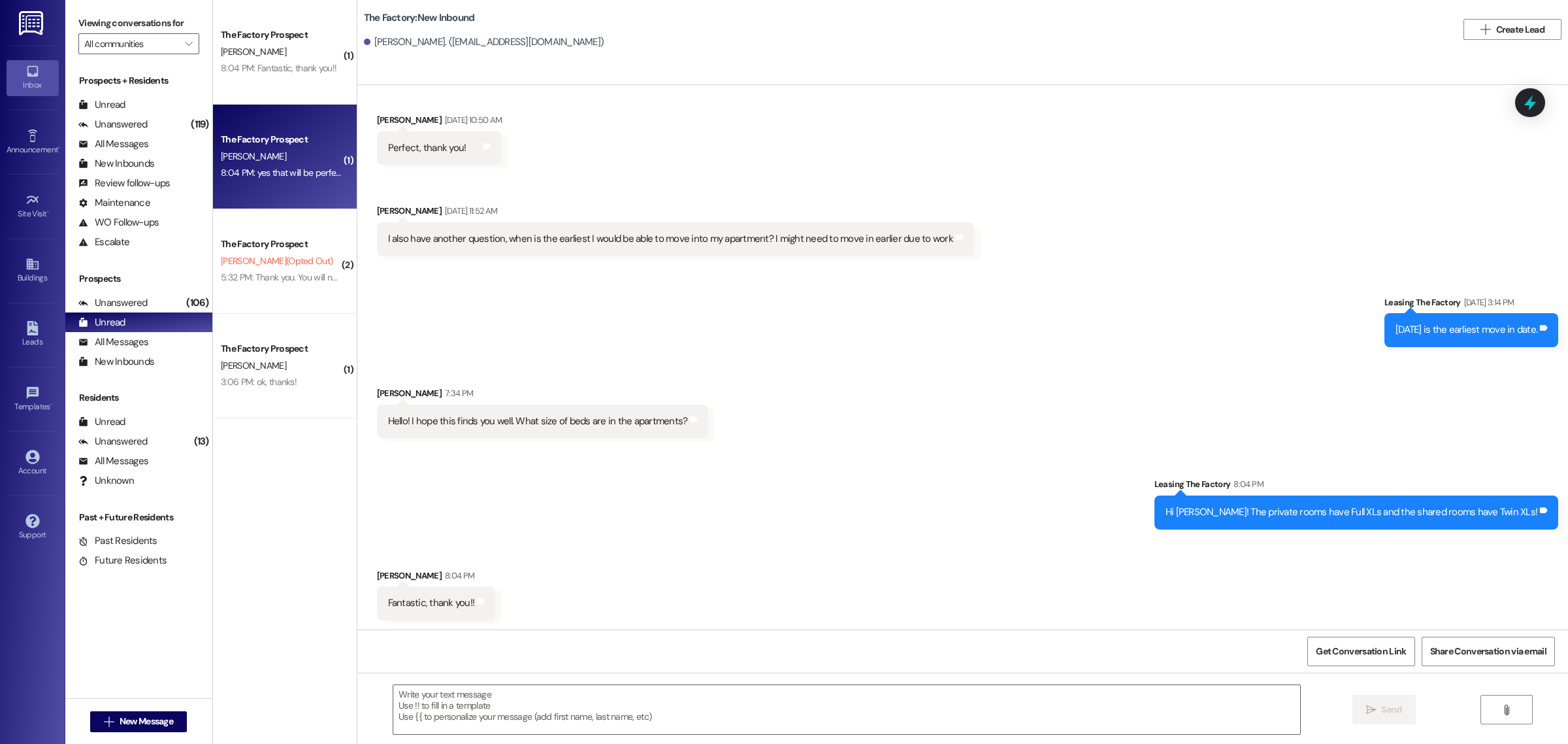
scroll to position [936, 0]
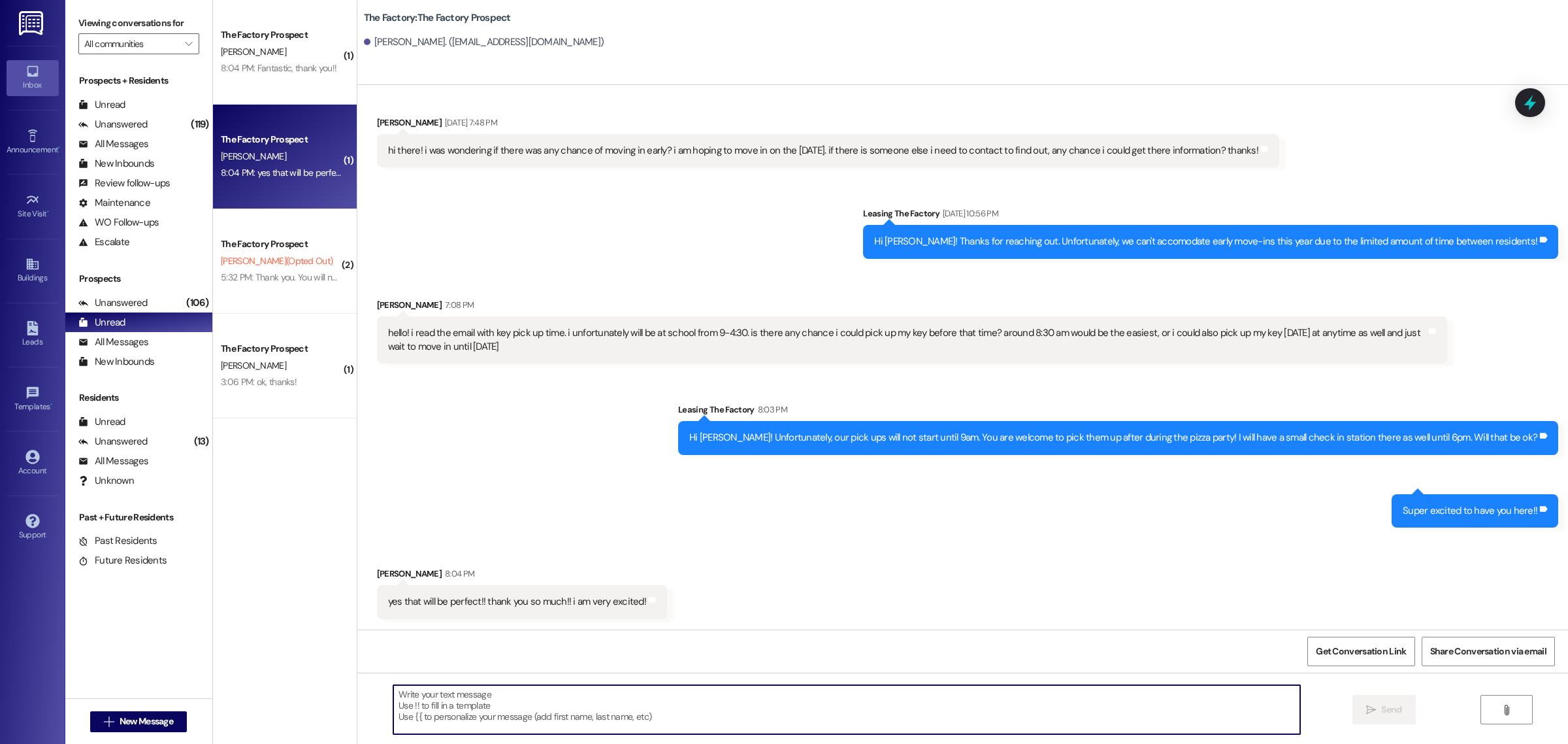
click at [544, 698] on textarea at bounding box center [846, 709] width 906 height 49
type textarea "See you next week, [PERSON_NAME]!!"
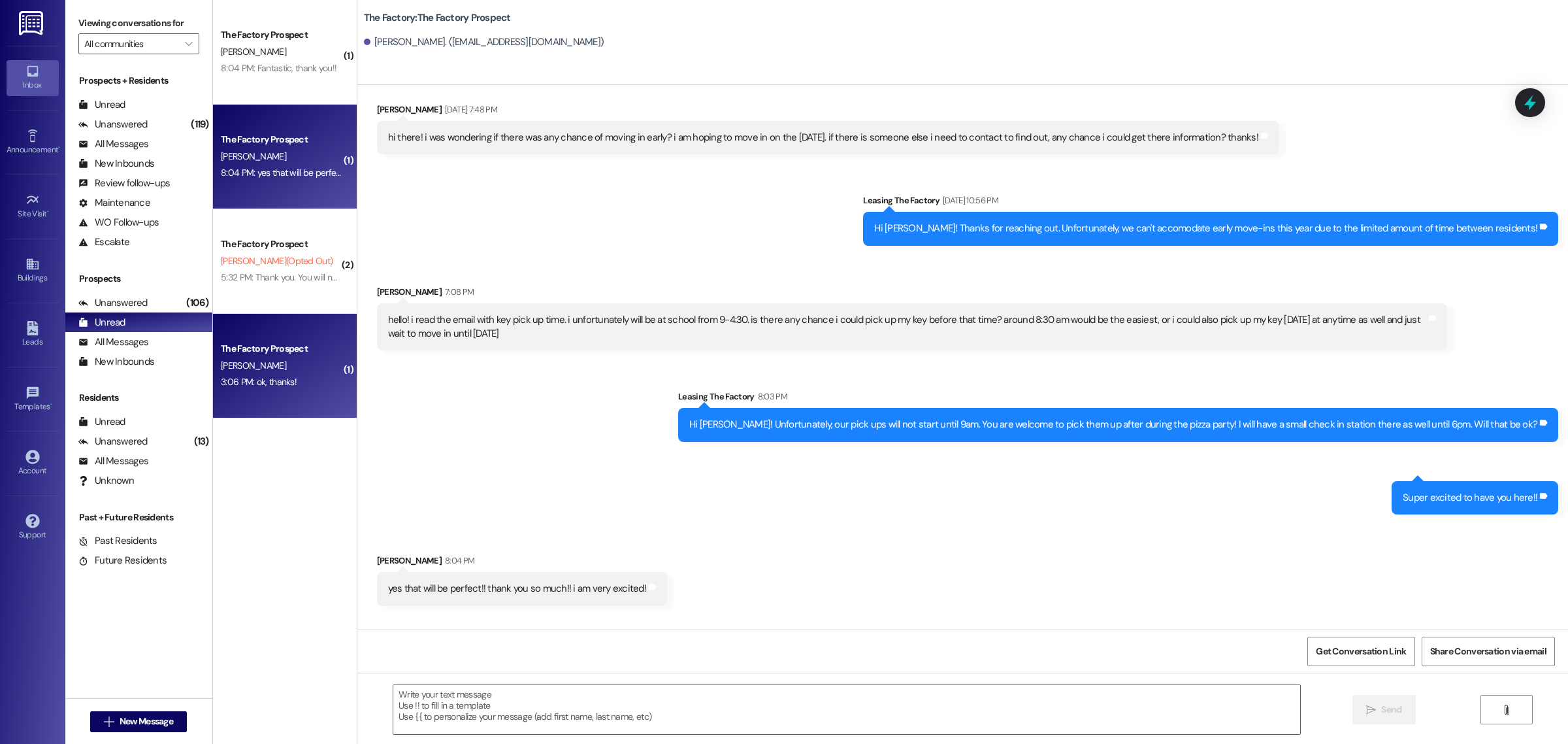
click at [323, 343] on div "The Factory Prospect" at bounding box center [281, 348] width 121 height 14
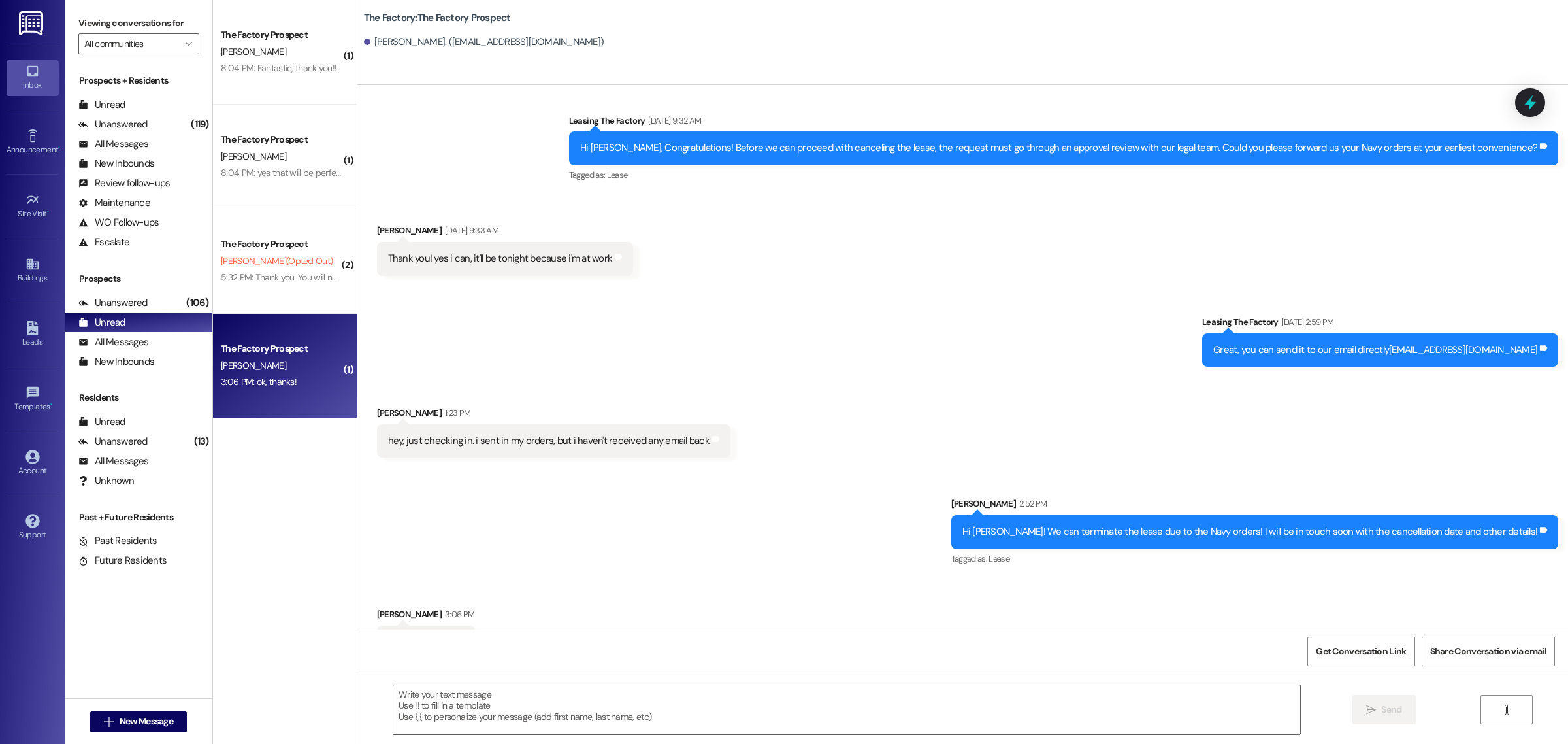
scroll to position [942, 0]
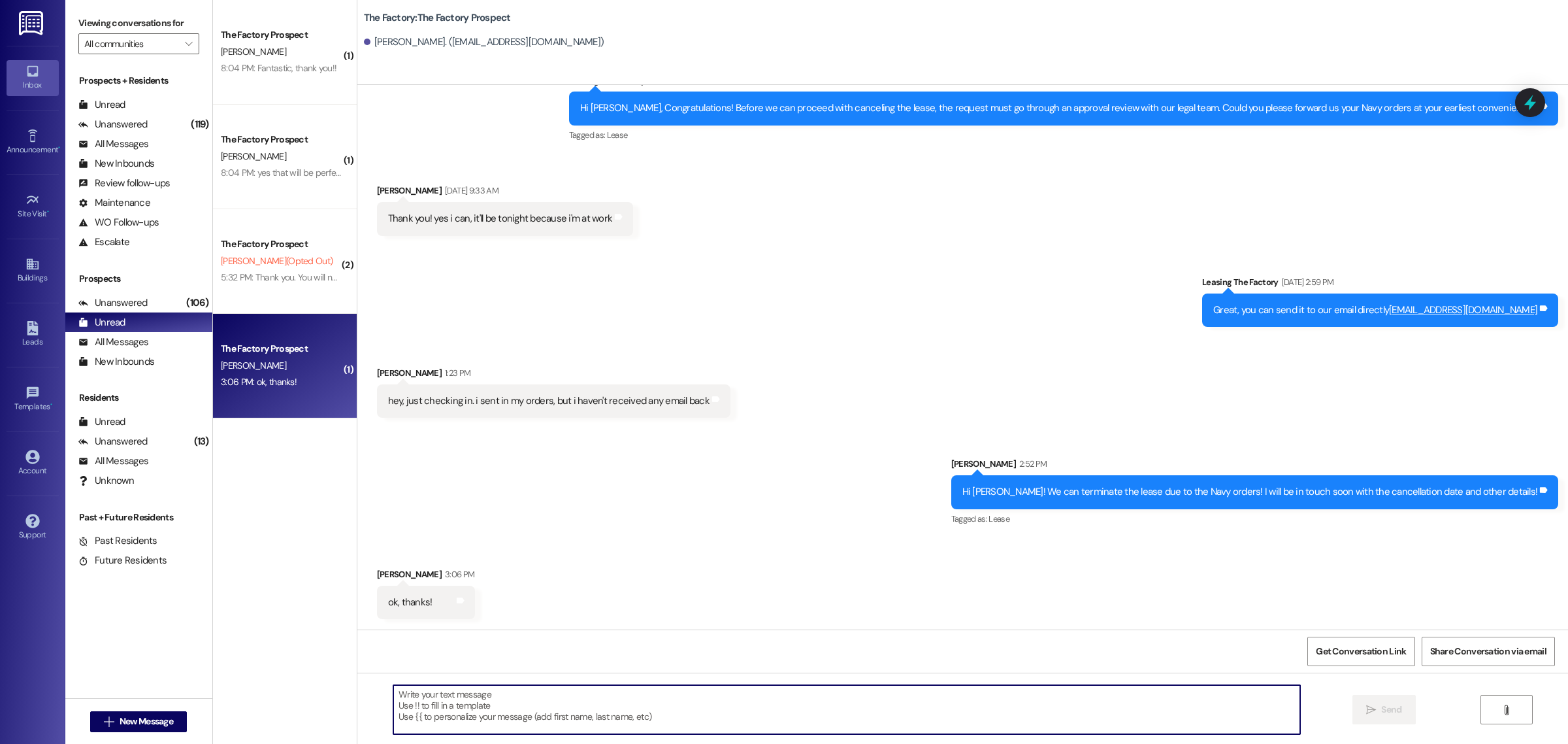
click at [825, 709] on textarea at bounding box center [846, 709] width 906 height 49
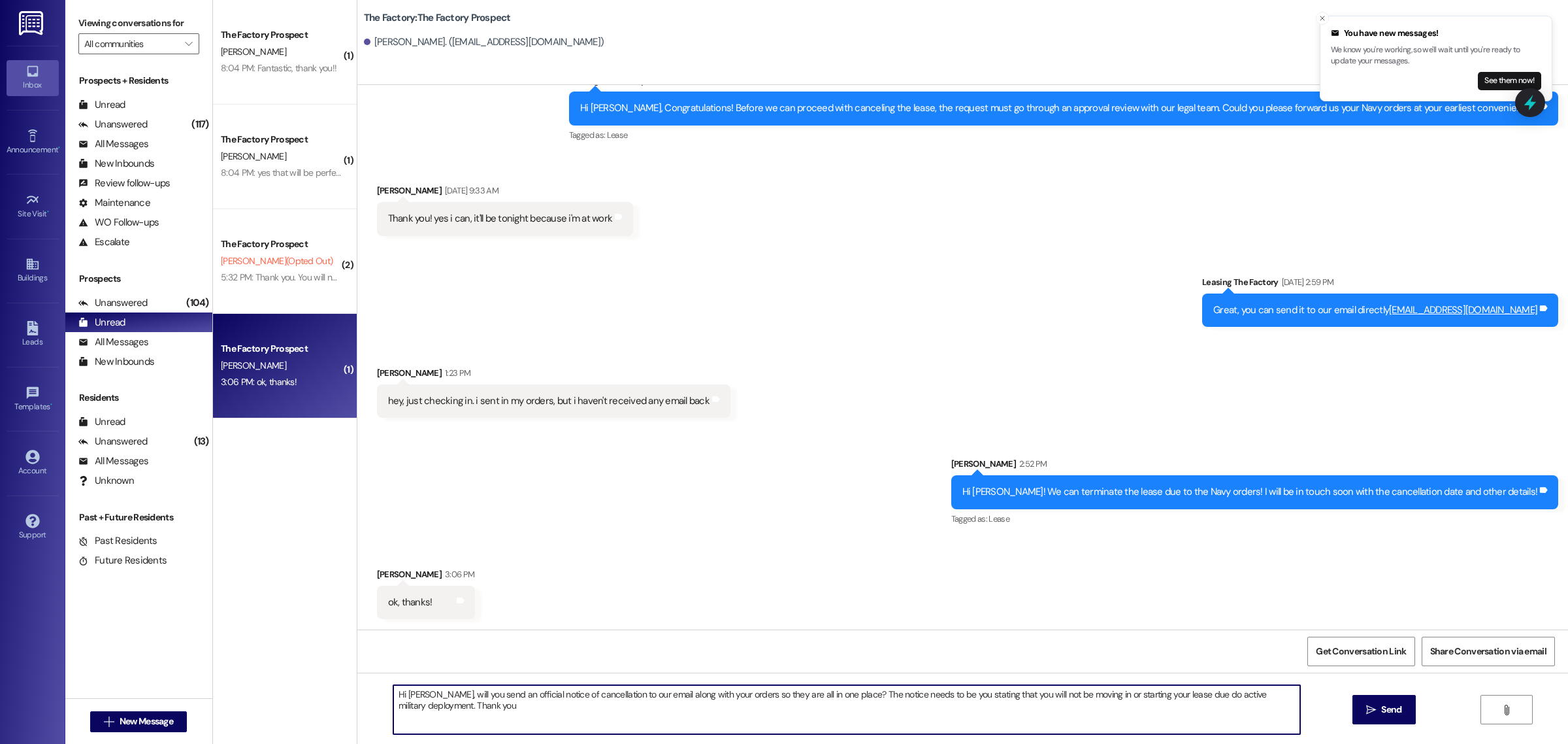
type textarea "Hi [PERSON_NAME], will you send an official notice of cancellation to our email…"
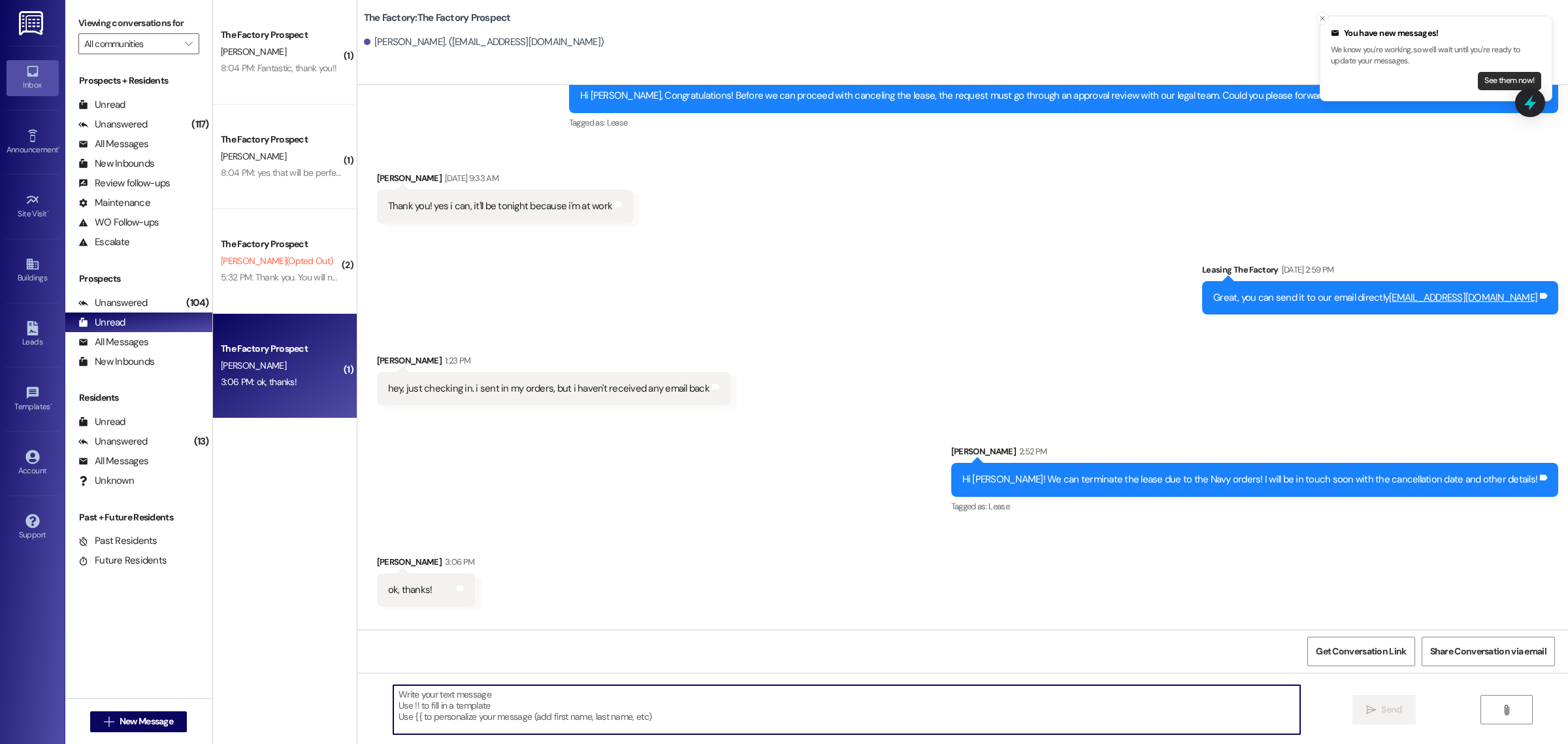
click at [1511, 79] on button "See them now!" at bounding box center [1510, 81] width 64 height 18
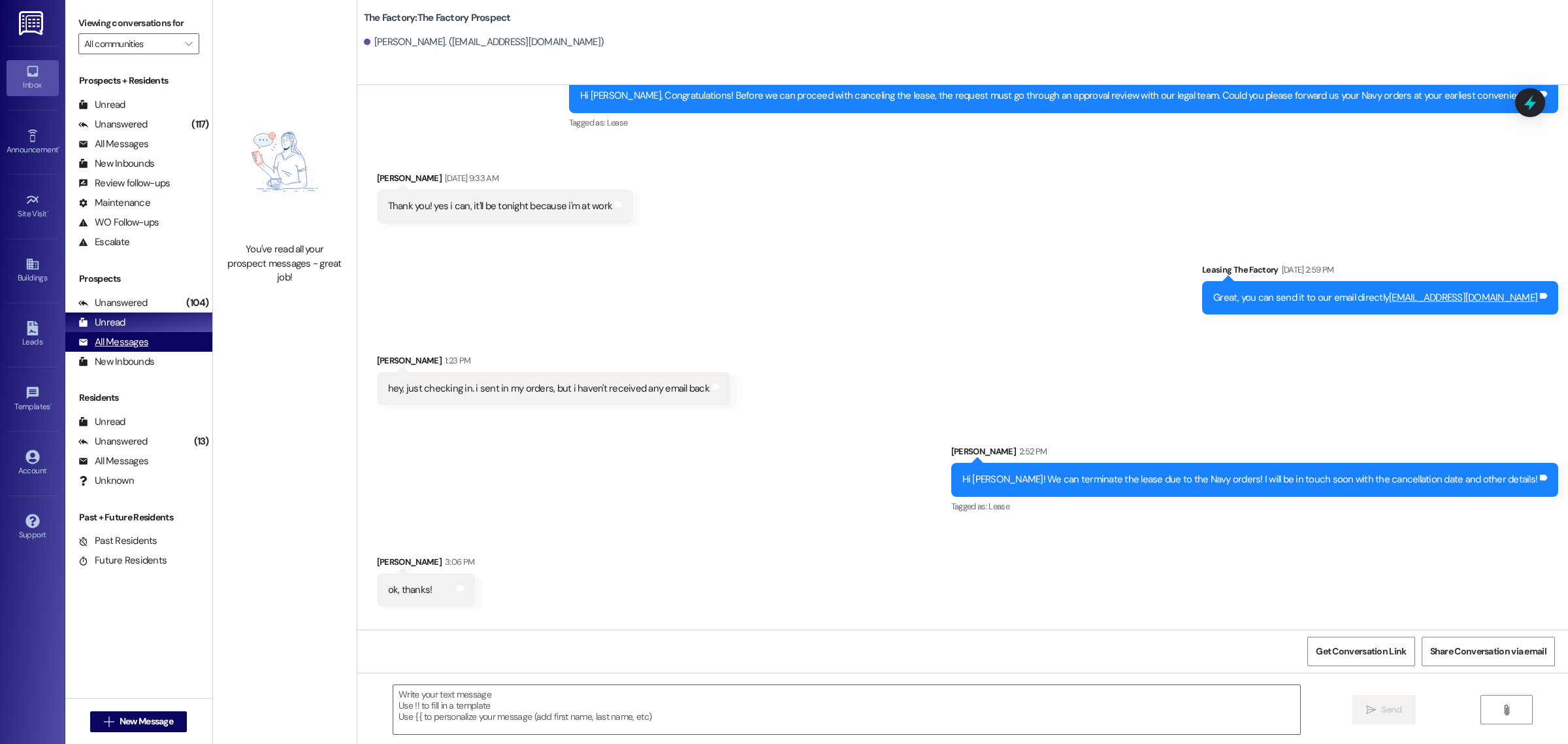
click at [118, 344] on div "All Messages" at bounding box center [113, 341] width 70 height 14
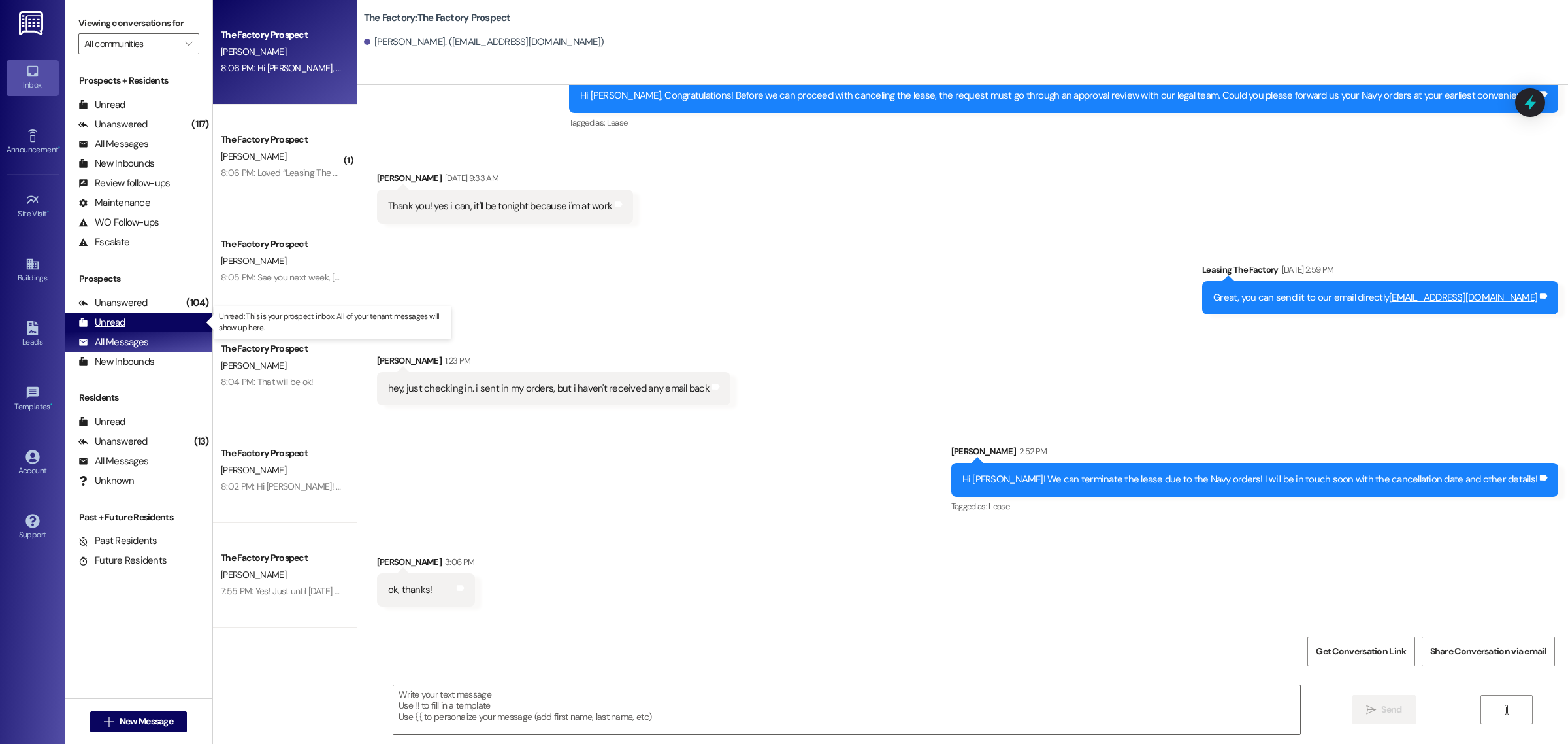
click at [109, 317] on div "Unread" at bounding box center [102, 322] width 47 height 14
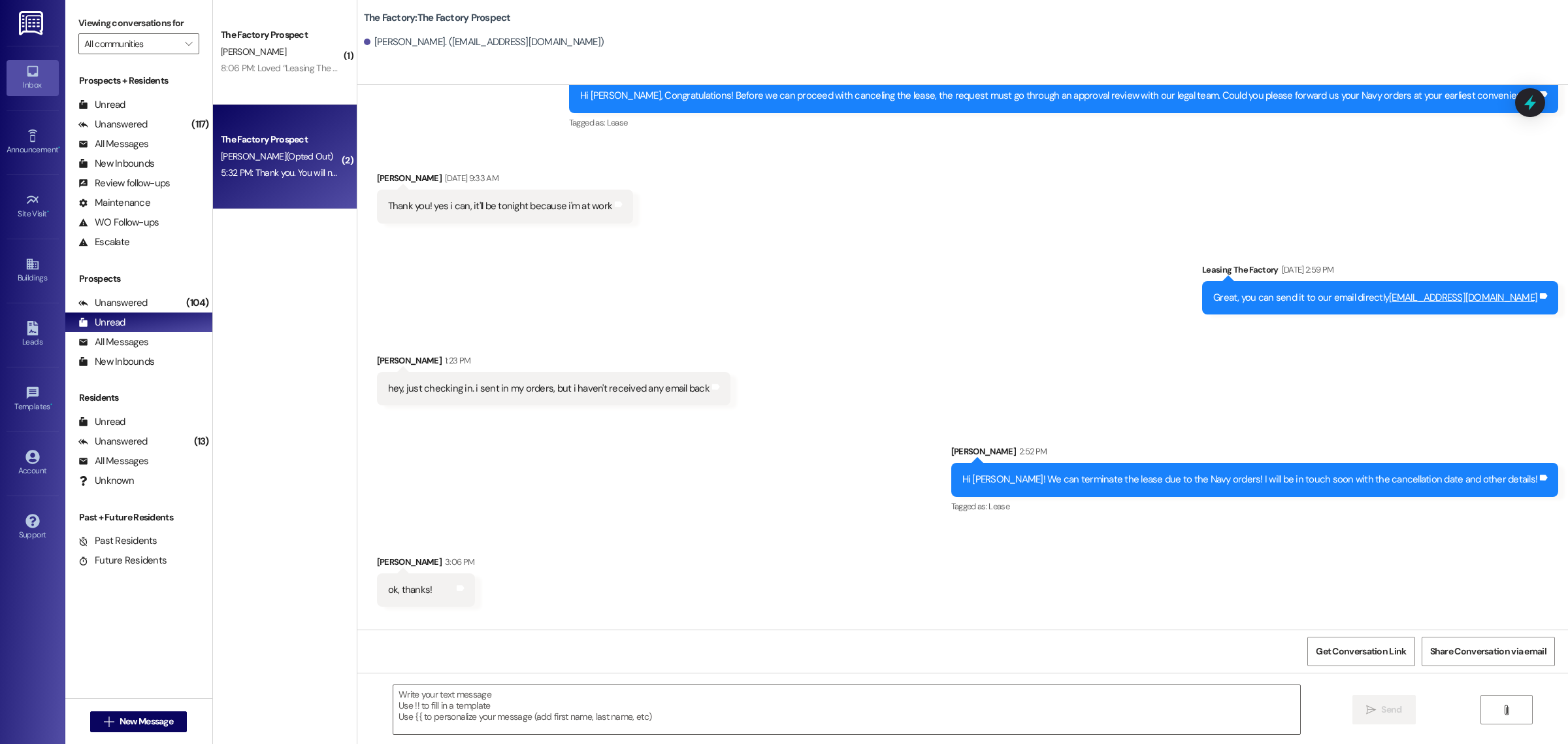
click at [310, 165] on div "5:32 PM: Thank you. You will no longer receive texts from this thread. Please r…" at bounding box center [281, 173] width 124 height 16
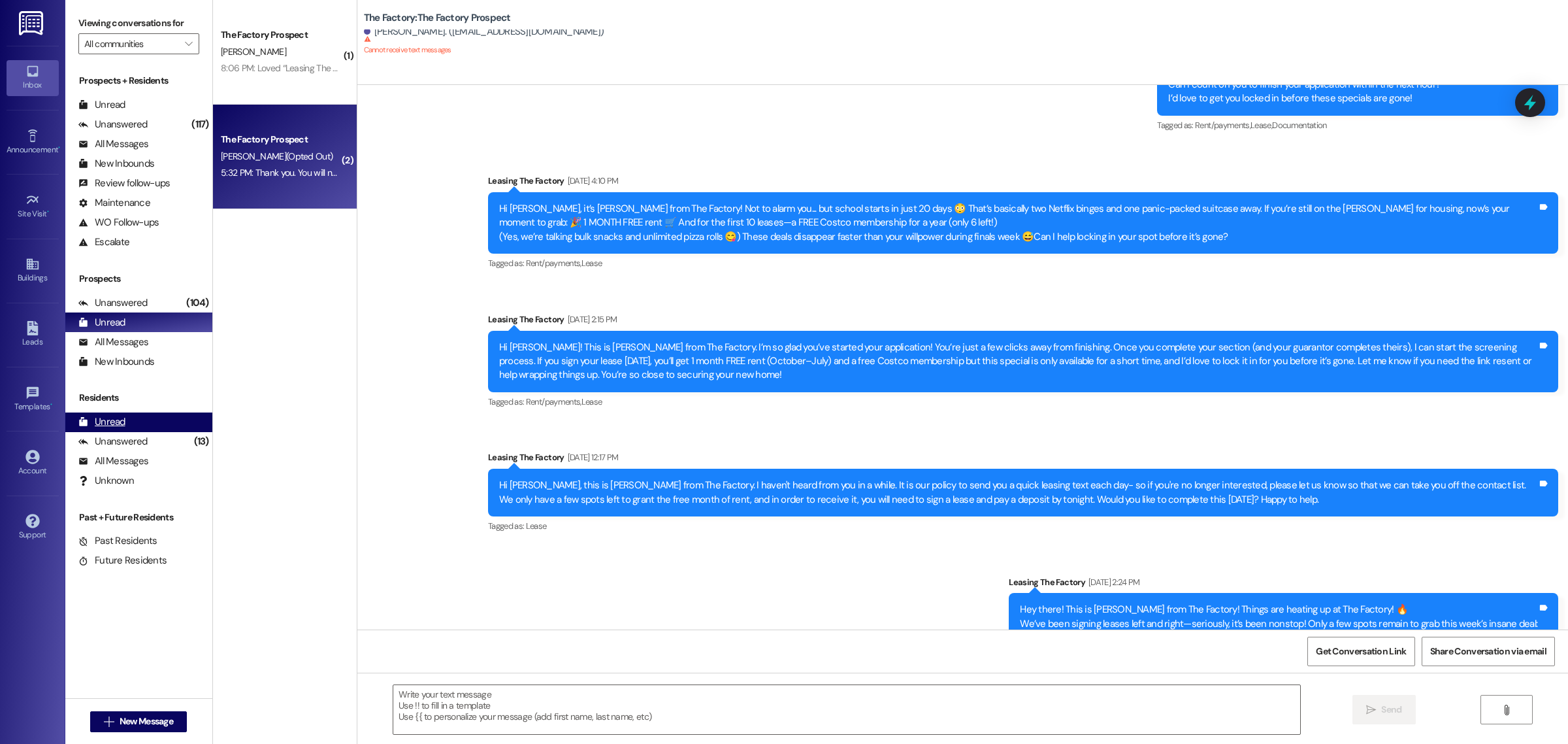
click at [101, 423] on div "Unread" at bounding box center [102, 422] width 47 height 14
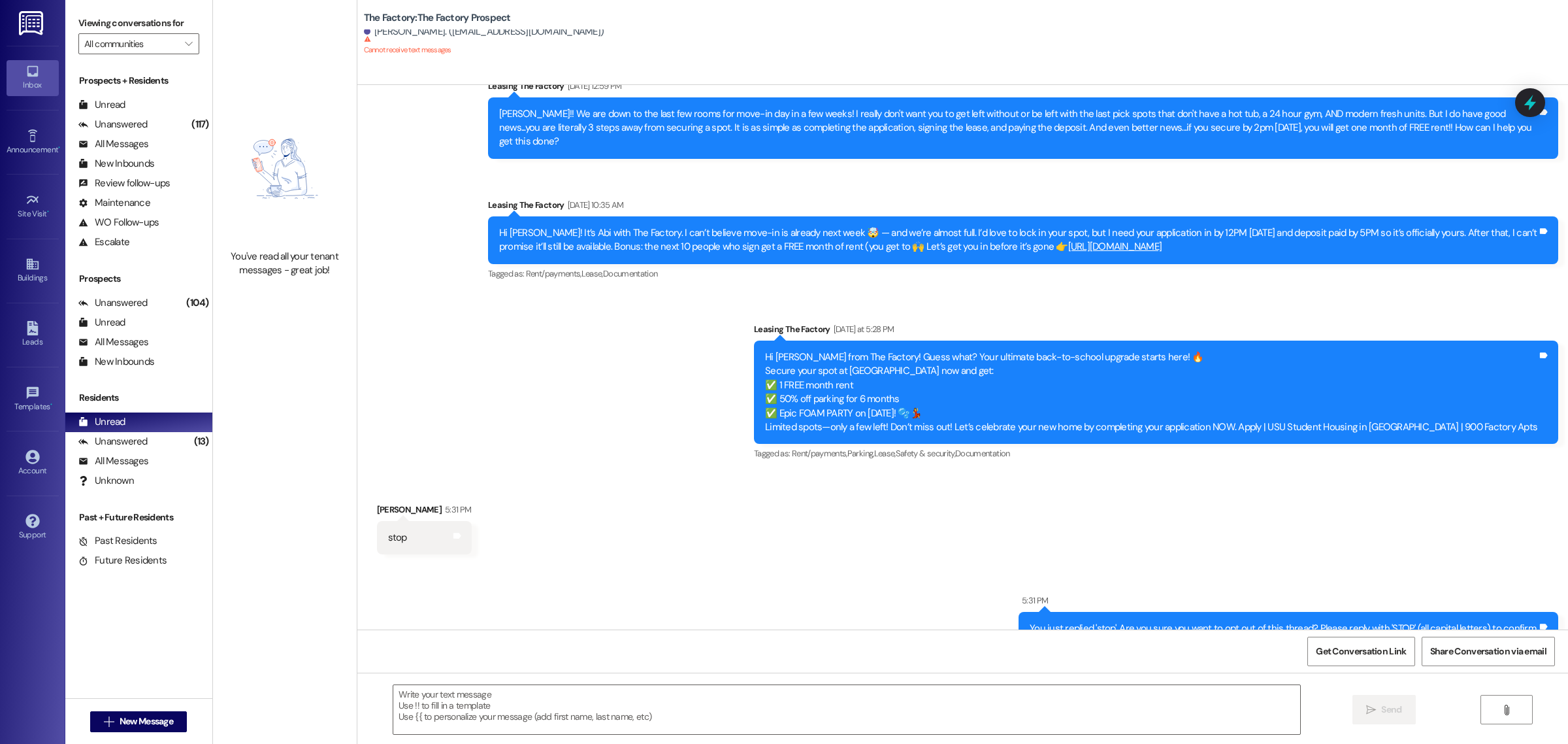
scroll to position [1818, 0]
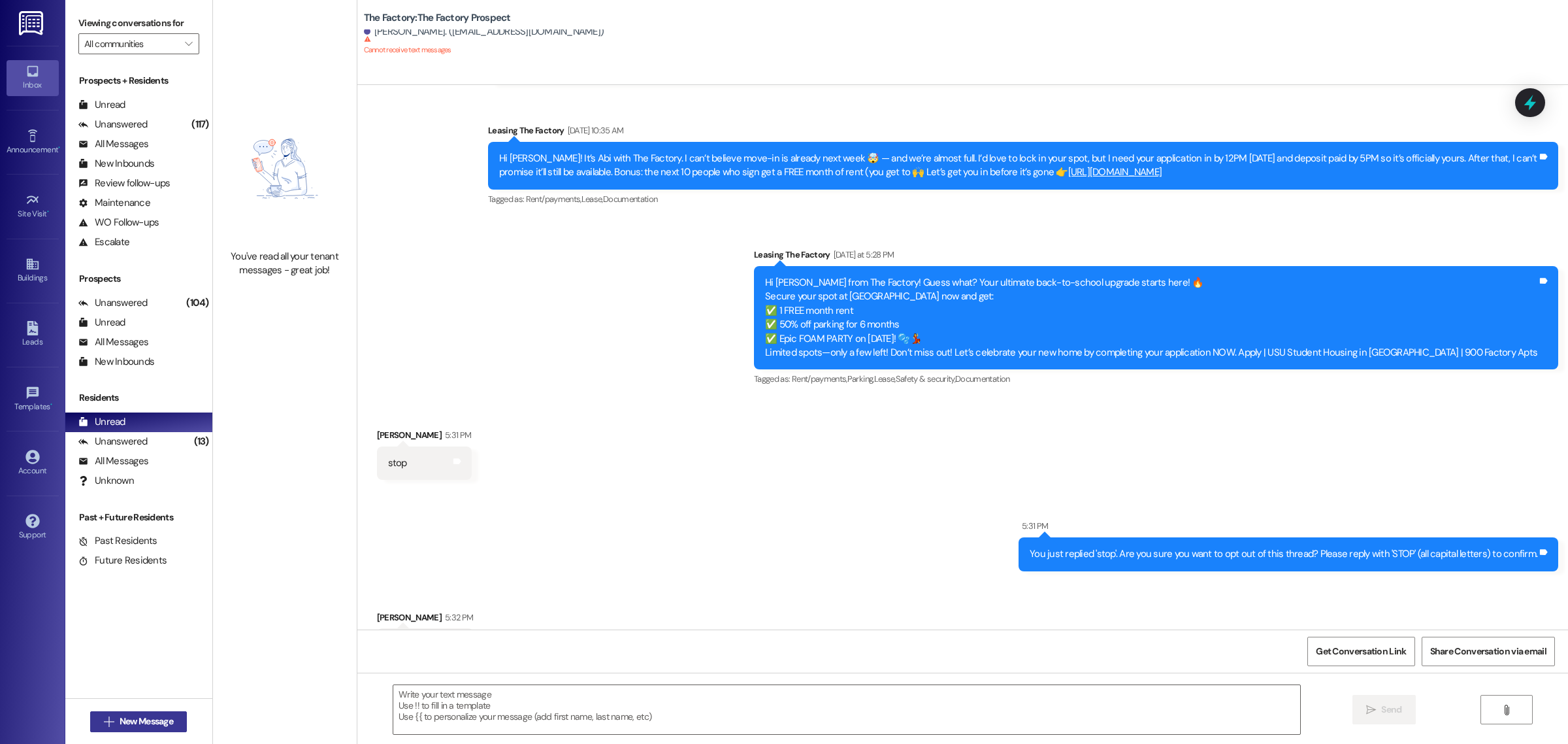
click at [128, 717] on span "New Message" at bounding box center [146, 721] width 54 height 14
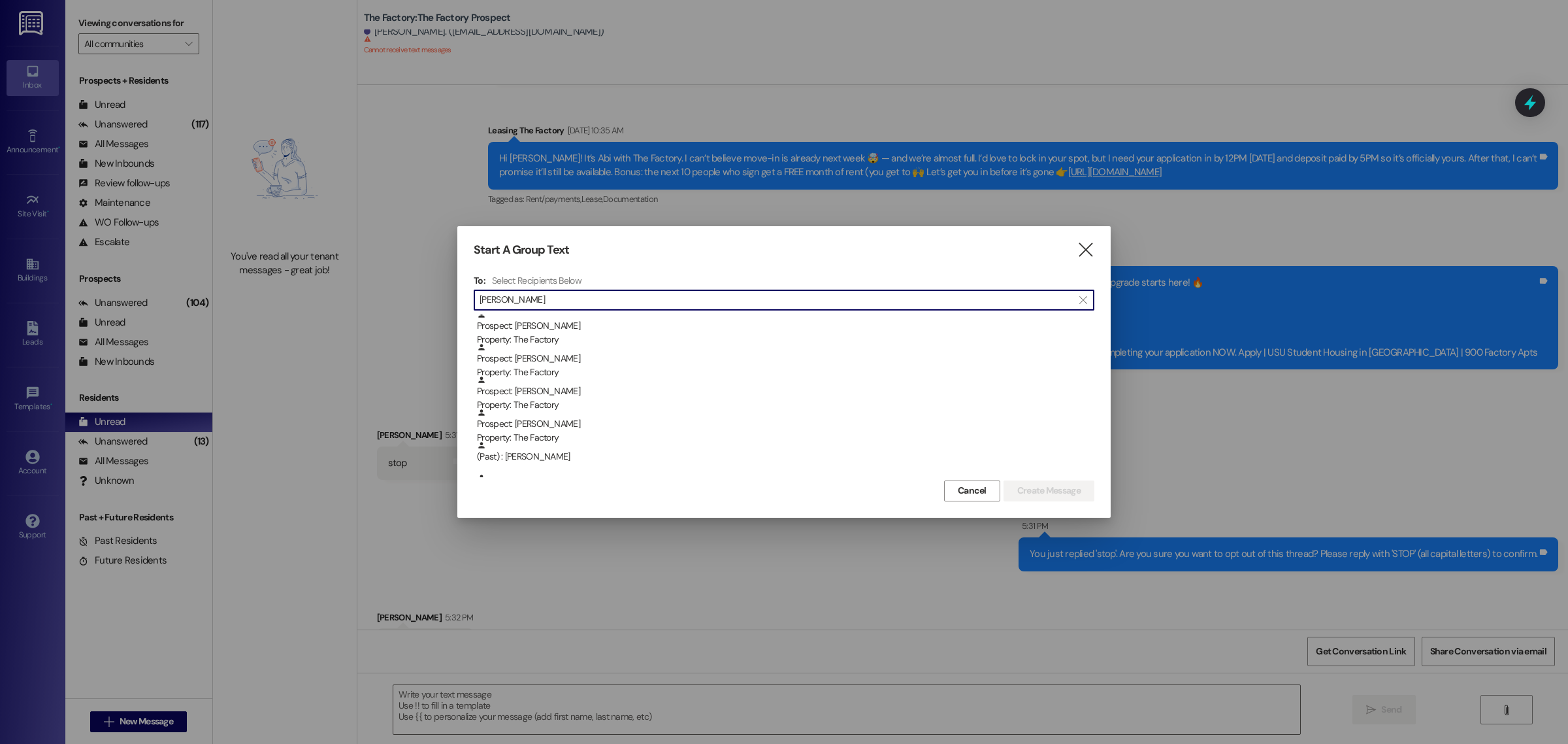
scroll to position [572, 0]
type input "[PERSON_NAME]"
click at [592, 419] on div "Property: The Factory" at bounding box center [785, 424] width 617 height 14
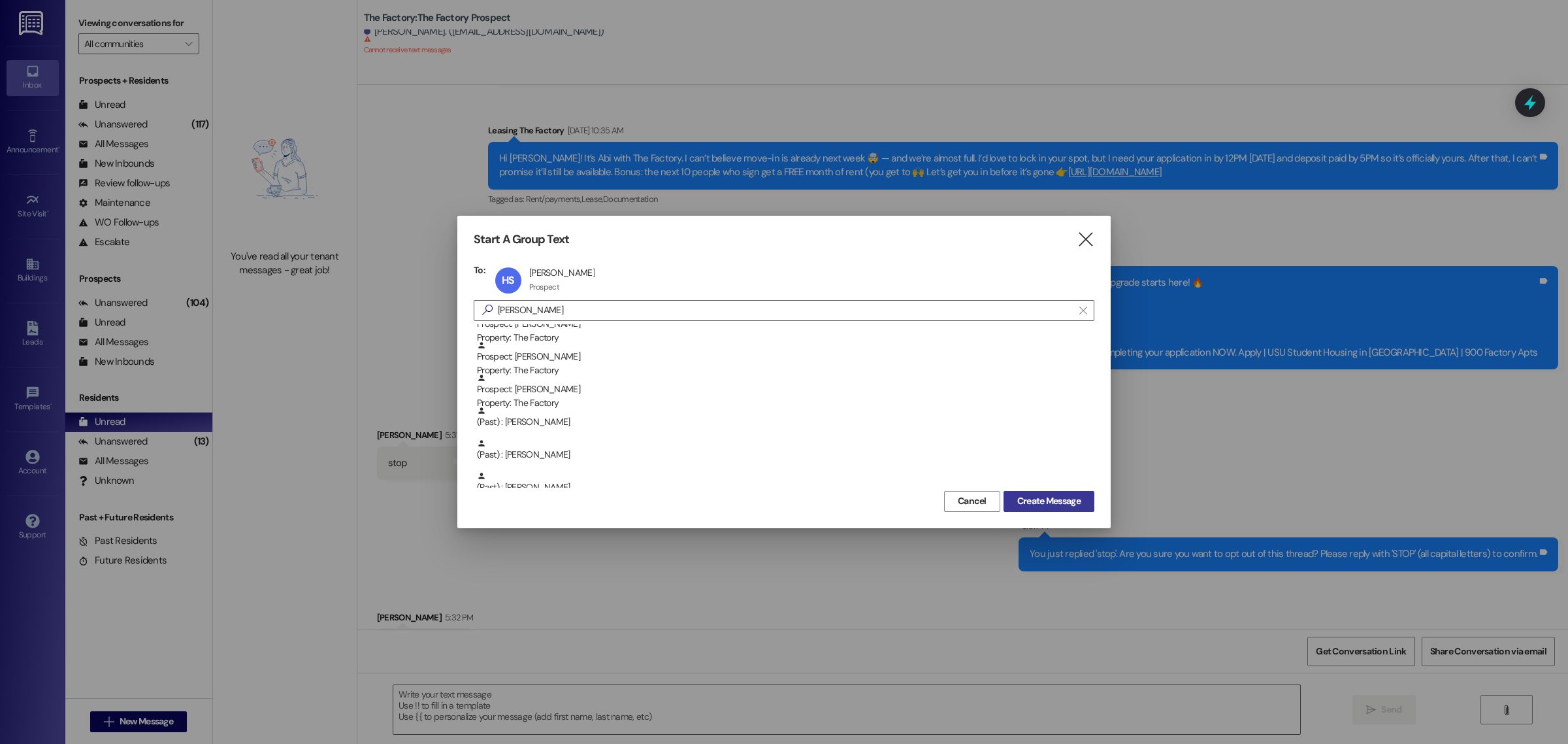
click at [1037, 502] on span "Create Message" at bounding box center [1049, 501] width 64 height 14
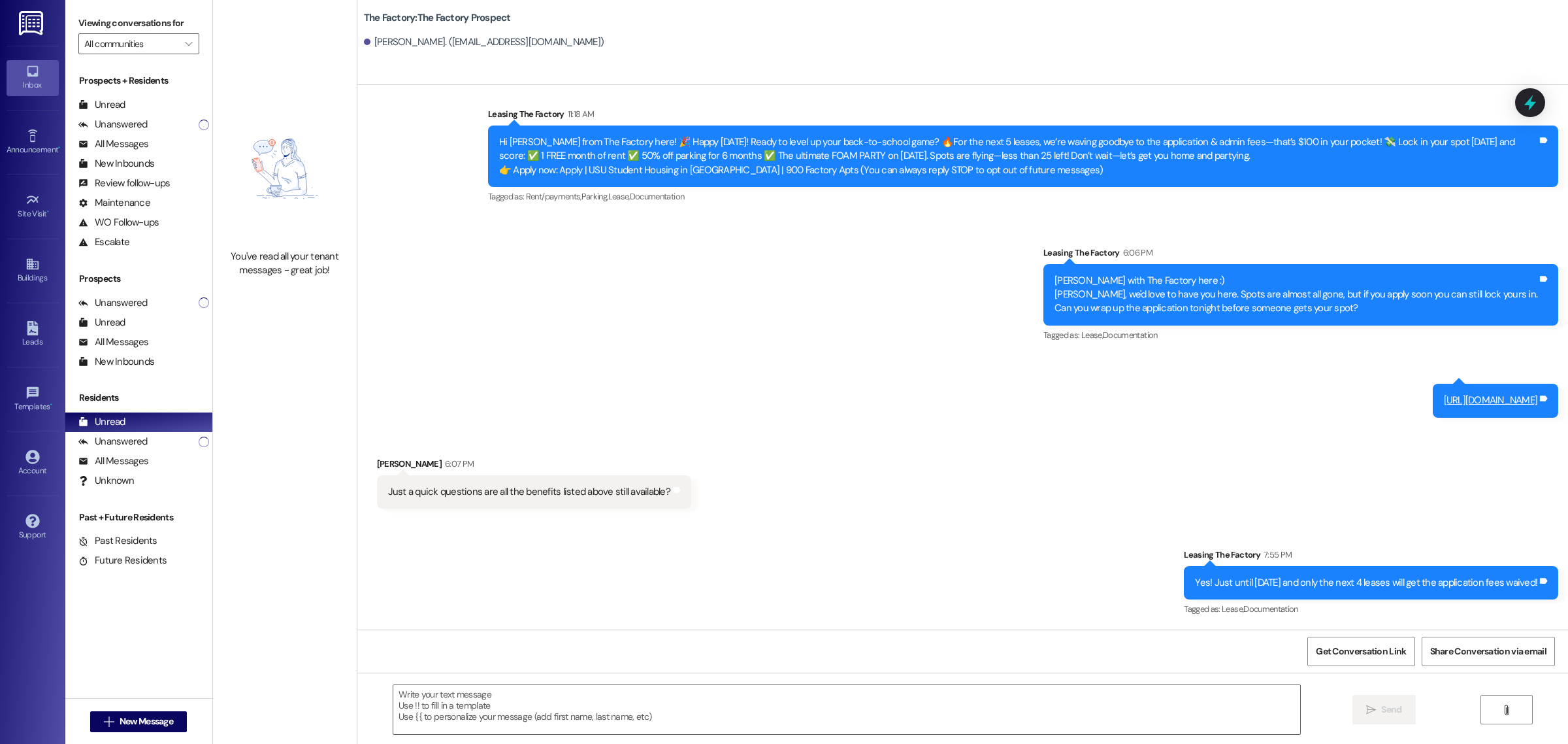
scroll to position [17, 0]
click at [541, 714] on textarea at bounding box center [846, 709] width 906 height 49
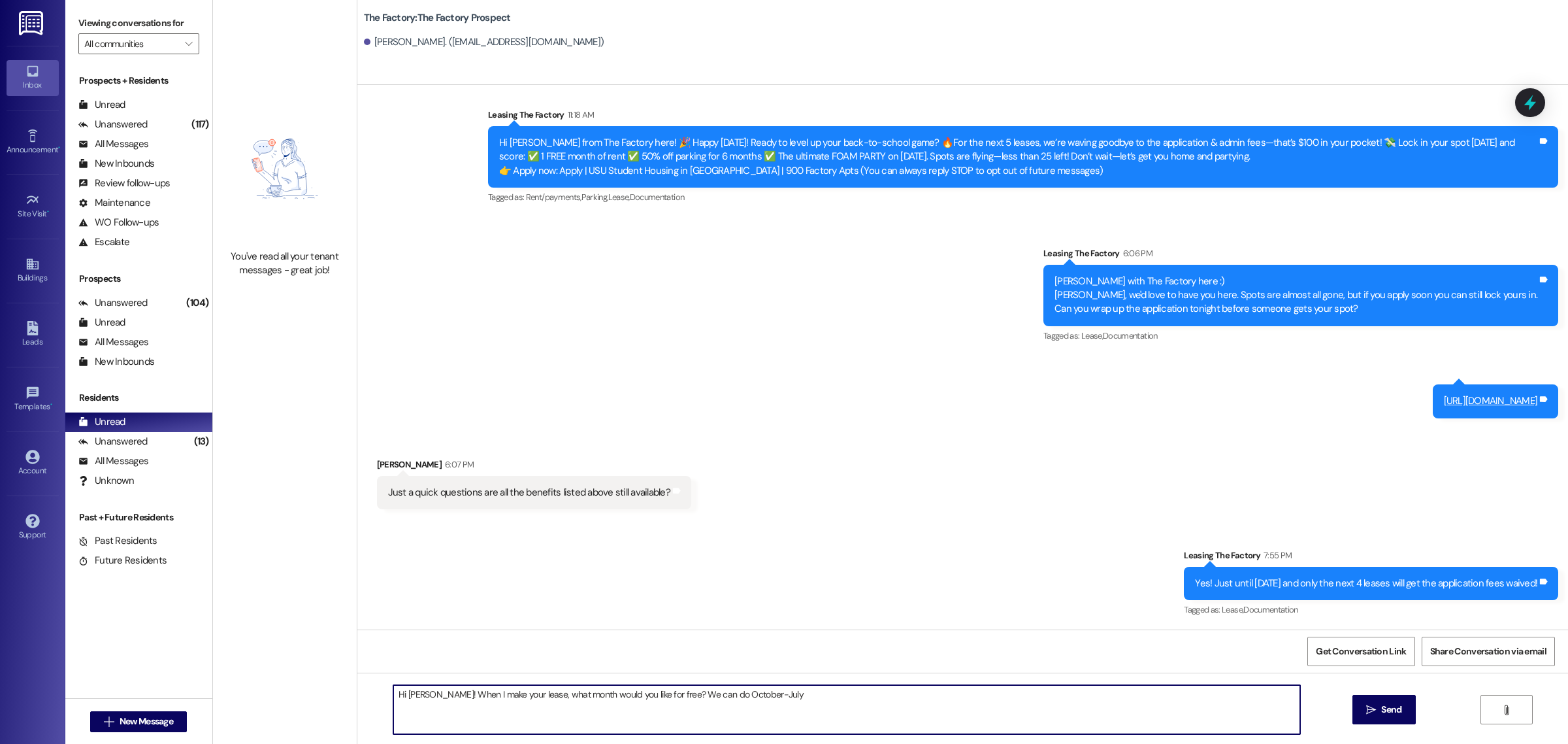
type textarea "Hi [PERSON_NAME]! When I make your lease, what month would you like for free? W…"
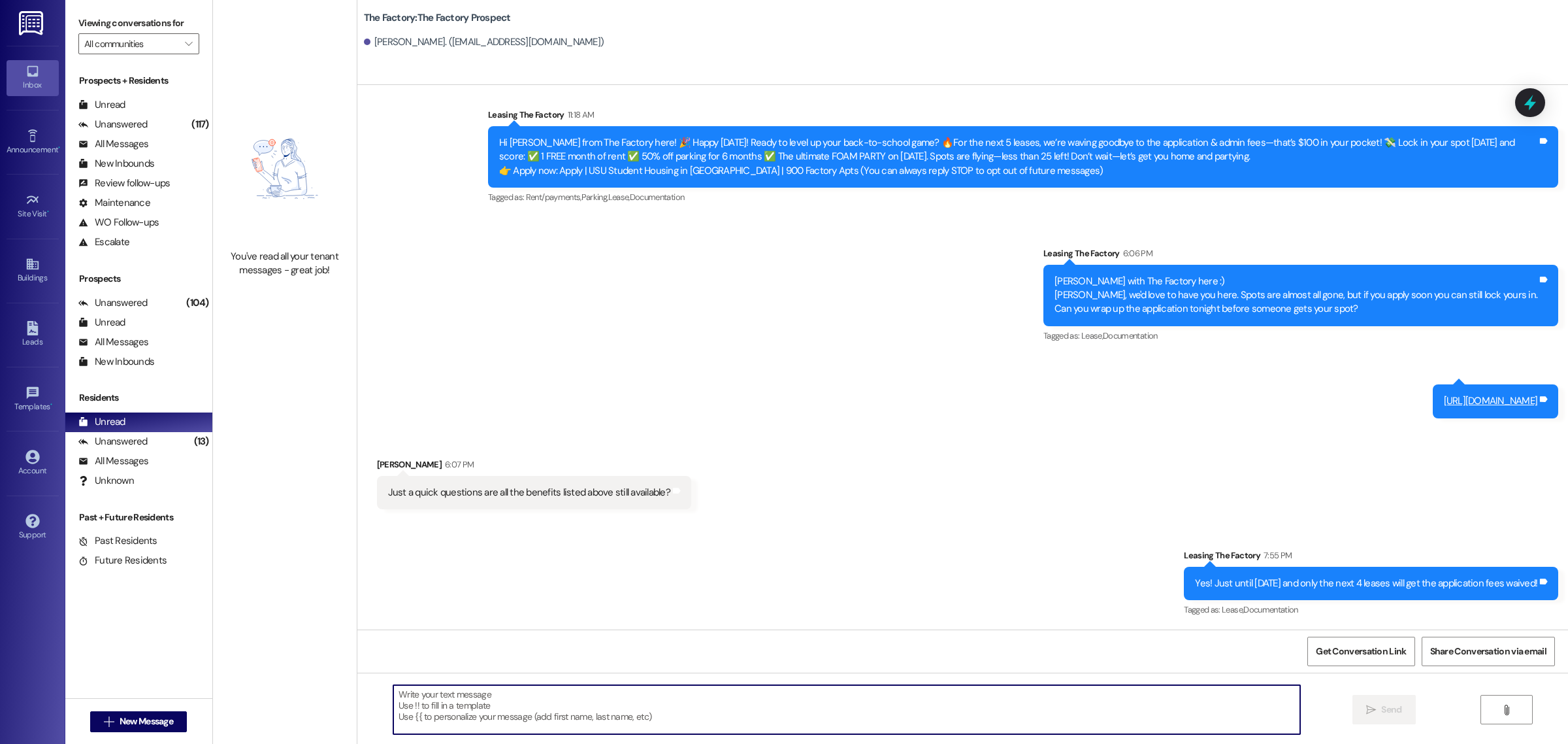
scroll to position [107, 0]
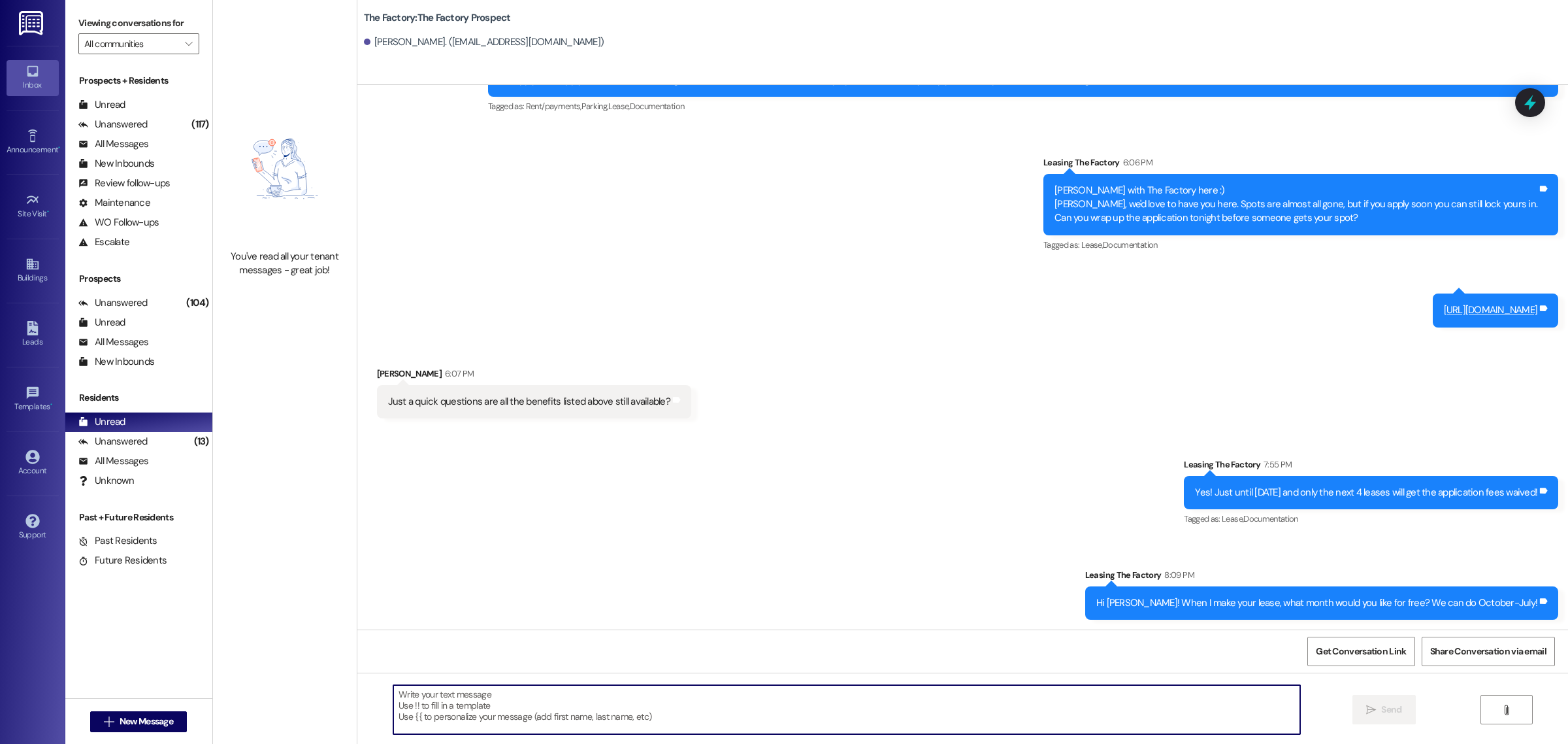
click at [948, 712] on textarea at bounding box center [846, 709] width 906 height 49
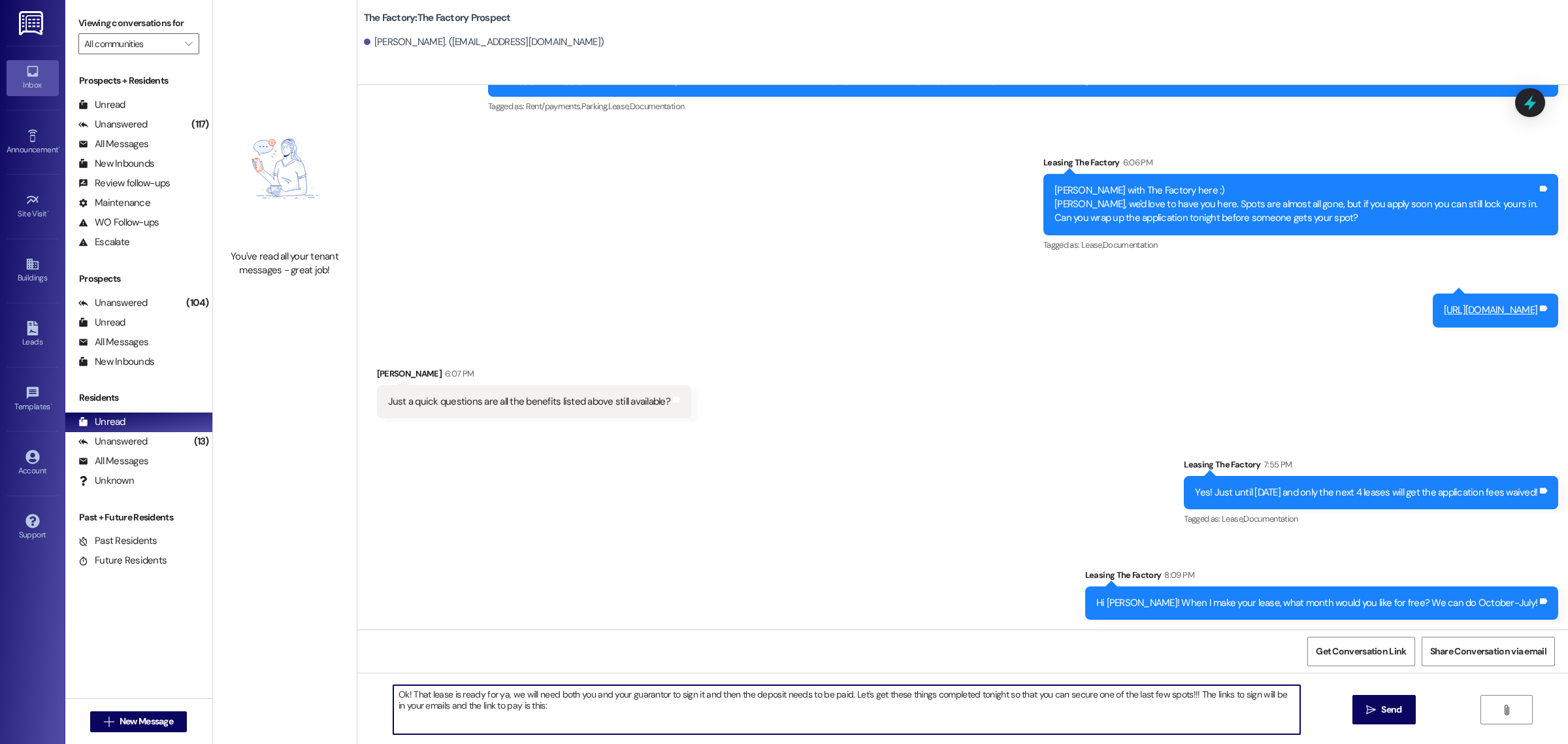
paste textarea "[URL][DOMAIN_NAME]"
type textarea "Ok! That lease is ready for ya, we will need both you and your guarantor to sig…"
drag, startPoint x: 744, startPoint y: 706, endPoint x: 333, endPoint y: 687, distance: 411.4
click at [333, 687] on div "You've read all your tenant messages - great job! The Factory: The Factory Pros…" at bounding box center [890, 372] width 1355 height 744
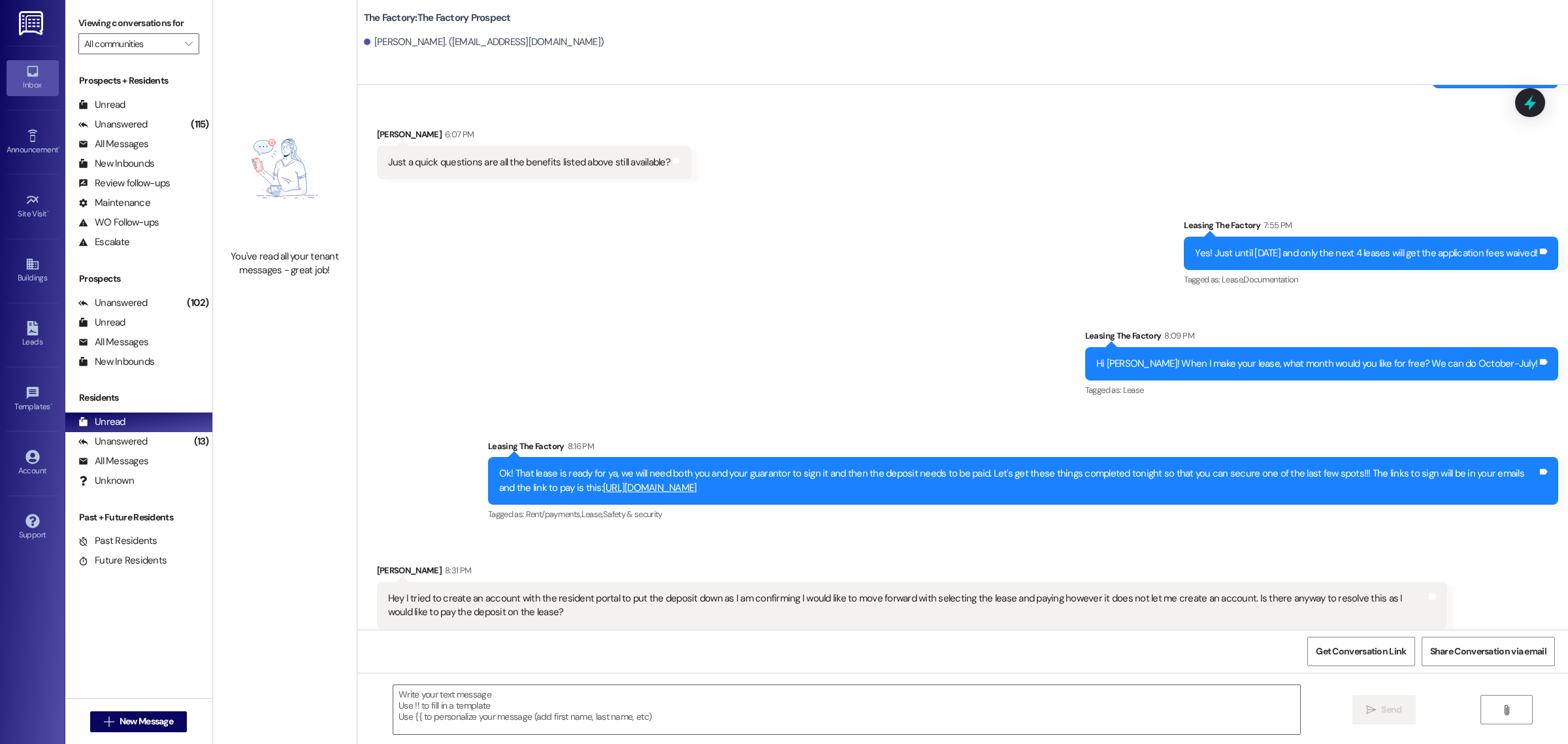
scroll to position [356, 0]
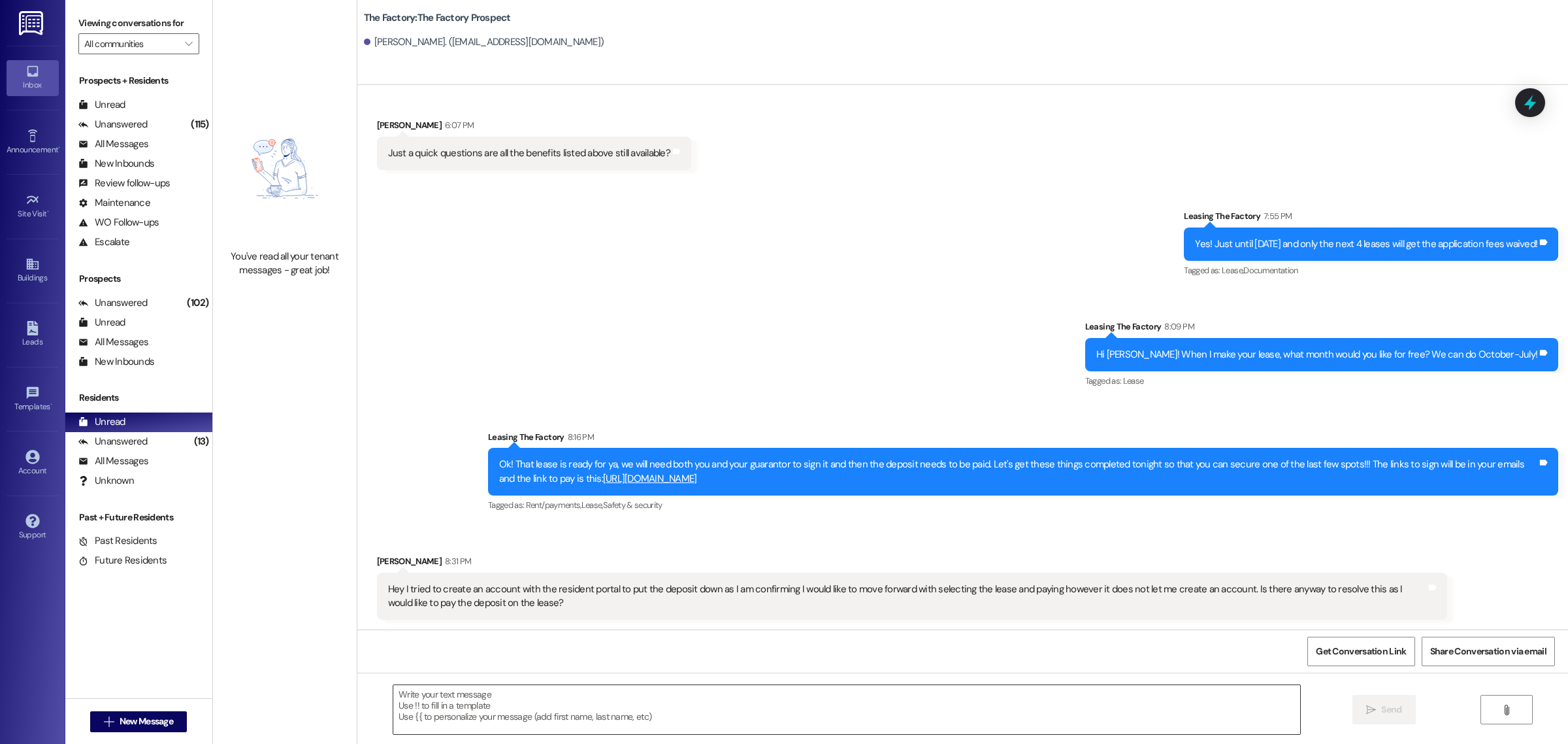
click at [521, 718] on textarea at bounding box center [846, 709] width 906 height 49
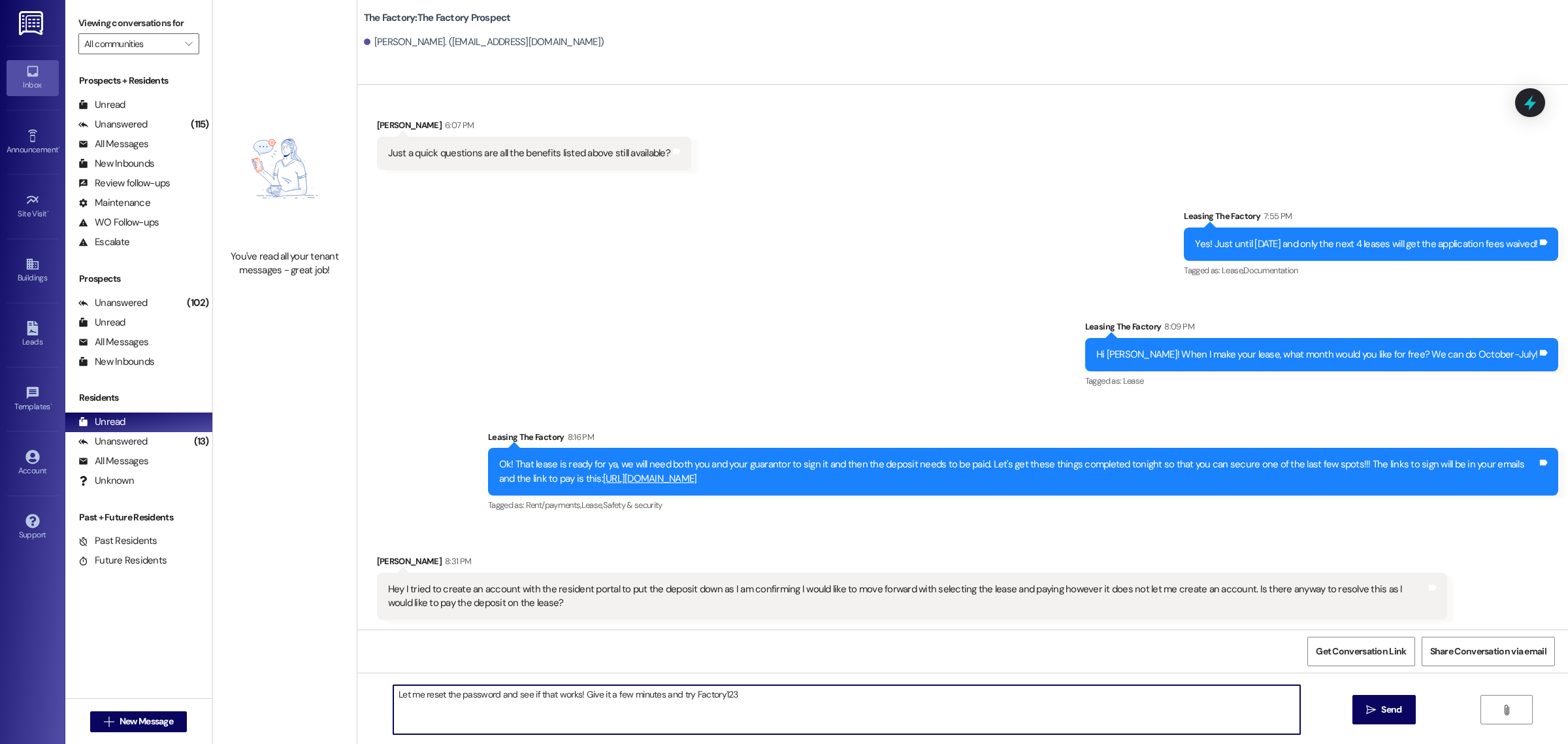
type textarea "Let me reset the password and see if that works! Give it a few minutes and try …"
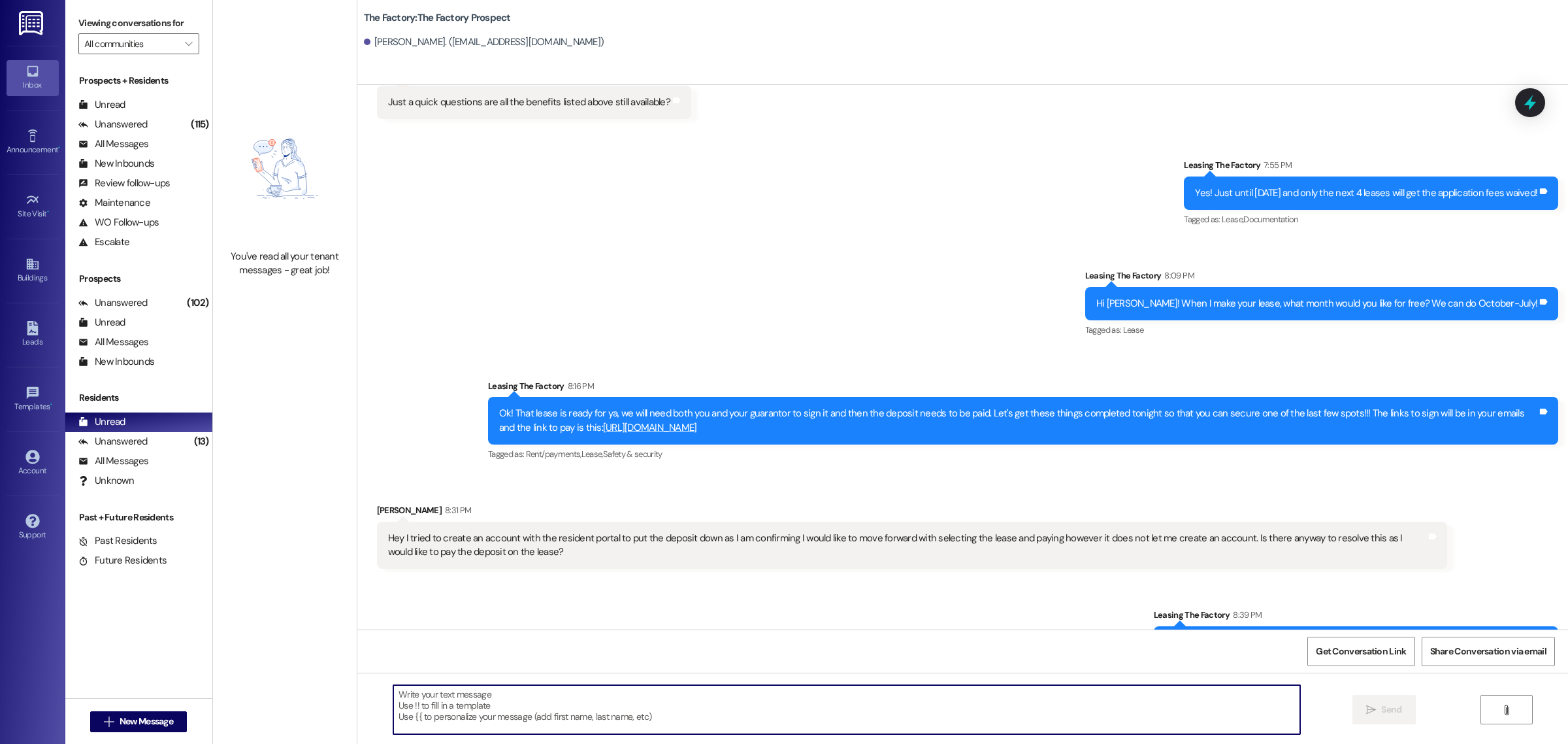
scroll to position [448, 0]
